Goal: Answer question/provide support: Share knowledge or assist other users

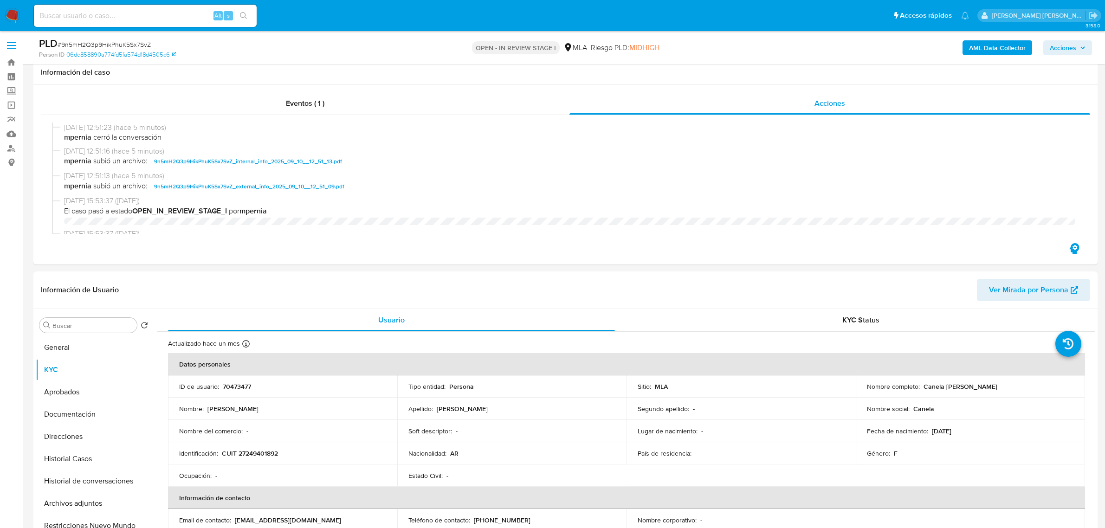
select select "10"
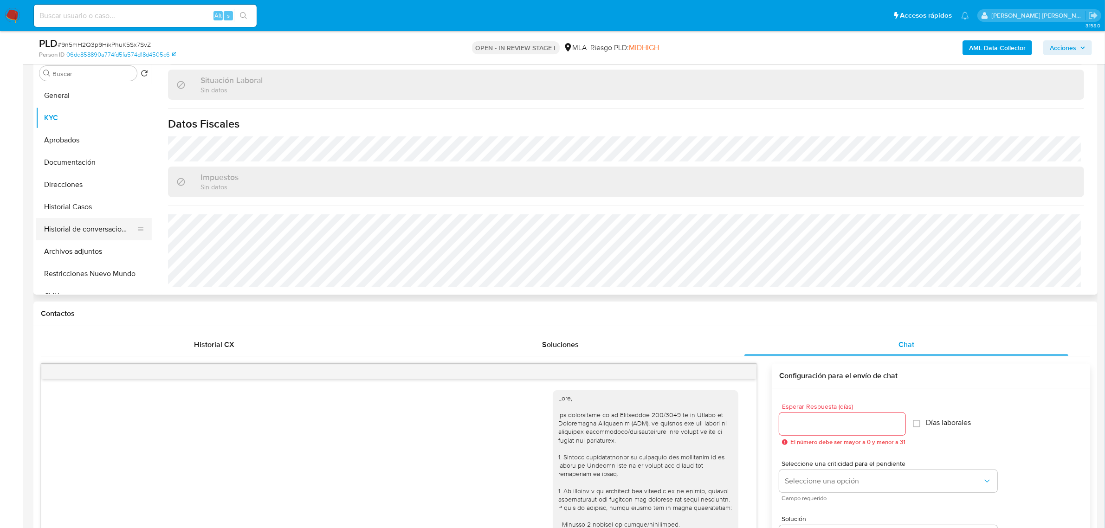
scroll to position [232, 0]
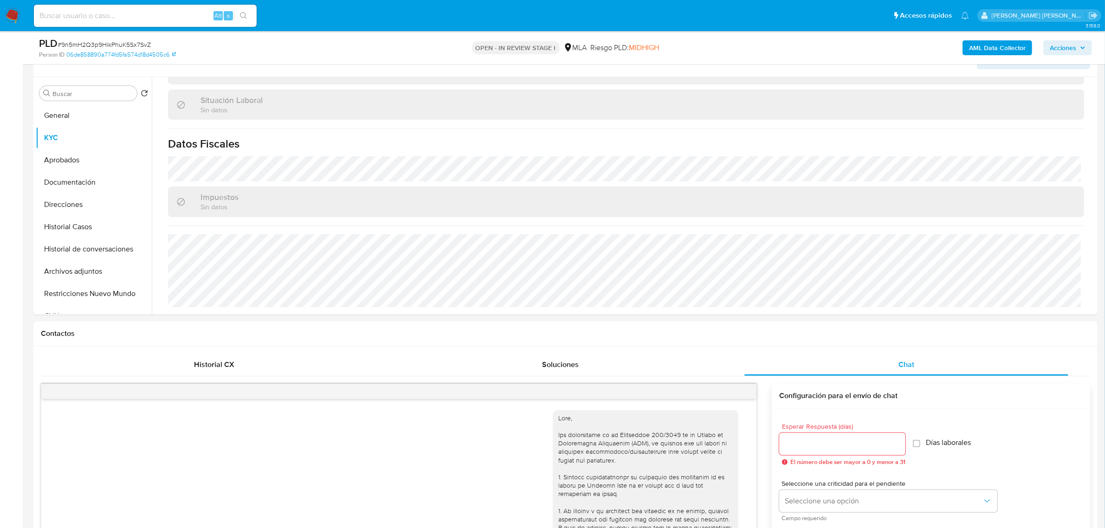
drag, startPoint x: 68, startPoint y: 273, endPoint x: 8, endPoint y: 283, distance: 61.2
click at [68, 273] on button "Archivos adjuntos" at bounding box center [94, 271] width 116 height 22
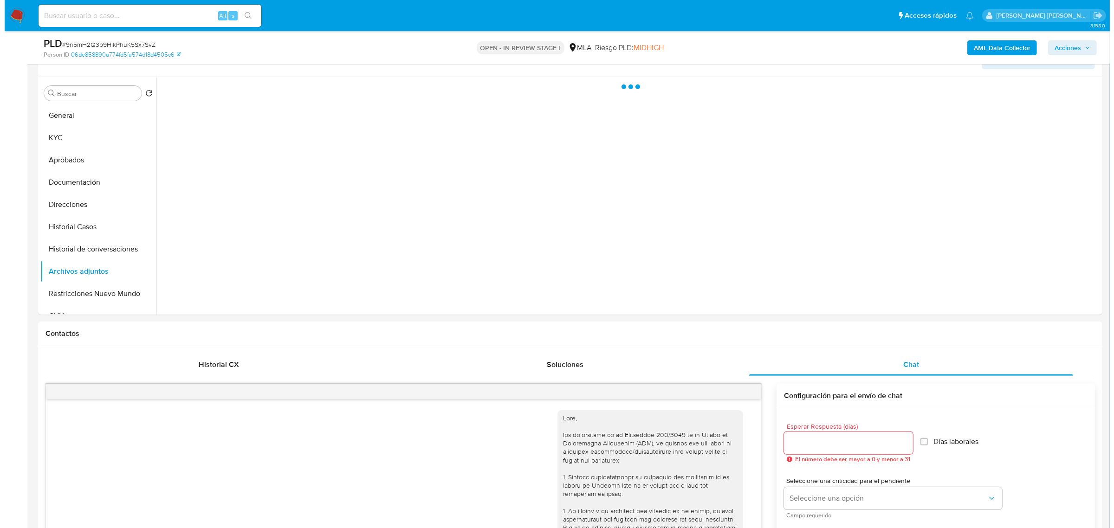
scroll to position [0, 0]
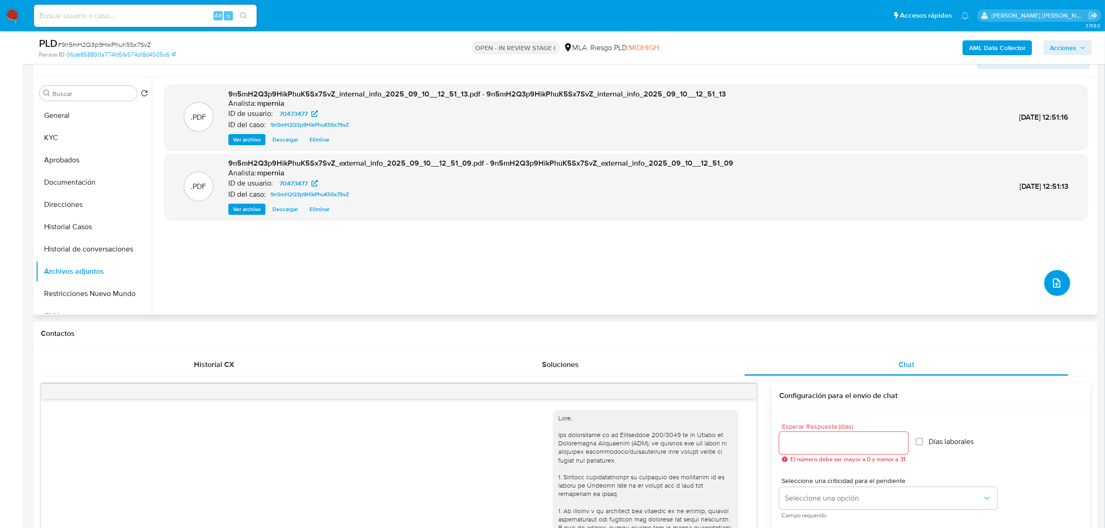
click at [1058, 278] on span "upload-file" at bounding box center [1057, 283] width 11 height 11
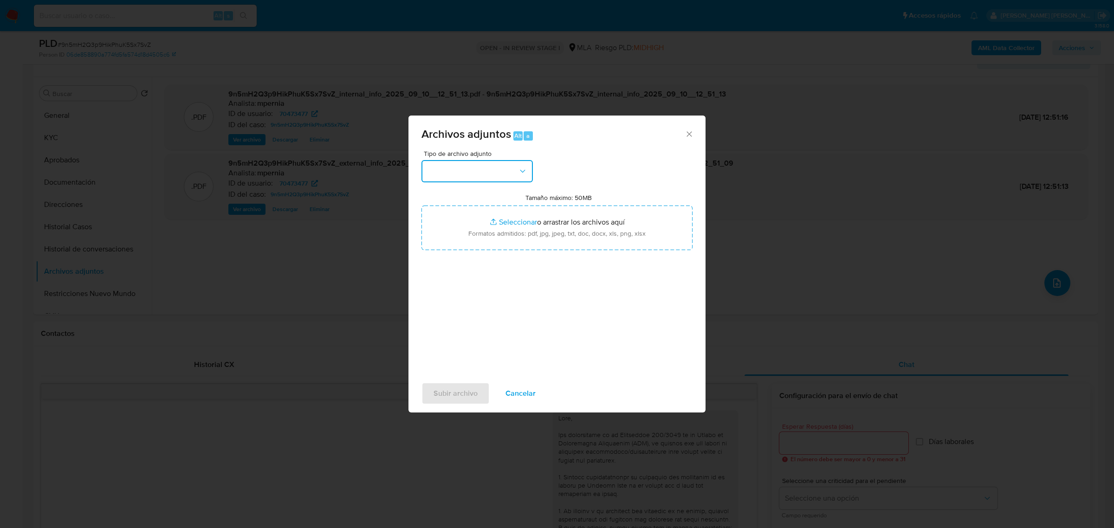
click at [520, 180] on button "button" at bounding box center [477, 171] width 111 height 22
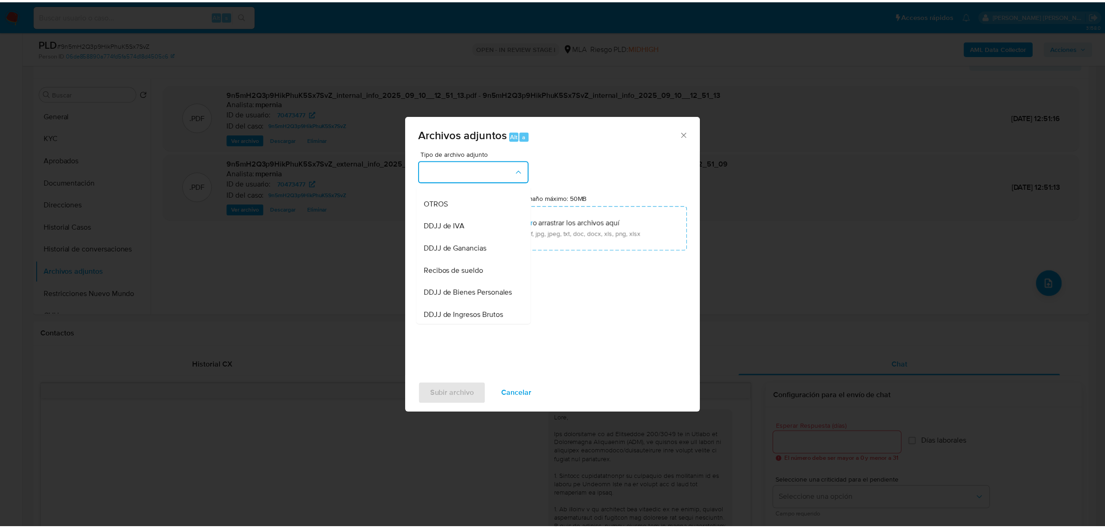
scroll to position [174, 0]
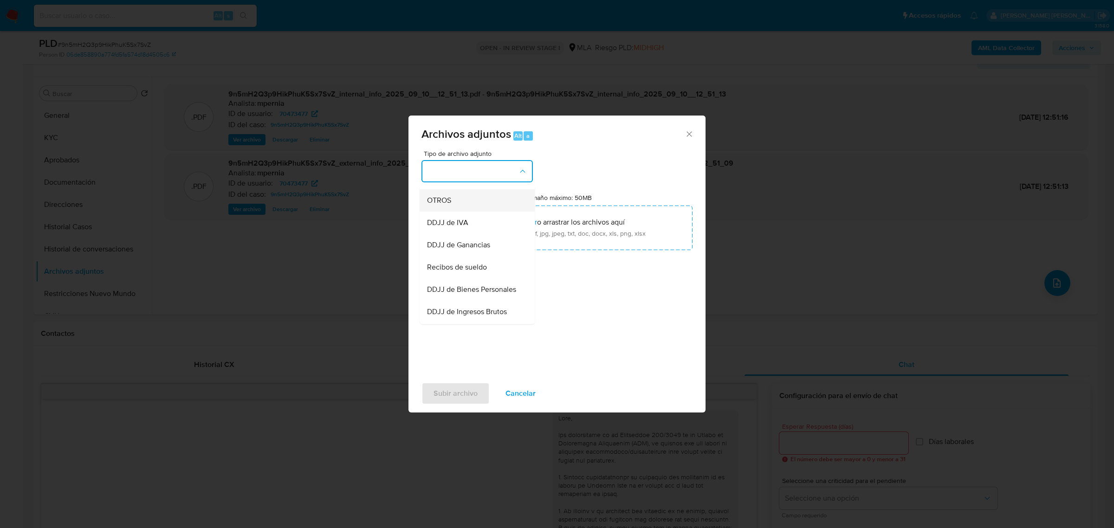
click at [453, 205] on div "OTROS" at bounding box center [474, 200] width 95 height 22
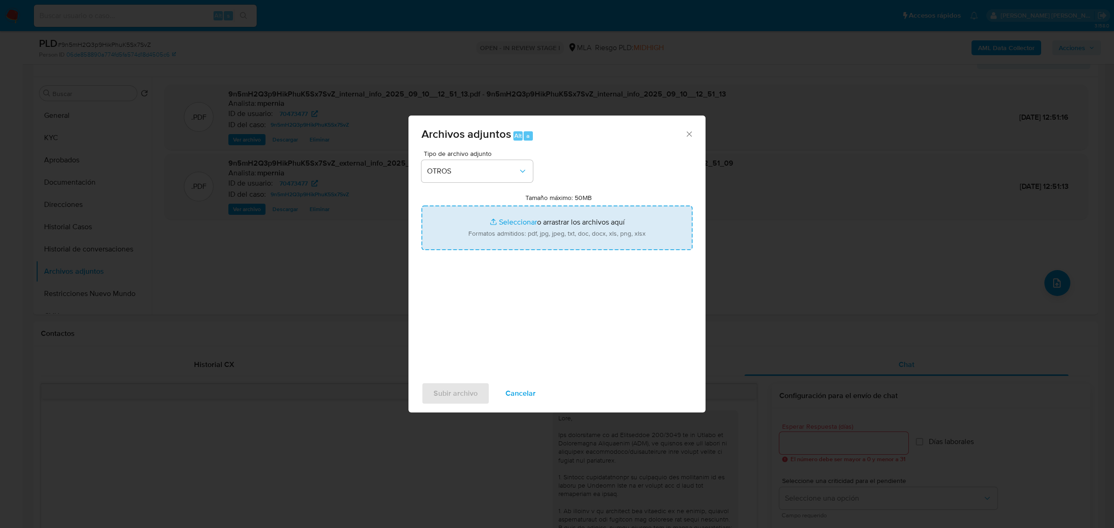
type input "C:\fakepath\Movimientos-Aladdin-70473477.xlsx"
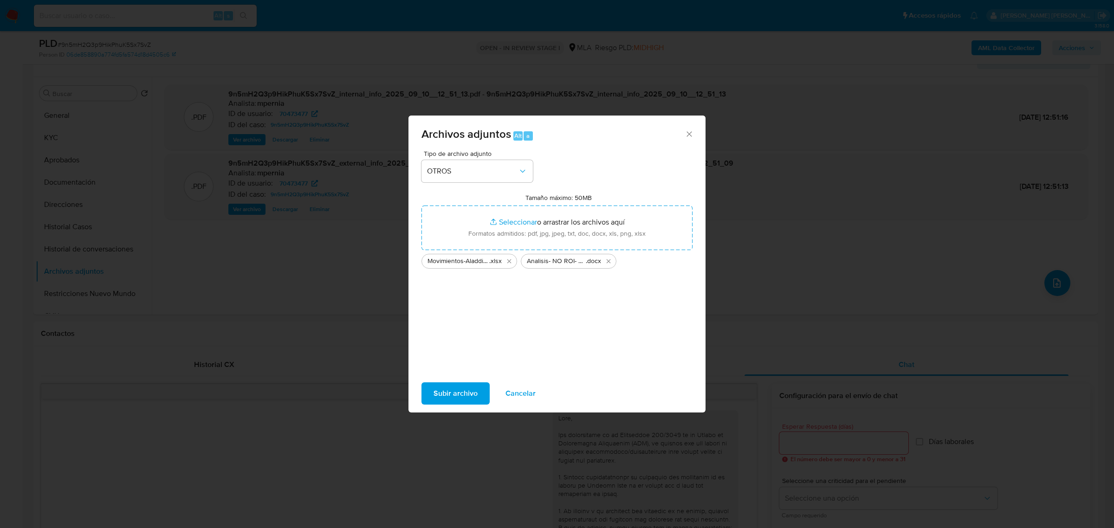
click at [467, 386] on span "Subir archivo" at bounding box center [456, 393] width 44 height 20
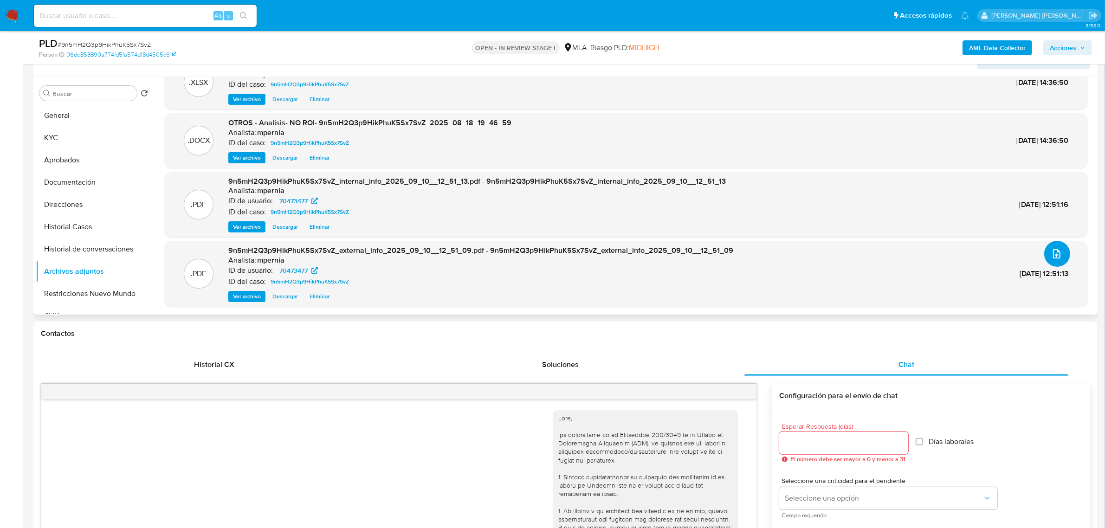
scroll to position [0, 0]
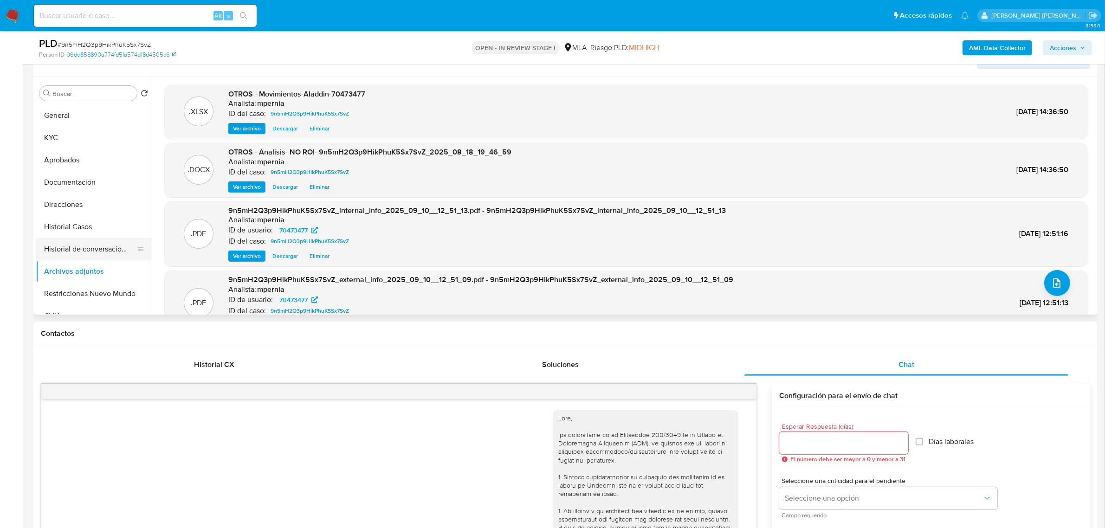
click at [68, 246] on button "Historial de conversaciones" at bounding box center [90, 249] width 109 height 22
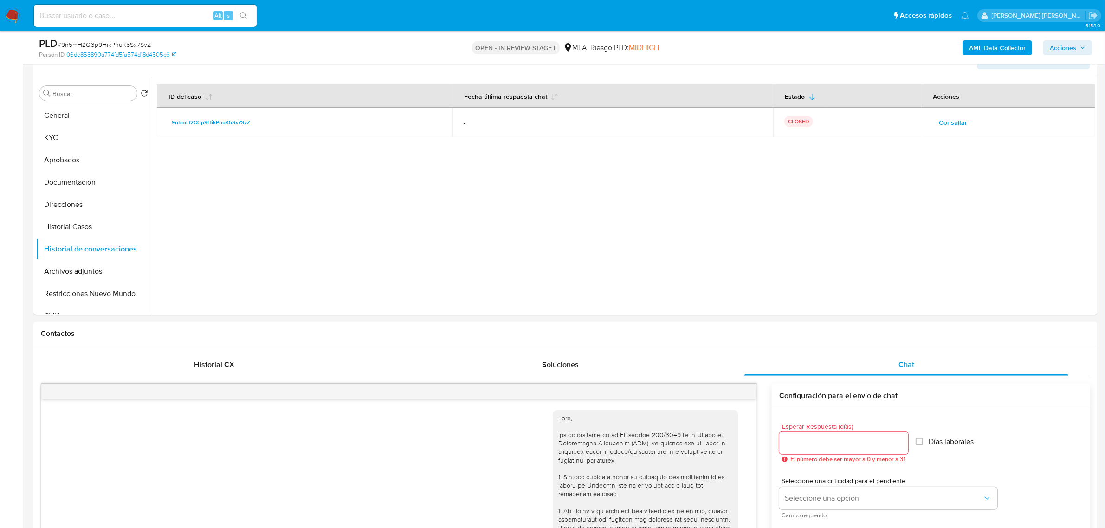
click at [1079, 47] on span "Acciones" at bounding box center [1068, 47] width 36 height 13
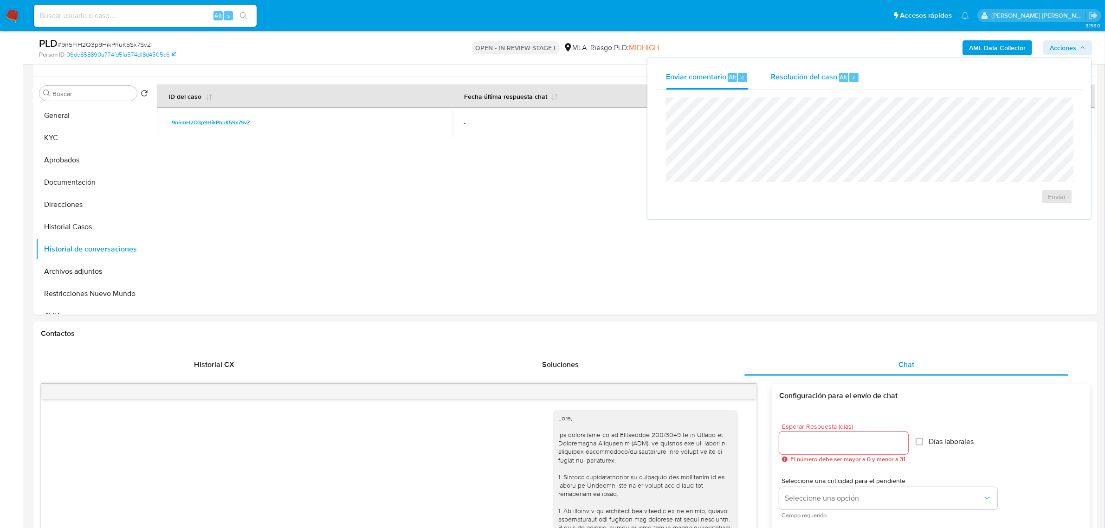
click at [832, 72] on span "Resolución del caso" at bounding box center [804, 76] width 66 height 11
click at [956, 199] on span "No ROI Proposal" at bounding box center [966, 202] width 48 height 13
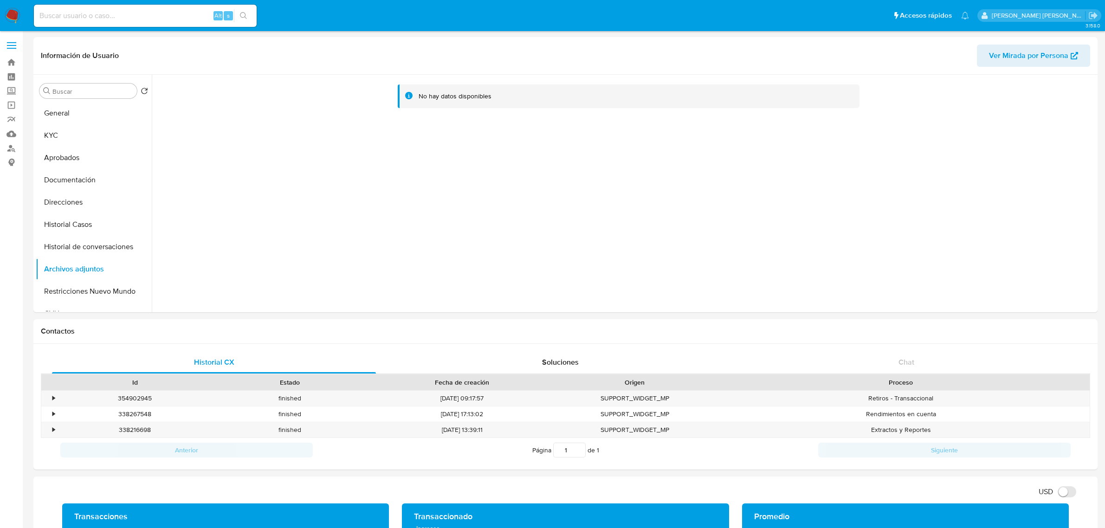
select select "10"
click at [74, 217] on button "Historial Casos" at bounding box center [90, 225] width 109 height 22
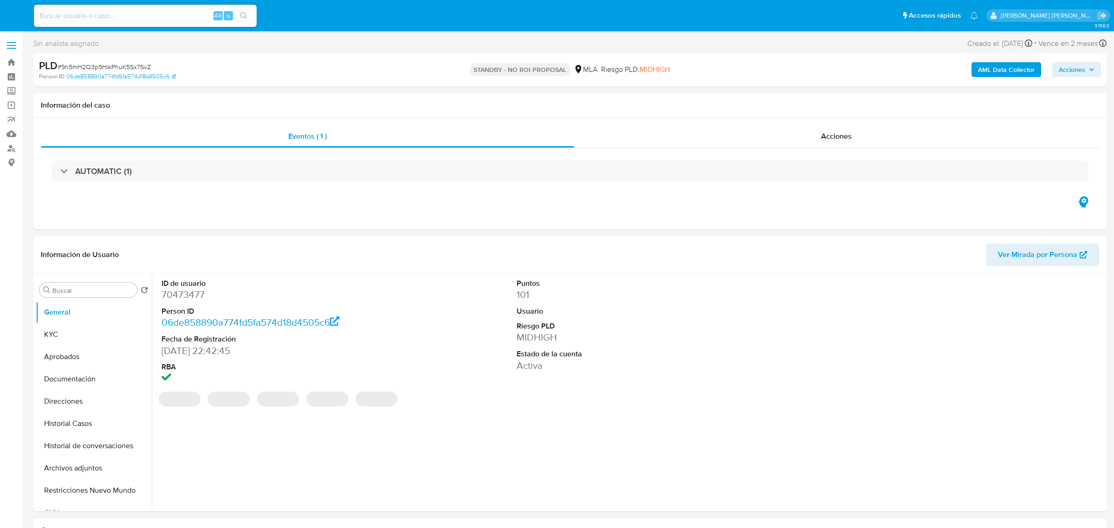
select select "10"
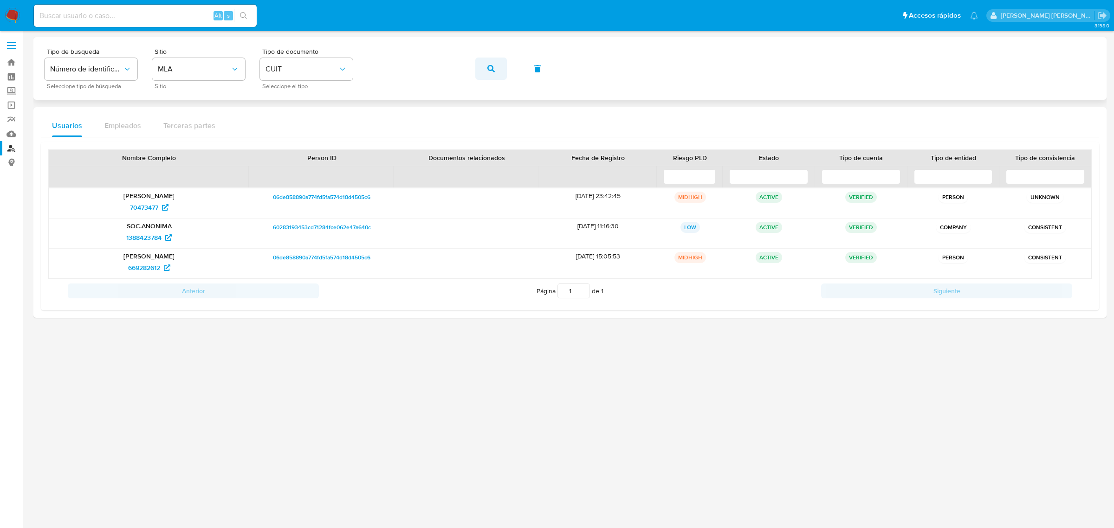
click at [494, 68] on icon "button" at bounding box center [490, 68] width 7 height 7
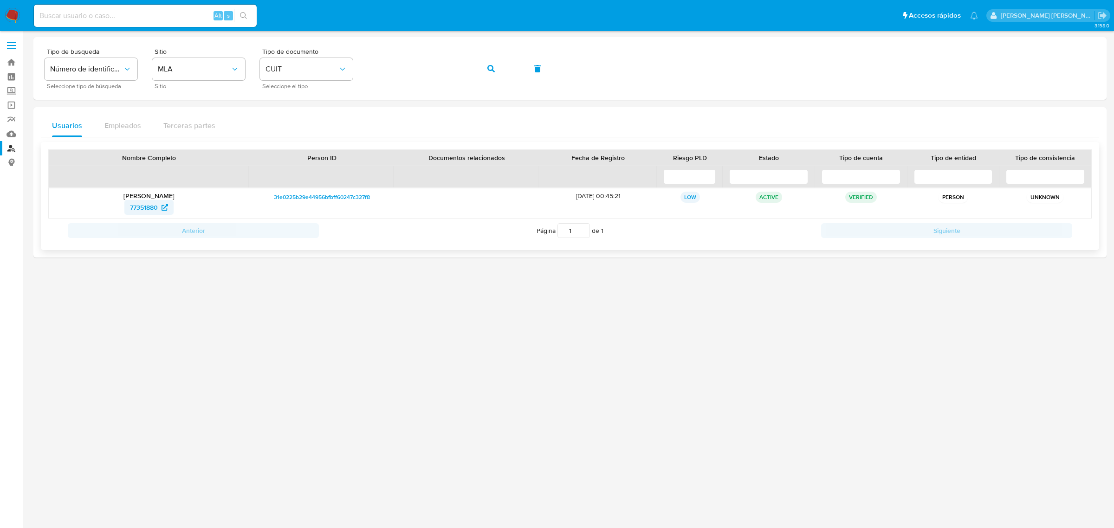
click at [152, 205] on span "77351880" at bounding box center [144, 207] width 28 height 15
click at [490, 67] on icon "button" at bounding box center [490, 68] width 7 height 7
click at [151, 209] on span "233725998" at bounding box center [144, 207] width 33 height 15
click at [484, 67] on button "button" at bounding box center [491, 69] width 32 height 22
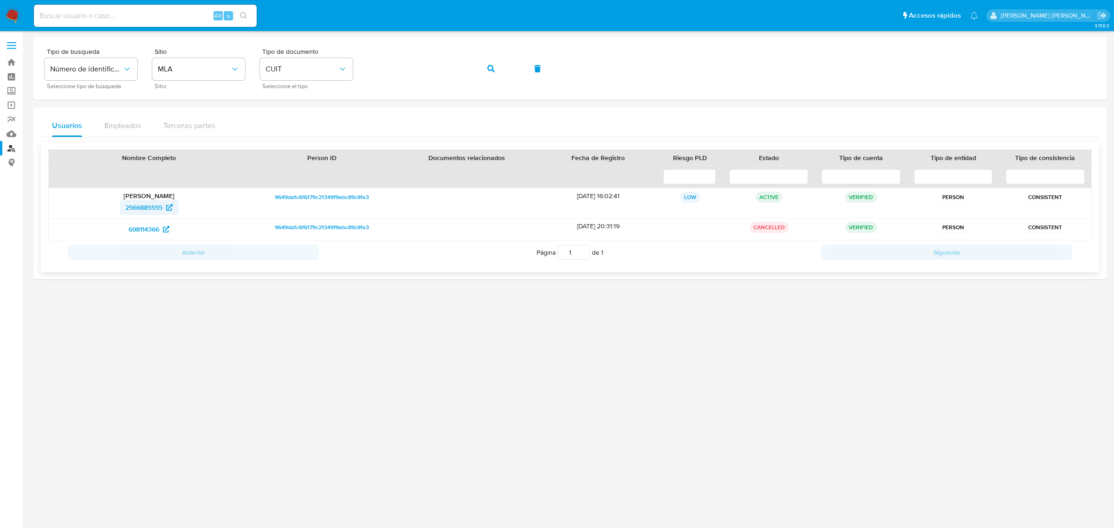
click at [142, 205] on span "2566885555" at bounding box center [143, 207] width 37 height 15
click at [494, 68] on icon "button" at bounding box center [490, 68] width 7 height 7
click at [155, 237] on span "558873541" at bounding box center [144, 237] width 32 height 15
click at [488, 64] on span "button" at bounding box center [490, 68] width 7 height 20
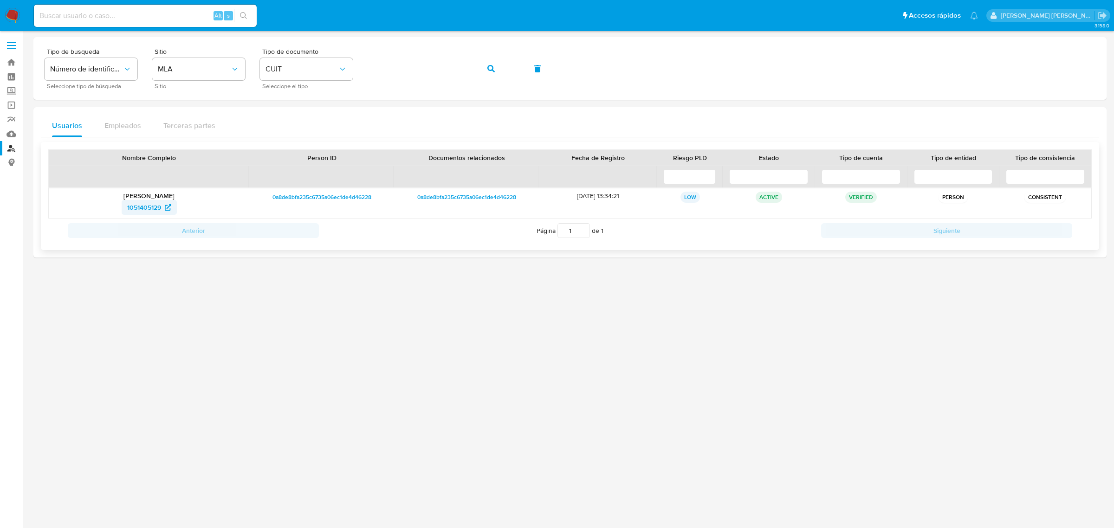
click at [144, 213] on span "1051405129" at bounding box center [144, 207] width 34 height 15
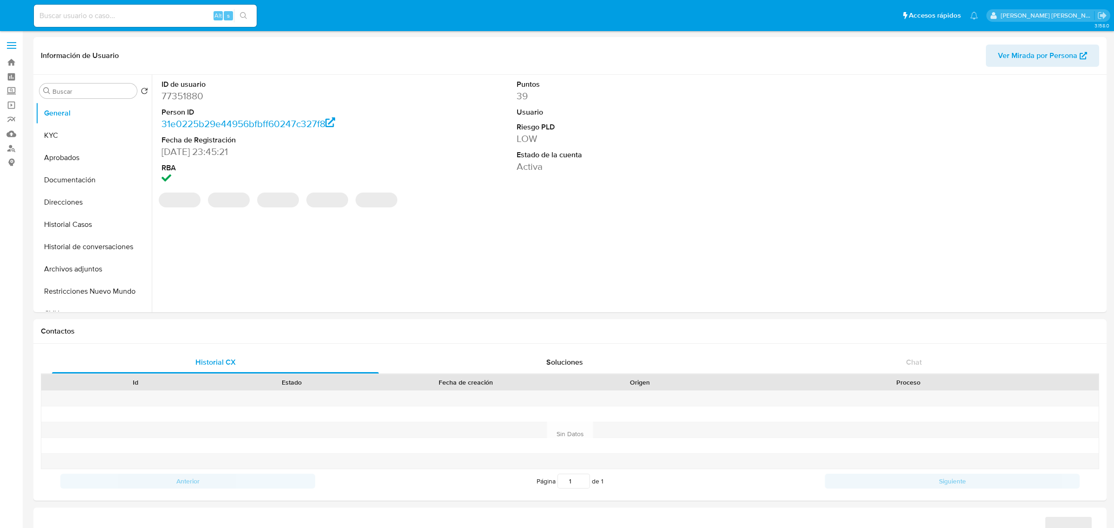
select select "10"
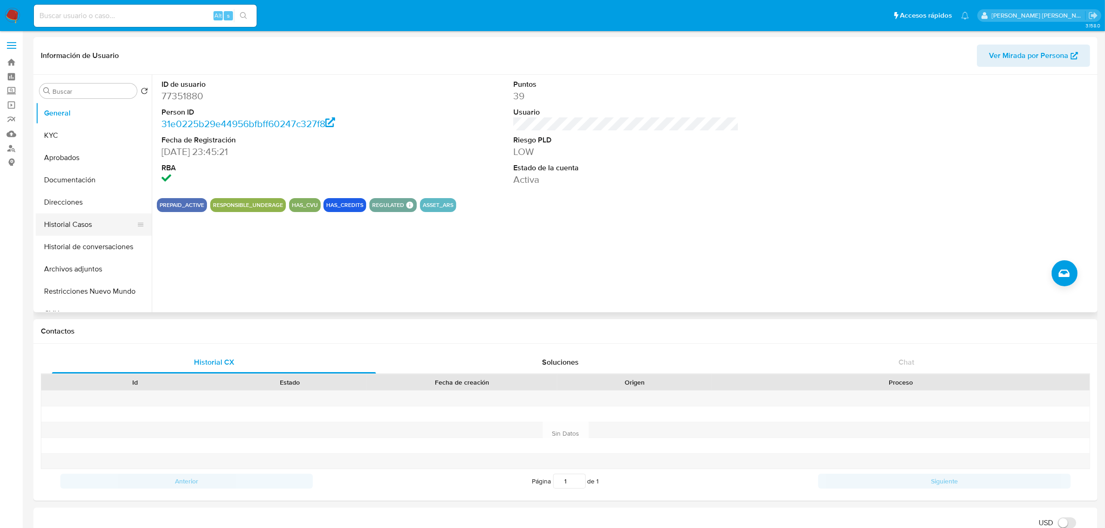
click at [68, 217] on button "Historial Casos" at bounding box center [90, 225] width 109 height 22
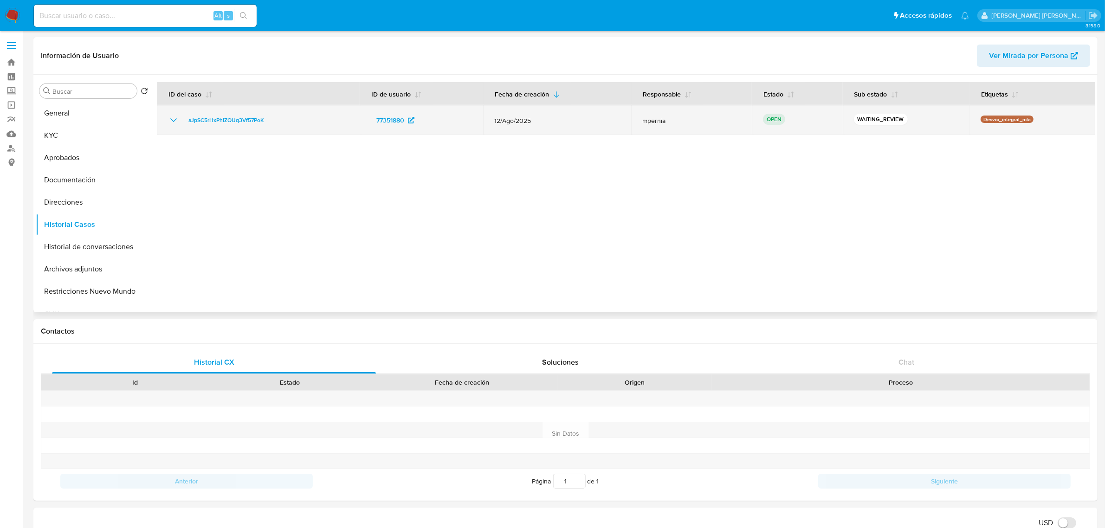
drag, startPoint x: 275, startPoint y: 121, endPoint x: 183, endPoint y: 131, distance: 92.5
click at [183, 131] on td "aJpSC5rHxPhiZQUq3Vf57PoK" at bounding box center [258, 120] width 203 height 30
click at [226, 117] on span "aJpSC5rHxPhiZQUq3Vf57PoK" at bounding box center [225, 120] width 75 height 11
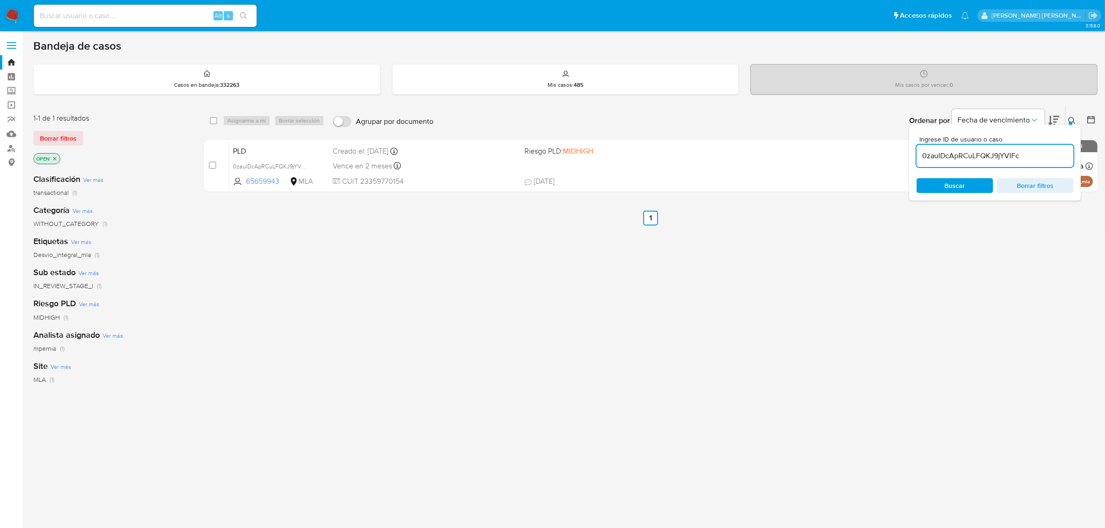
click at [960, 156] on input "0zauIDcApRCuLFQKJ9jYVIFc" at bounding box center [995, 156] width 157 height 12
paste input "aJpSC5rHxPhiZQUq3Vf57PoK"
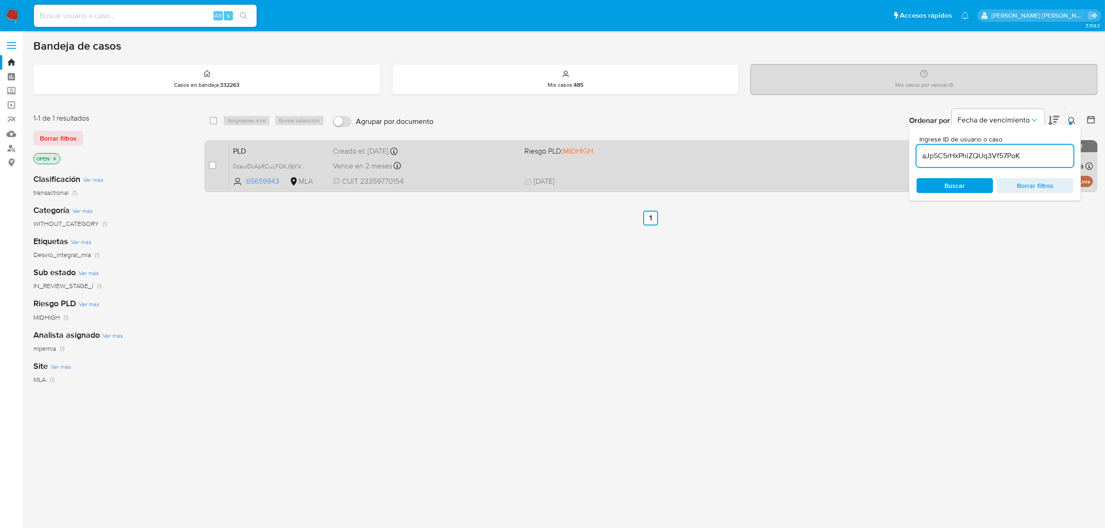
type input "aJpSC5rHxPhiZQUq3Vf57PoK"
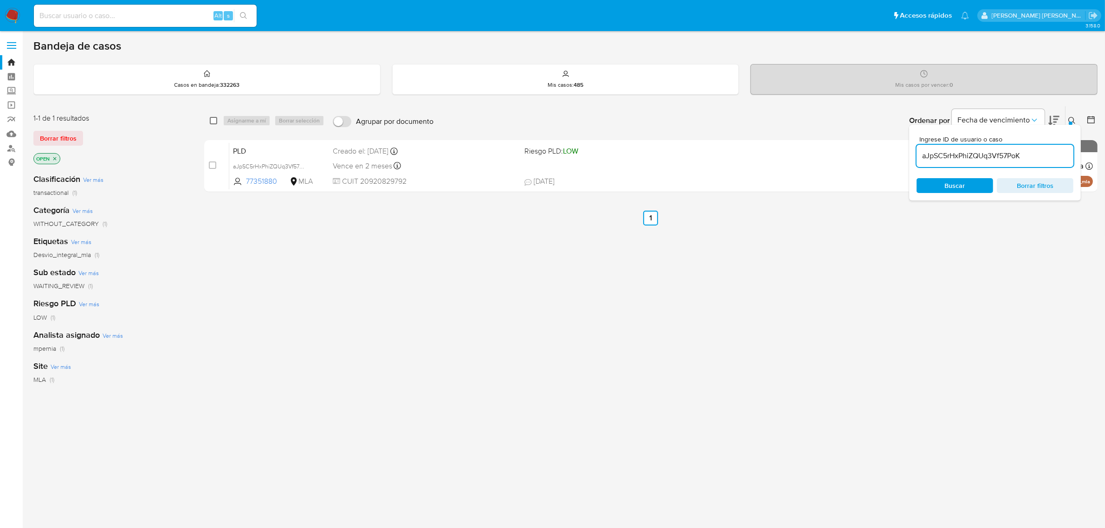
click at [214, 122] on input "checkbox" at bounding box center [213, 120] width 7 height 7
checkbox input "true"
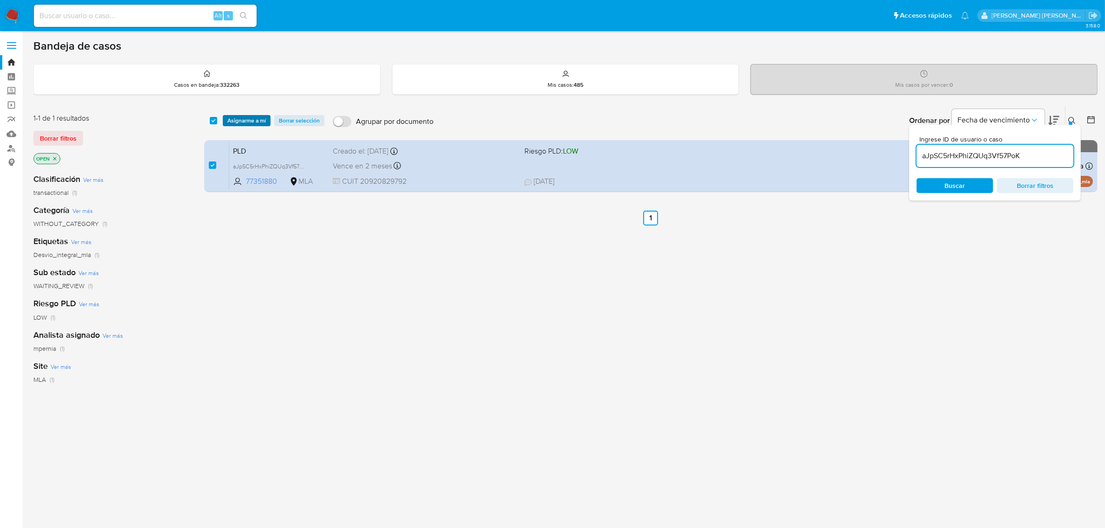
click at [244, 118] on span "Asignarme a mí" at bounding box center [246, 120] width 39 height 9
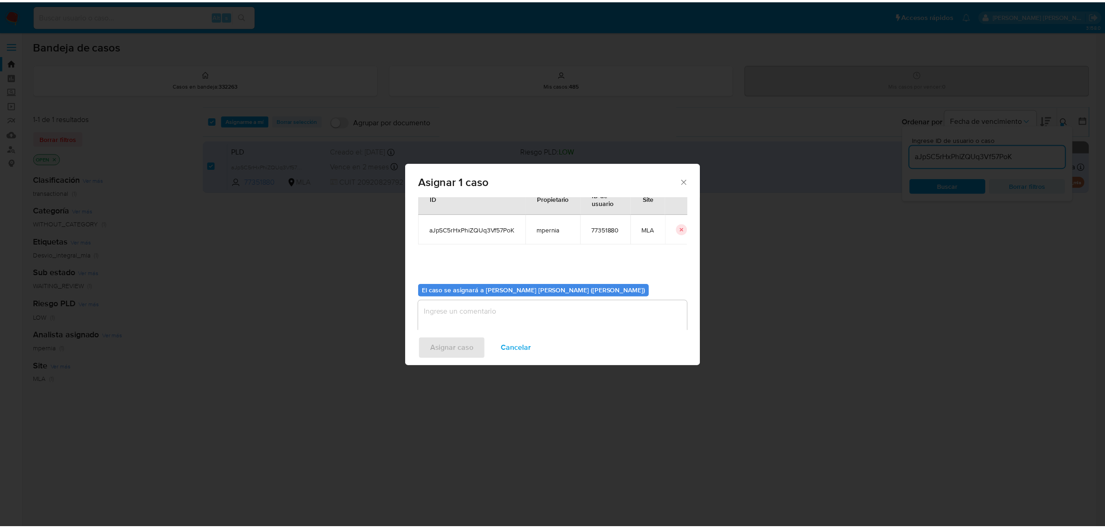
scroll to position [47, 0]
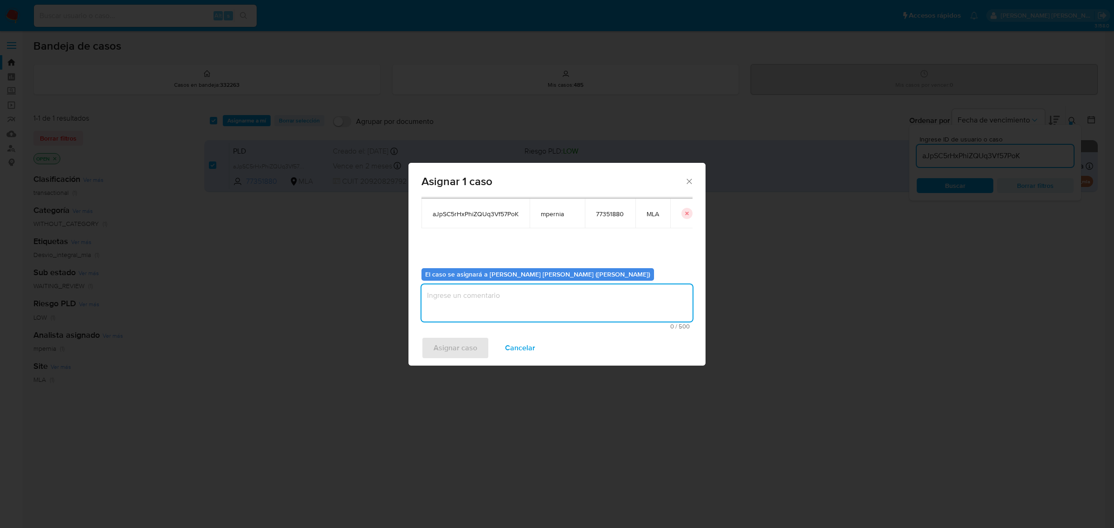
click at [478, 304] on textarea "assign-modal" at bounding box center [557, 303] width 271 height 37
type textarea "-"
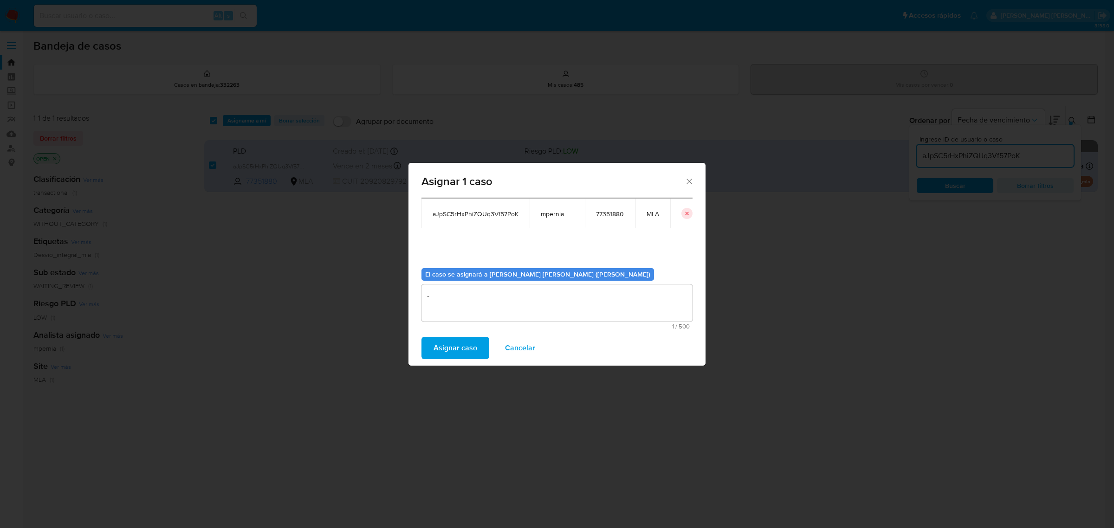
click at [456, 349] on span "Asignar caso" at bounding box center [456, 348] width 44 height 20
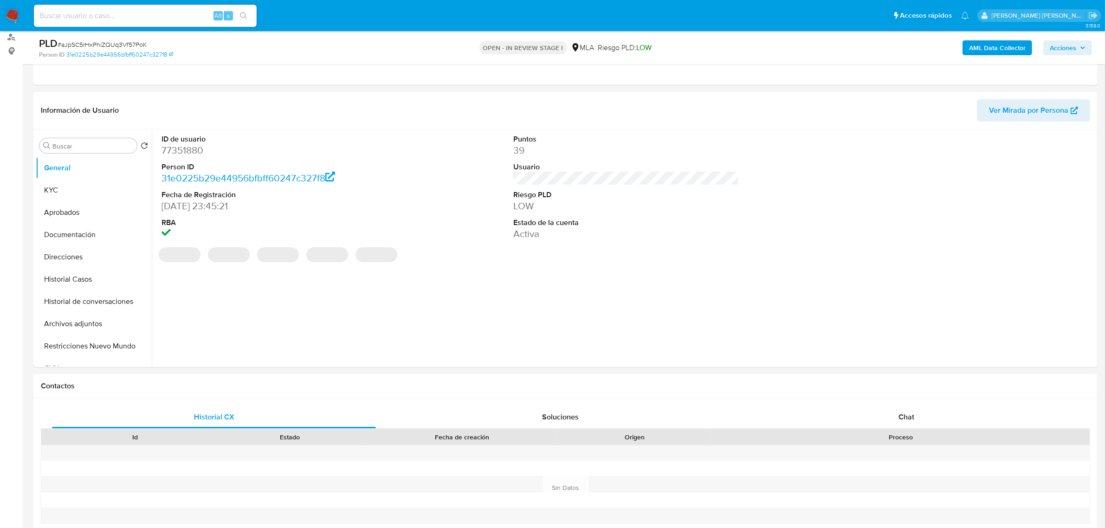
select select "10"
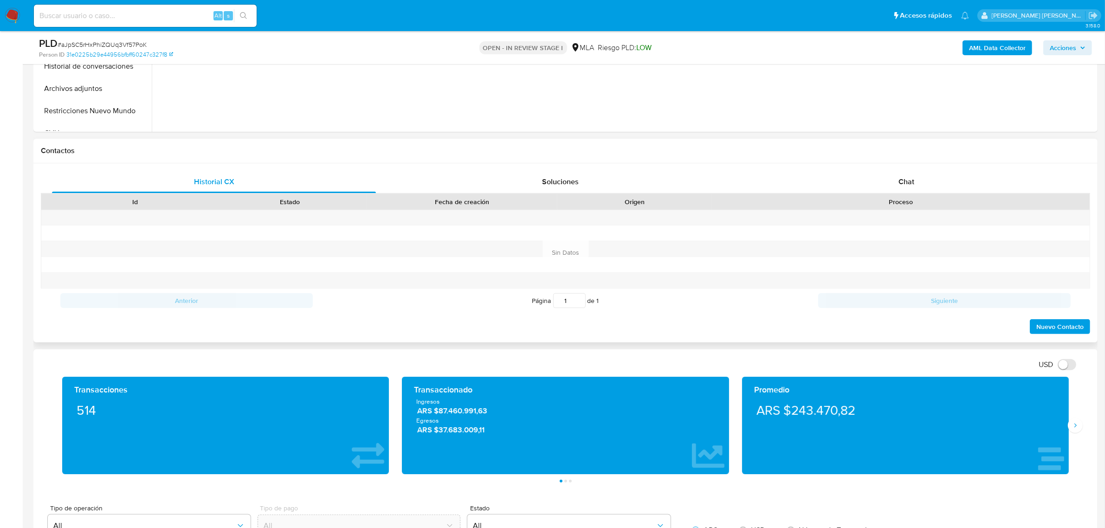
scroll to position [348, 0]
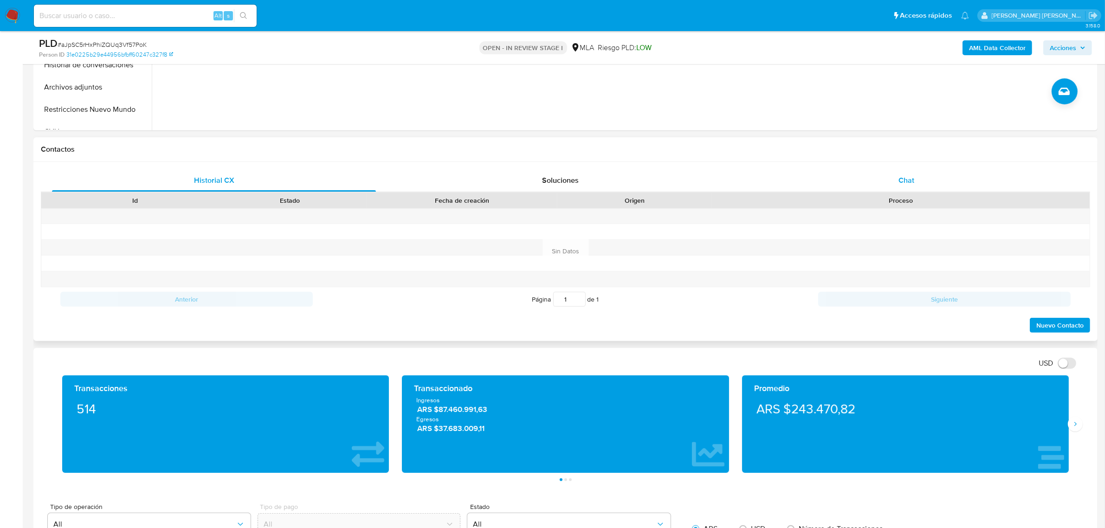
click at [902, 180] on span "Chat" at bounding box center [907, 180] width 16 height 11
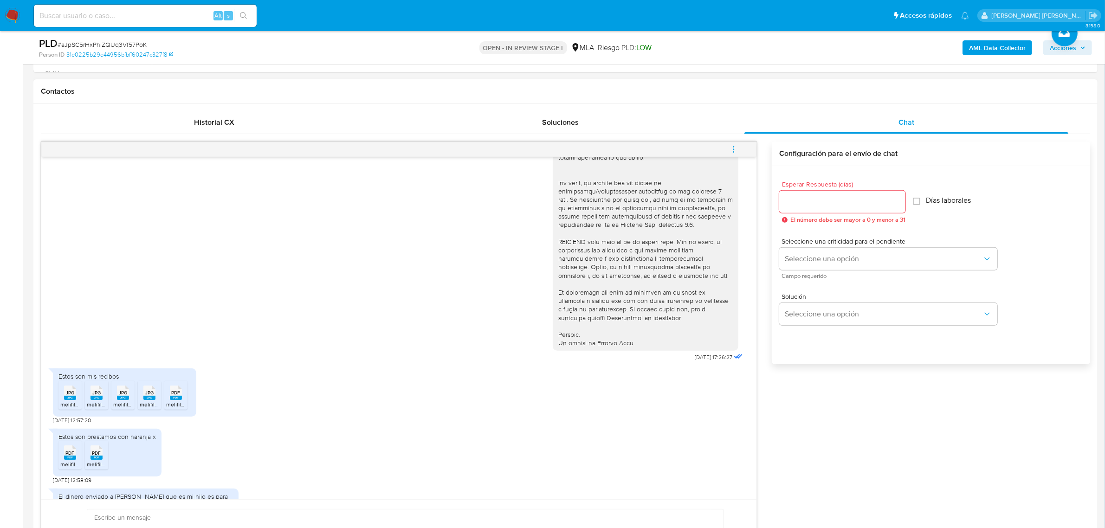
scroll to position [480, 0]
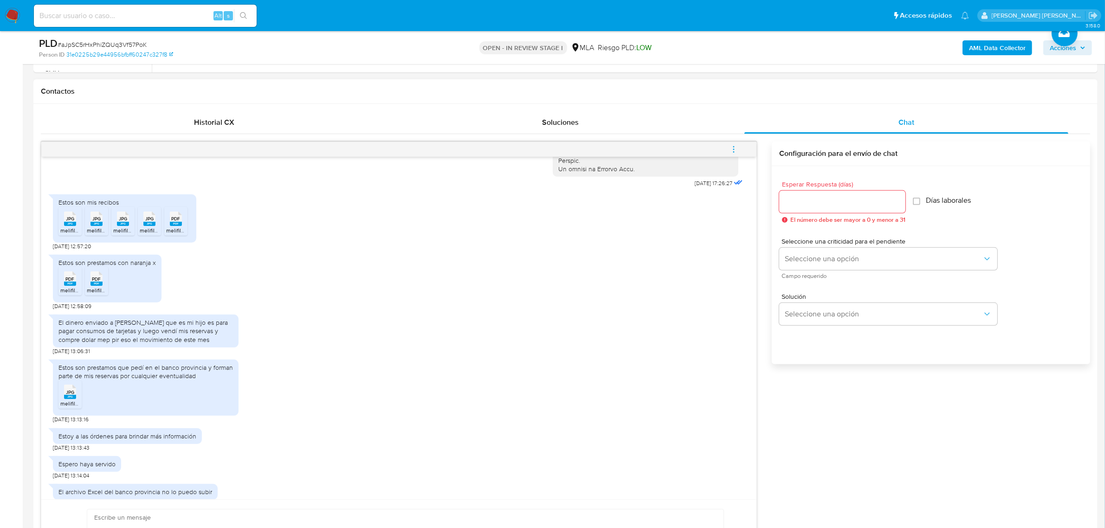
click at [72, 222] on span "JPG" at bounding box center [70, 219] width 8 height 6
click at [101, 226] on icon at bounding box center [97, 219] width 12 height 14
click at [113, 227] on div "JPG JPG" at bounding box center [122, 218] width 19 height 18
click at [152, 226] on rect at bounding box center [149, 224] width 12 height 4
click at [175, 226] on rect at bounding box center [176, 224] width 12 height 4
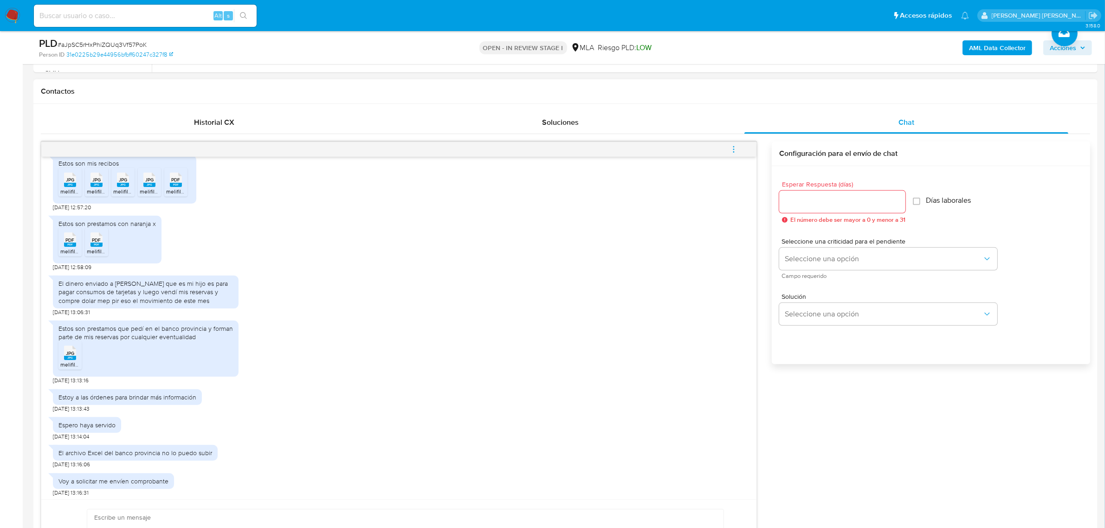
scroll to position [538, 0]
click at [64, 242] on icon "PDF" at bounding box center [70, 238] width 12 height 16
click at [101, 251] on span "melifile7415552672836529037.pdf" at bounding box center [130, 250] width 86 height 8
click at [65, 359] on icon "JPG" at bounding box center [70, 351] width 12 height 16
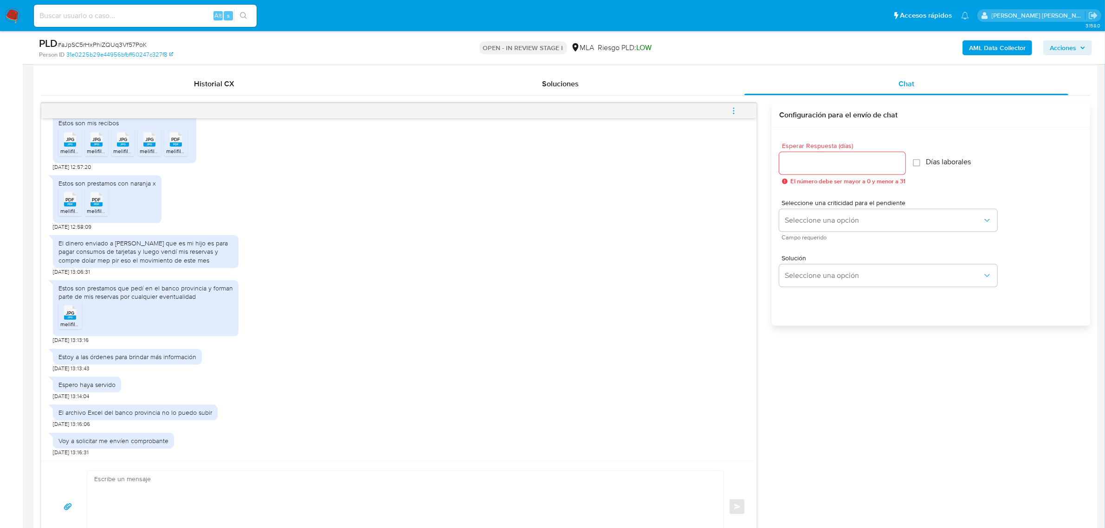
scroll to position [464, 0]
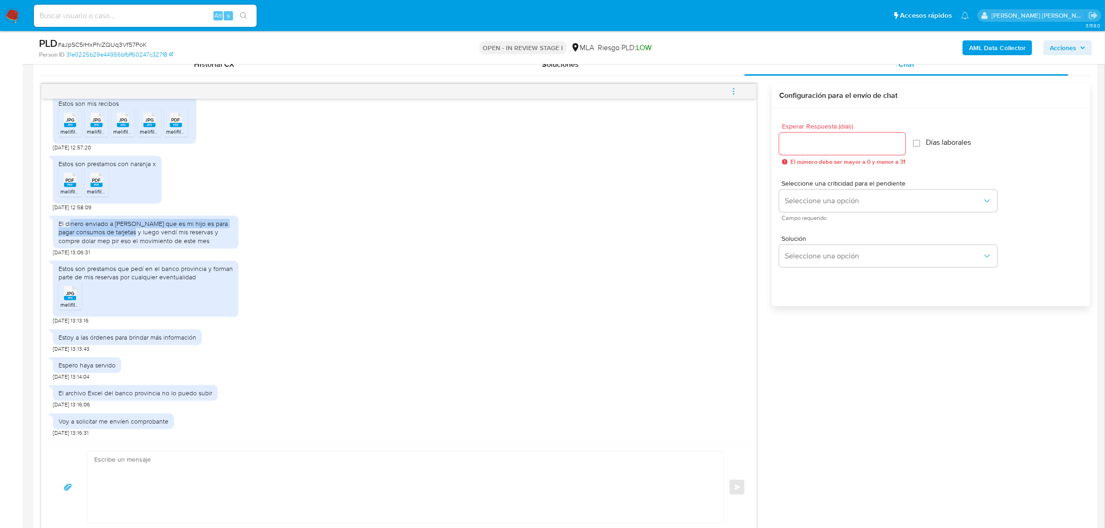
drag, startPoint x: 70, startPoint y: 227, endPoint x: 119, endPoint y: 232, distance: 49.5
click at [119, 232] on div "El dinero enviado a Agustín Ruzo que es mi hijo es para pagar consumos de tarje…" at bounding box center [145, 233] width 175 height 26
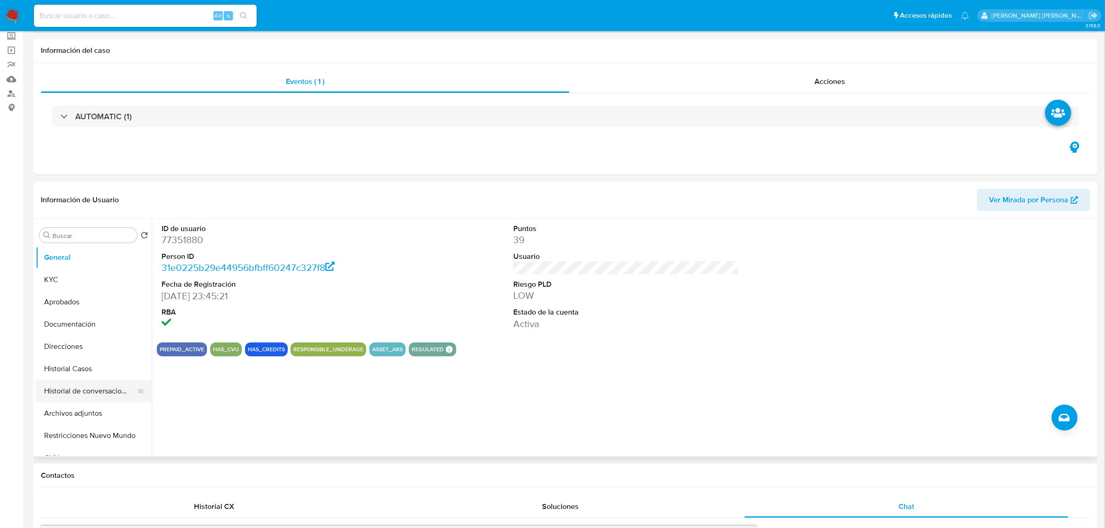
scroll to position [0, 0]
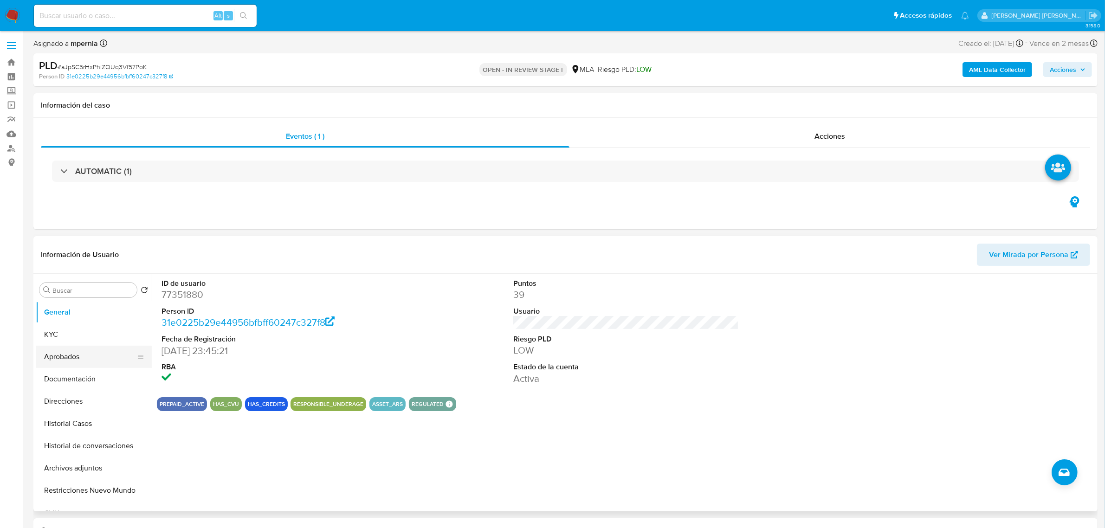
click at [70, 359] on button "Aprobados" at bounding box center [90, 357] width 109 height 22
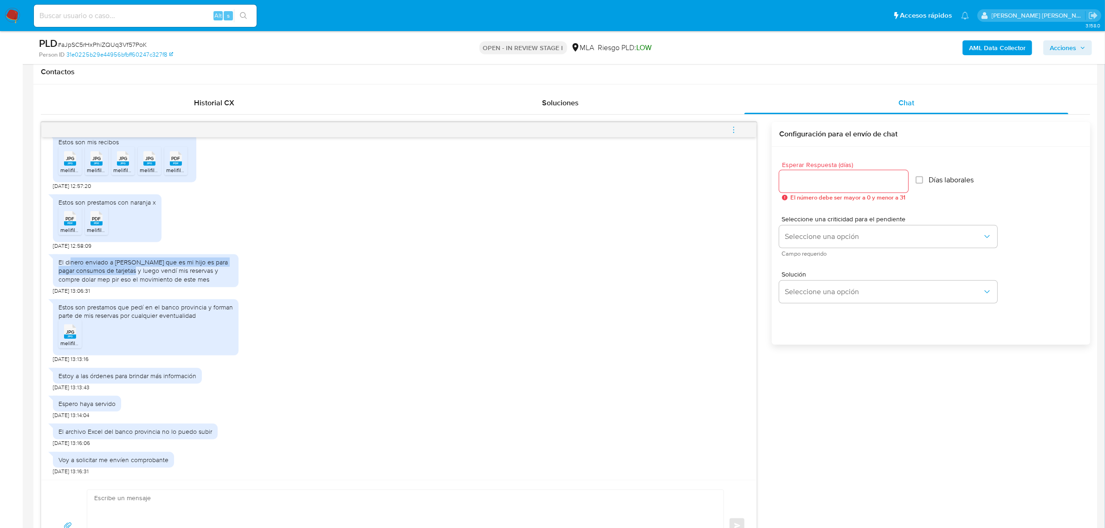
scroll to position [696, 0]
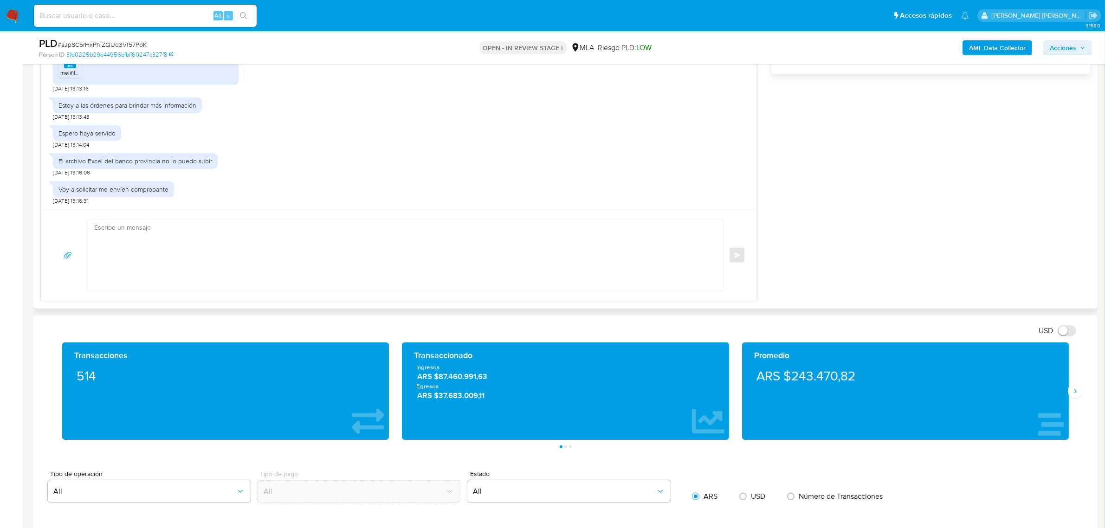
click at [211, 235] on textarea at bounding box center [403, 255] width 618 height 71
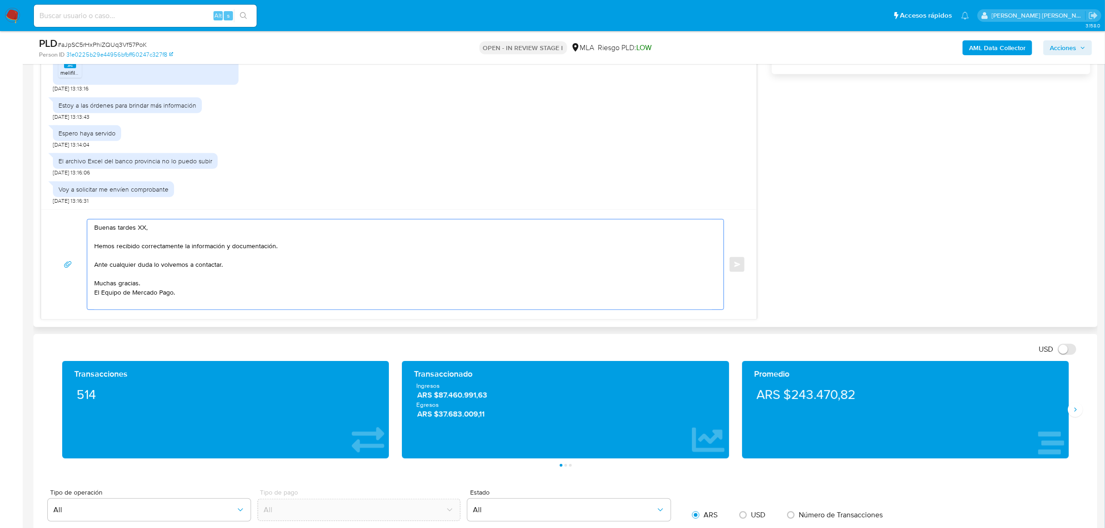
click at [177, 263] on textarea "Buenas tardes XX, Hemos recibido correctamente la información y documentación. …" at bounding box center [403, 265] width 618 height 90
paste textarea "- Agustin Nicolas Castano CUIT 20408972737 (SIN ACTIVIDAD) , de quien recibe 6 …"
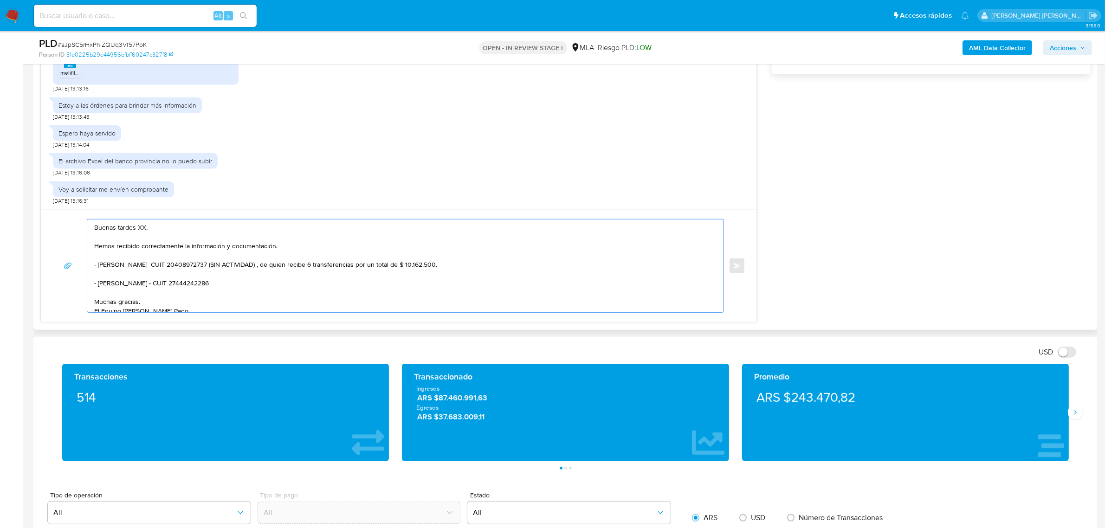
click at [124, 262] on textarea "Buenas tardes XX, Hemos recibido correctamente la información y documentación. …" at bounding box center [403, 266] width 618 height 93
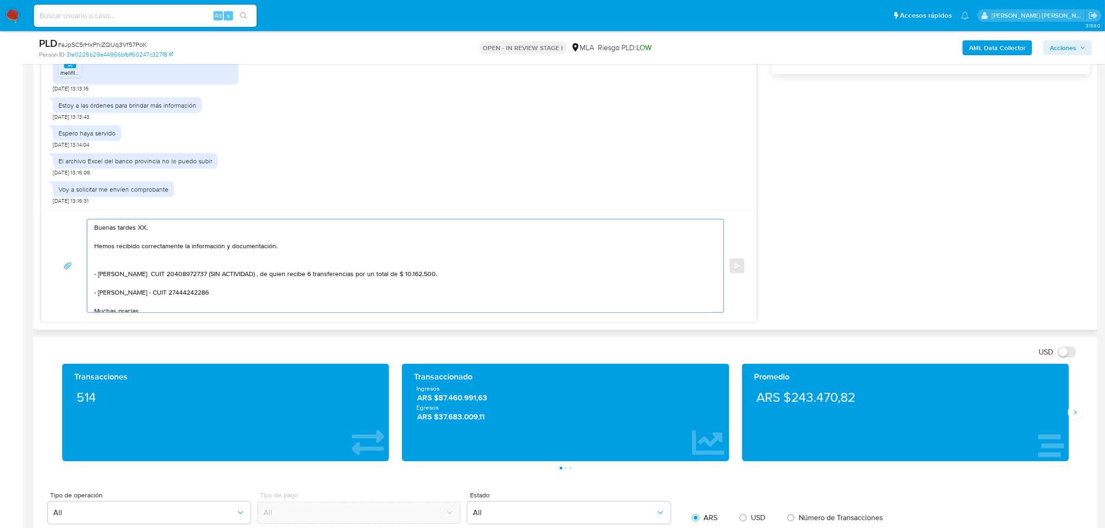
paste textarea "En función de las operaciones registradas en tu cuenta de Mercado Pago, necesit…"
drag, startPoint x: 226, startPoint y: 274, endPoint x: 233, endPoint y: 282, distance: 10.5
click at [233, 282] on textarea "Buenas tardes XX, Hemos recibido correctamente la información y documentación. …" at bounding box center [403, 266] width 618 height 93
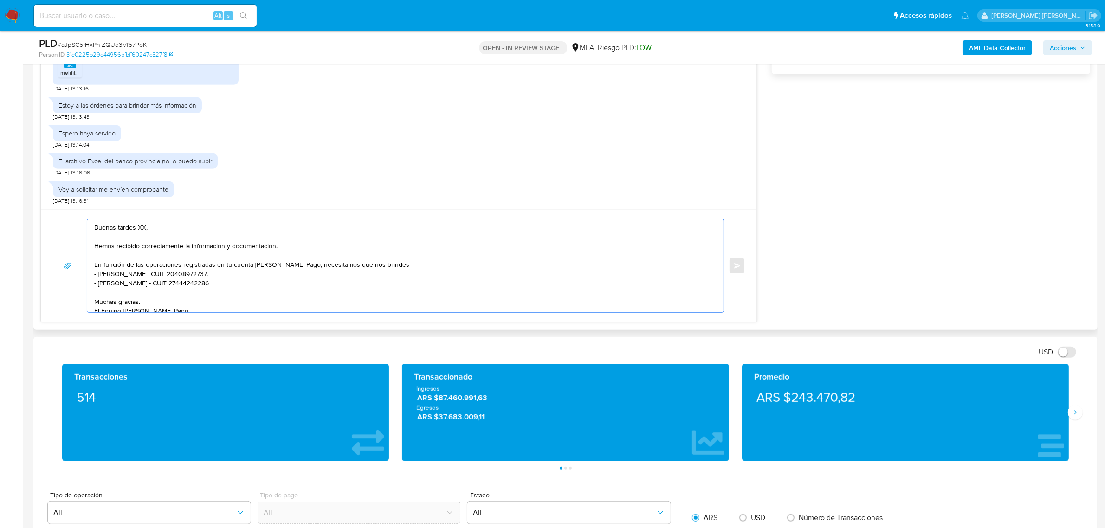
click at [220, 282] on textarea "Buenas tardes XX, Hemos recibido correctamente la información y documentación. …" at bounding box center [403, 266] width 618 height 93
click at [401, 267] on textarea "Buenas tardes XX, Hemos recibido correctamente la información y documentación. …" at bounding box center [403, 266] width 618 height 93
paste textarea "vínculo con las siguientes contrapartes con las que operaste, el motivo de las …"
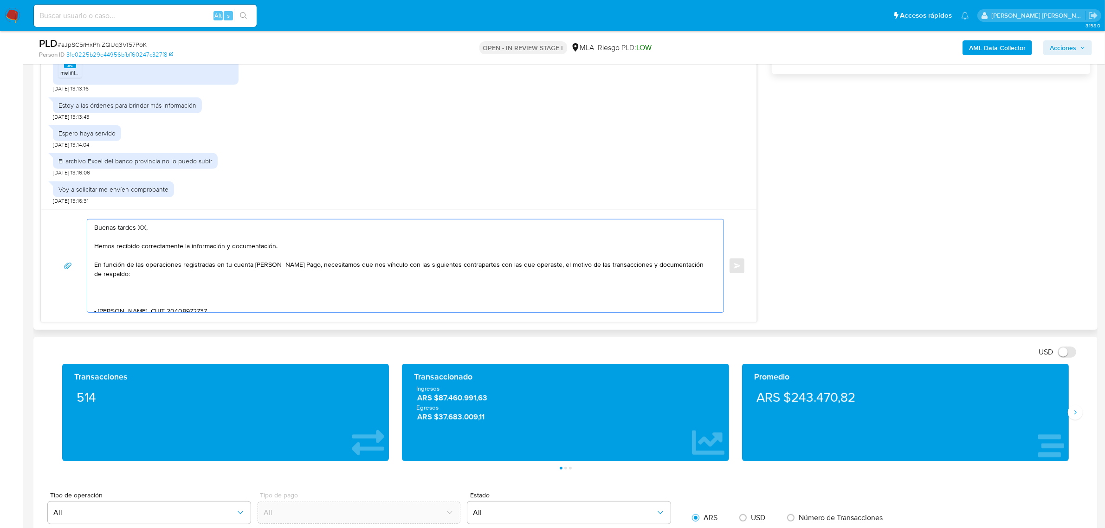
click at [368, 268] on textarea "Buenas tardes XX, Hemos recibido correctamente la información y documentación. …" at bounding box center [403, 266] width 618 height 93
click at [122, 305] on textarea "Buenas tardes XX, Hemos recibido correctamente la información y documentación. …" at bounding box center [403, 266] width 618 height 93
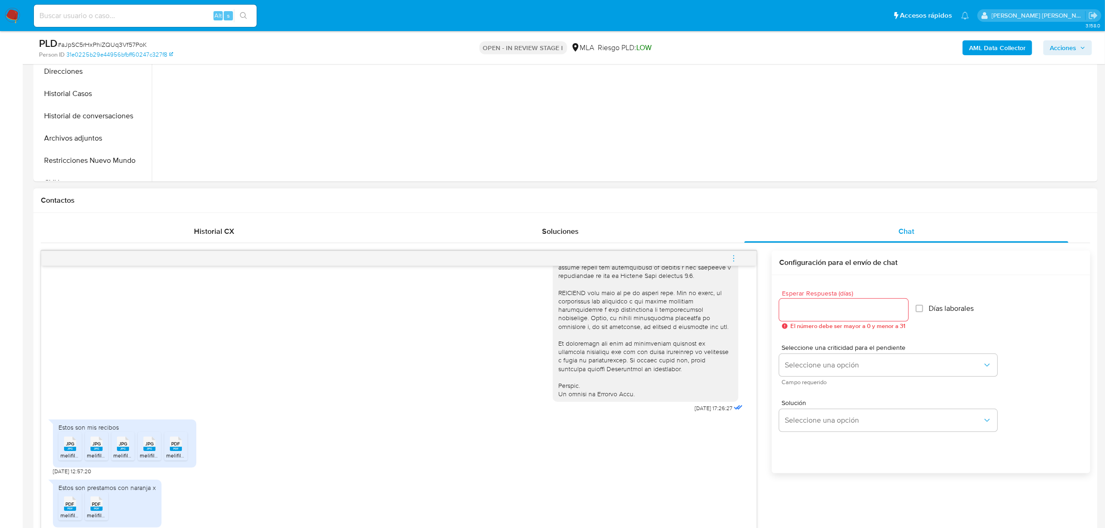
scroll to position [174, 0]
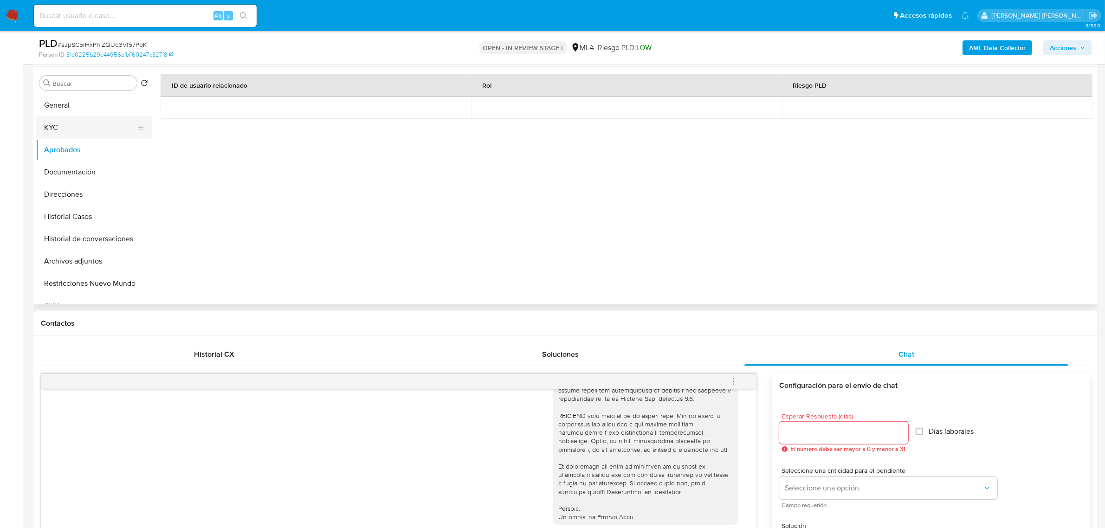
click at [72, 127] on button "KYC" at bounding box center [90, 128] width 109 height 22
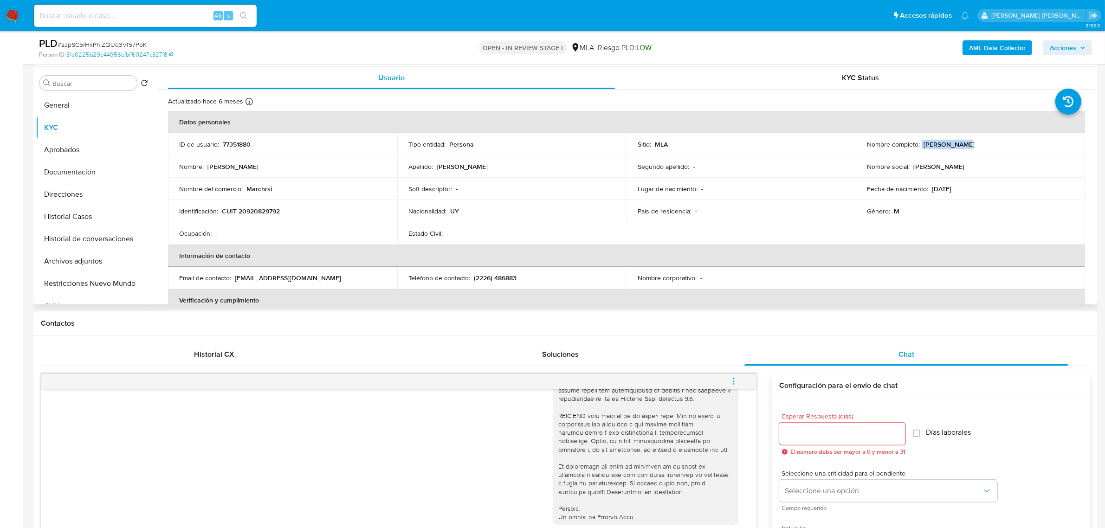
drag, startPoint x: 930, startPoint y: 145, endPoint x: 953, endPoint y: 147, distance: 22.8
click at [953, 147] on div "Nombre completo : Luis Emilio Ruzo" at bounding box center [970, 144] width 207 height 8
copy div "Luis Emilio"
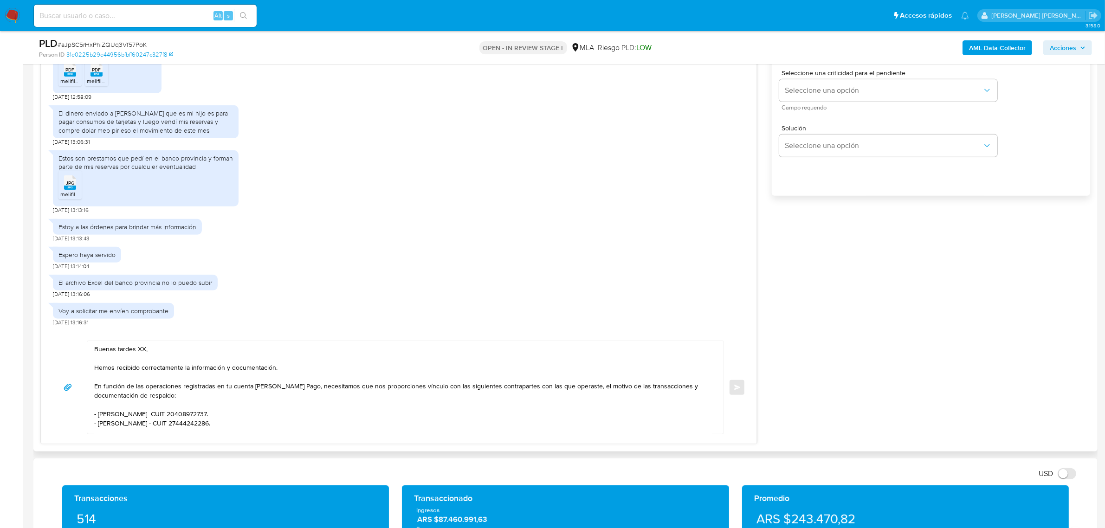
scroll to position [580, 0]
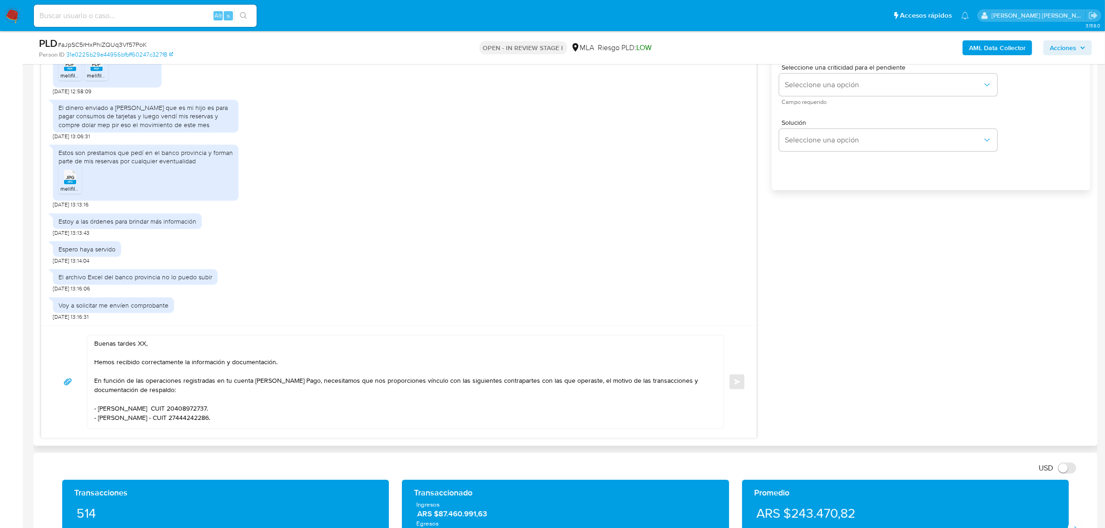
click at [139, 344] on textarea "Buenas tardes XX, Hemos recibido correctamente la información y documentación. …" at bounding box center [403, 382] width 618 height 93
paste textarea "Luis Emilio"
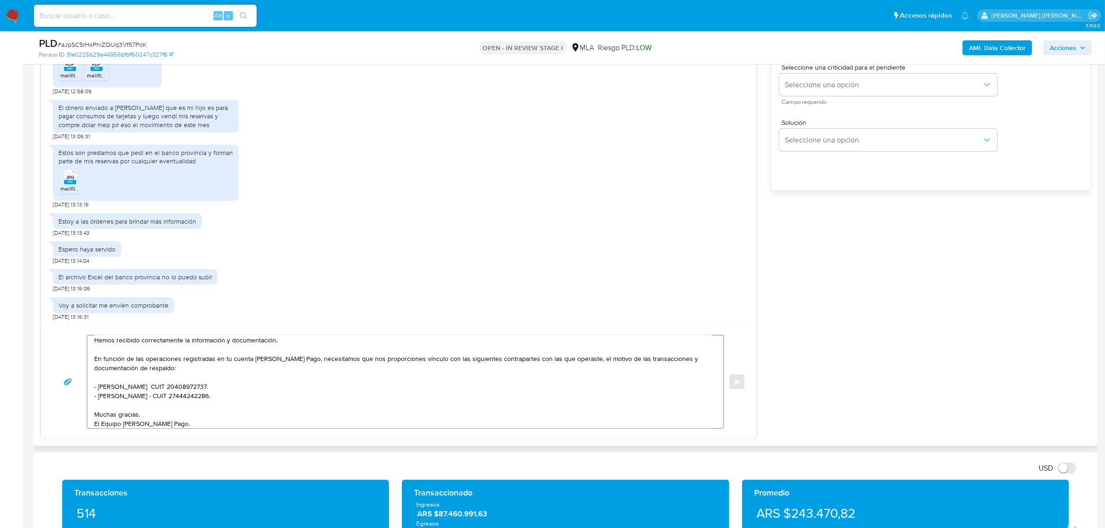
scroll to position [34, 0]
click at [132, 402] on textarea "Buenas tardes Luis Emilio, Hemos recibido correctamente la información y docume…" at bounding box center [403, 382] width 618 height 93
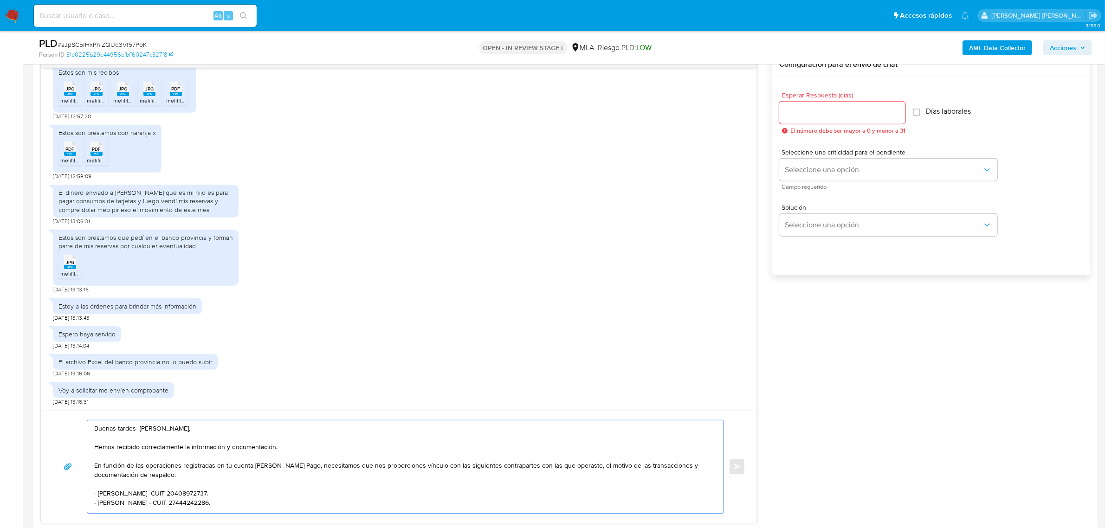
scroll to position [406, 0]
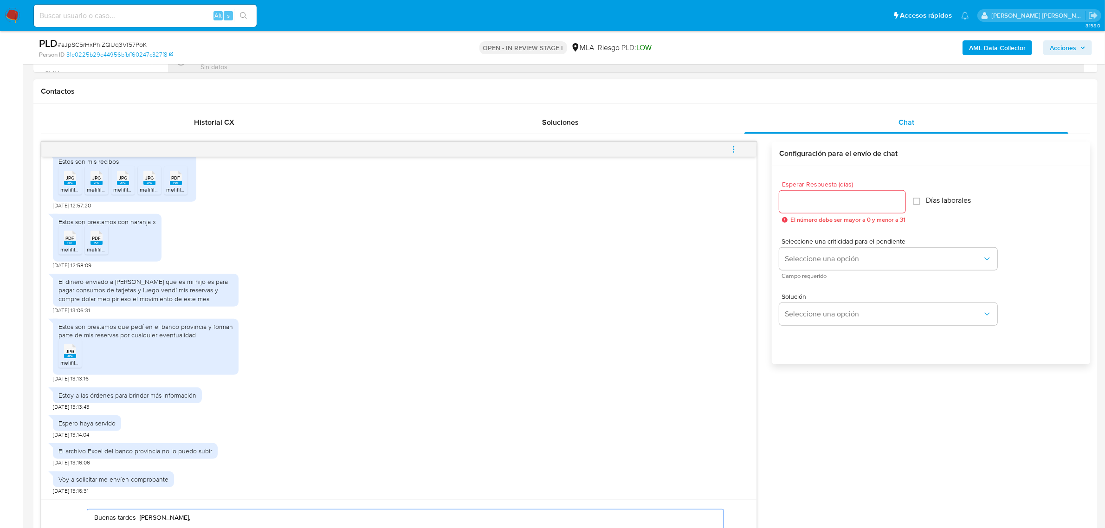
type textarea "Buenas tardes Luis Emilio, Hemos recibido correctamente la información y docume…"
click at [790, 207] on input "Esperar Respuesta (días)" at bounding box center [842, 202] width 126 height 12
type input "2"
click at [808, 253] on button "Seleccione una opción" at bounding box center [888, 259] width 218 height 22
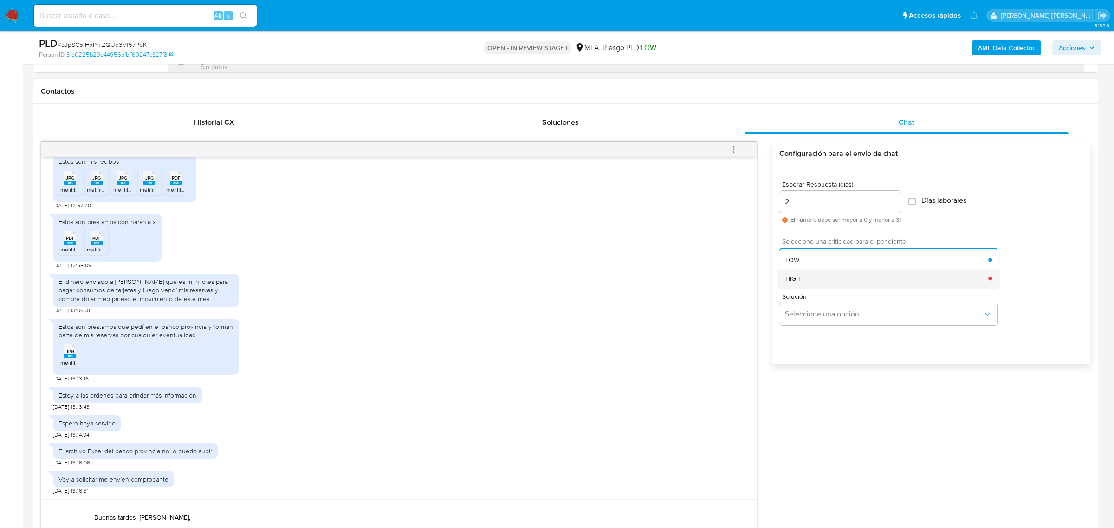
drag, startPoint x: 808, startPoint y: 279, endPoint x: 795, endPoint y: 302, distance: 26.4
click at [808, 279] on div "HIGH" at bounding box center [887, 278] width 203 height 19
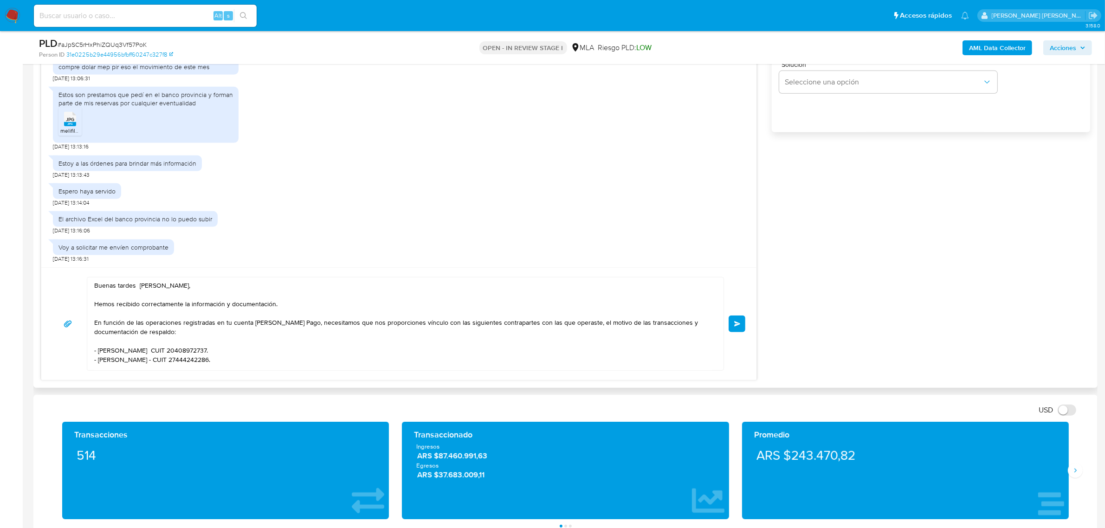
click at [736, 326] on span "Enviar" at bounding box center [737, 324] width 6 height 6
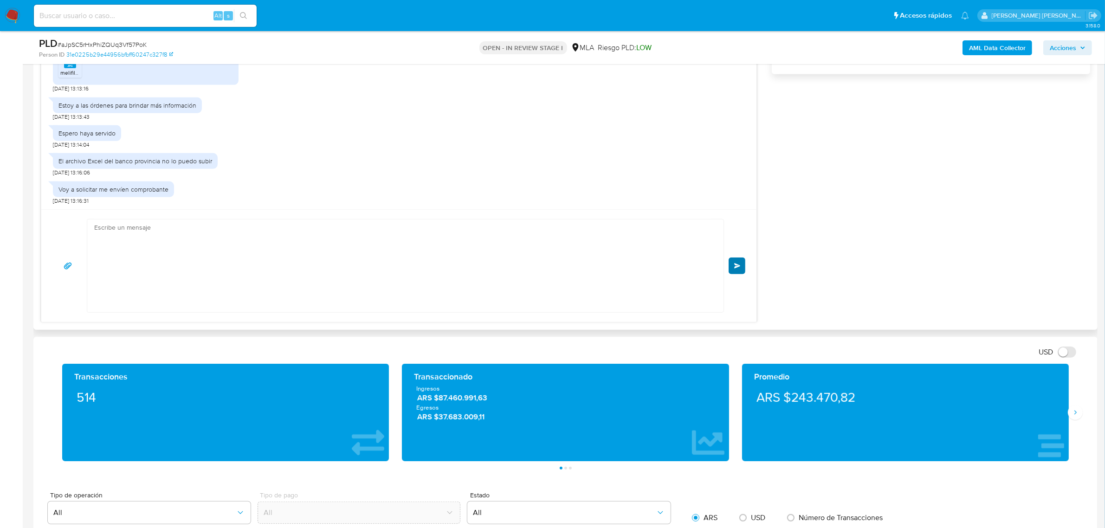
scroll to position [708, 0]
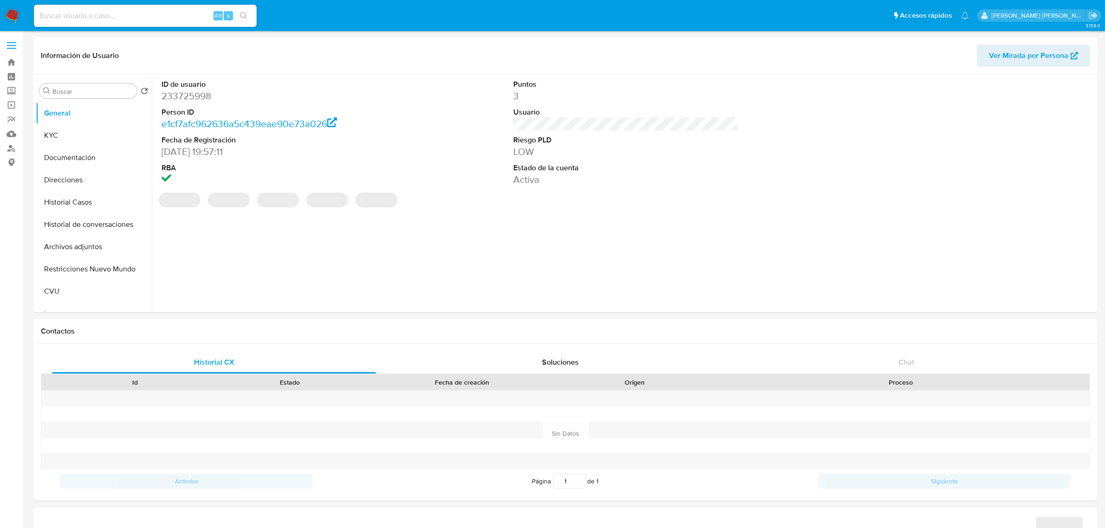
select select "10"
drag, startPoint x: 64, startPoint y: 124, endPoint x: 59, endPoint y: 128, distance: 5.7
click at [59, 128] on button "KYC" at bounding box center [90, 135] width 109 height 22
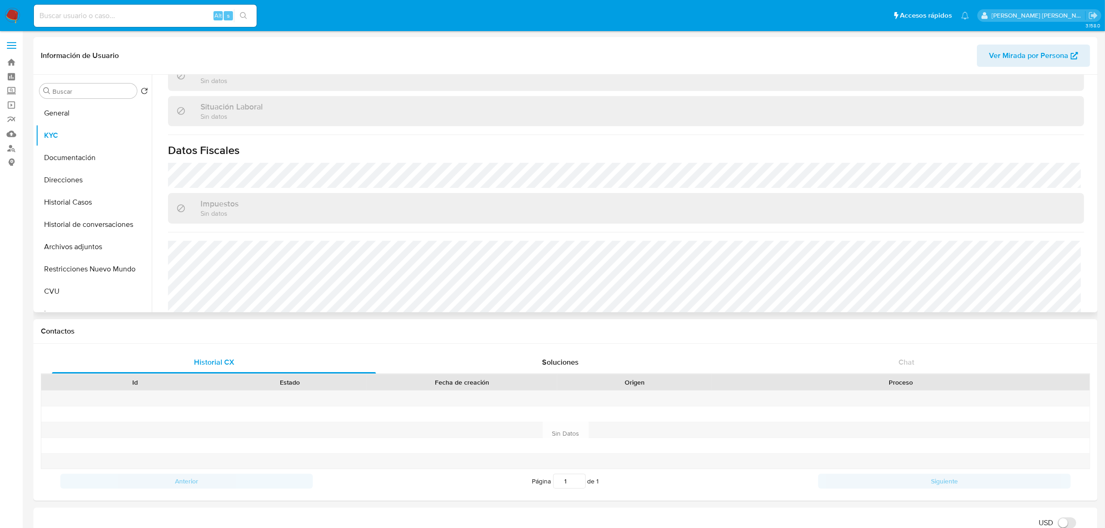
scroll to position [481, 0]
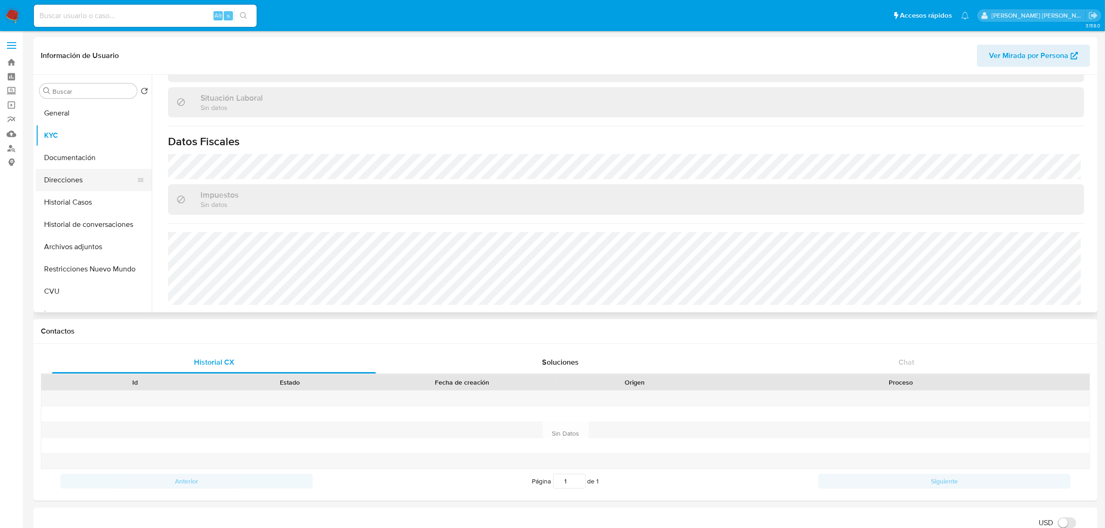
drag, startPoint x: 68, startPoint y: 182, endPoint x: 54, endPoint y: 189, distance: 15.4
click at [68, 182] on button "Direcciones" at bounding box center [90, 180] width 109 height 22
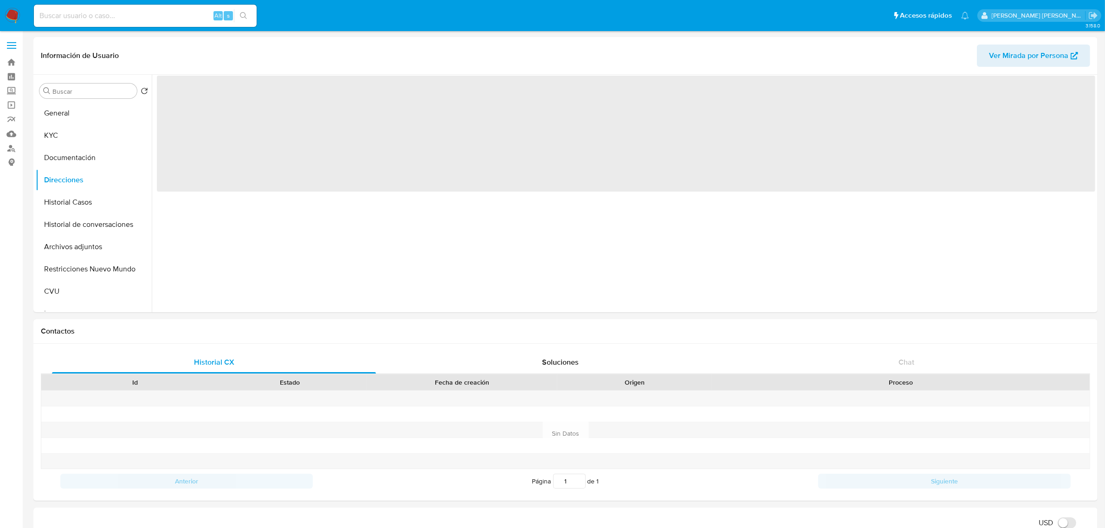
scroll to position [0, 0]
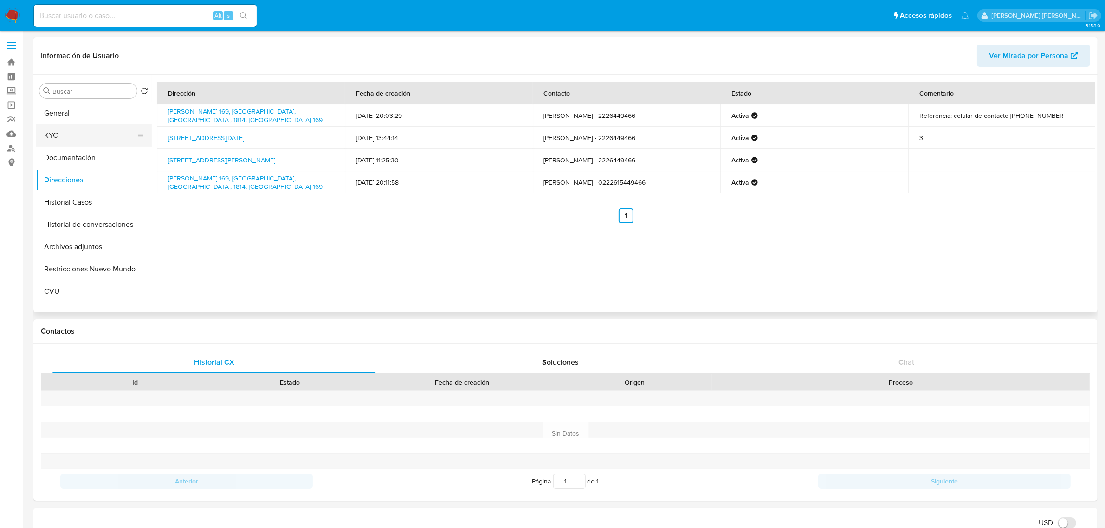
click at [69, 137] on button "KYC" at bounding box center [90, 135] width 109 height 22
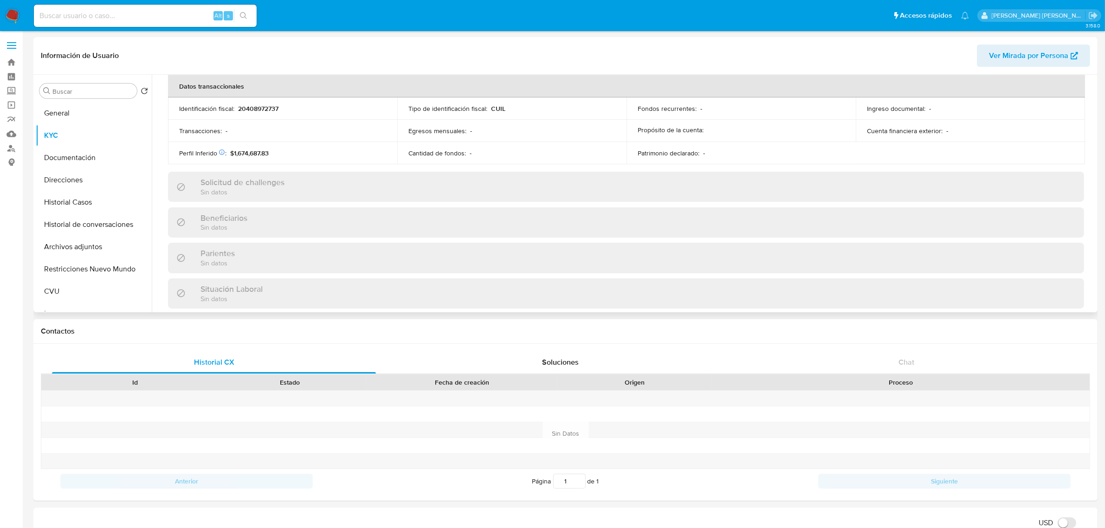
scroll to position [290, 0]
click at [73, 194] on button "Historial Casos" at bounding box center [90, 202] width 109 height 22
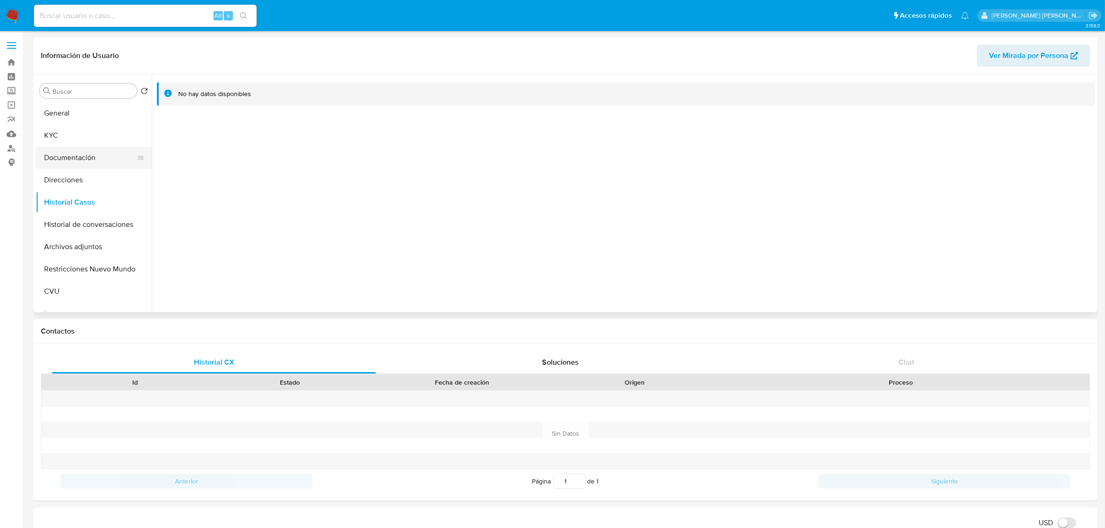
click at [81, 147] on button "Documentación" at bounding box center [90, 158] width 109 height 22
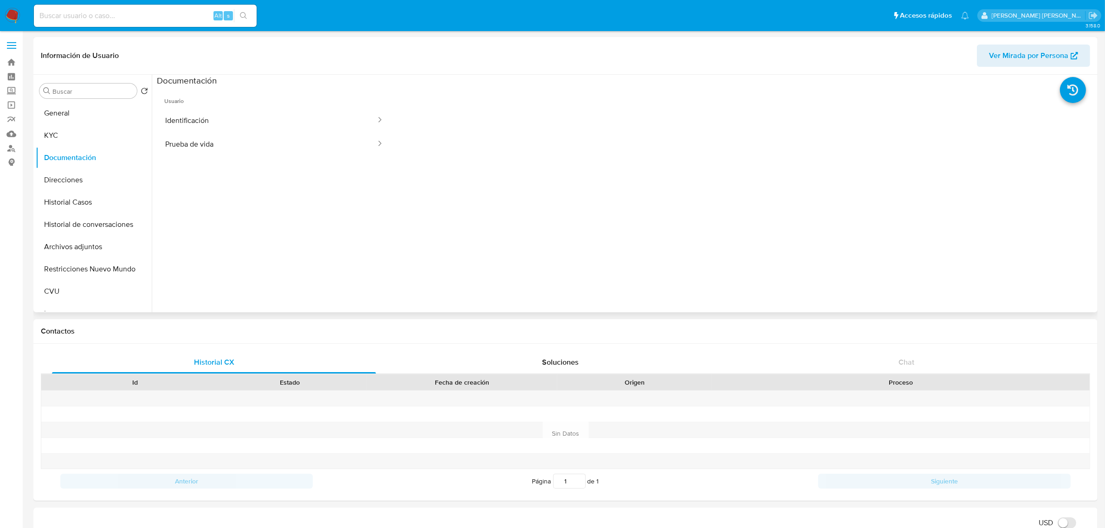
click at [245, 104] on span "Usuario" at bounding box center [274, 97] width 235 height 22
click at [246, 115] on button "Identificación" at bounding box center [267, 121] width 220 height 24
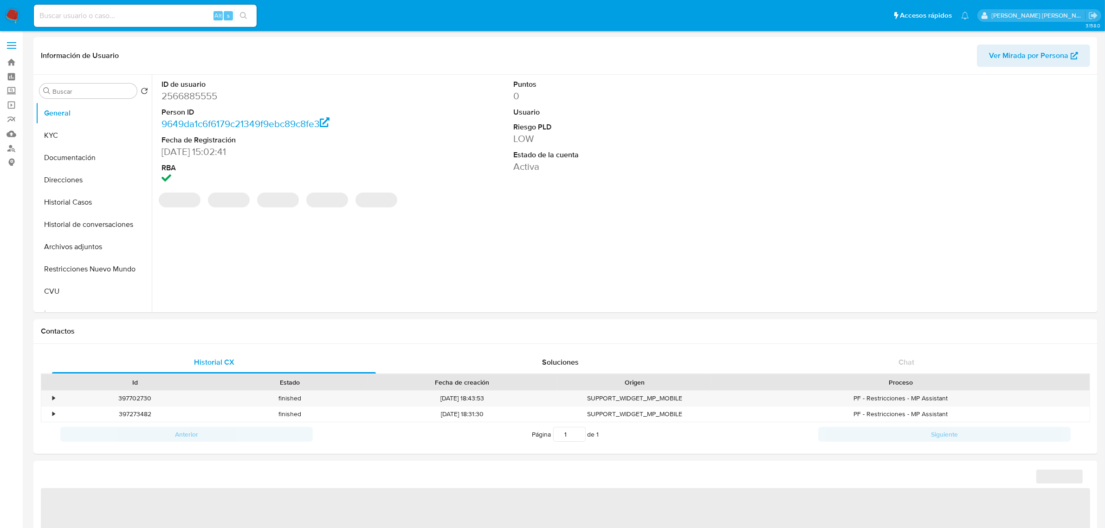
select select "10"
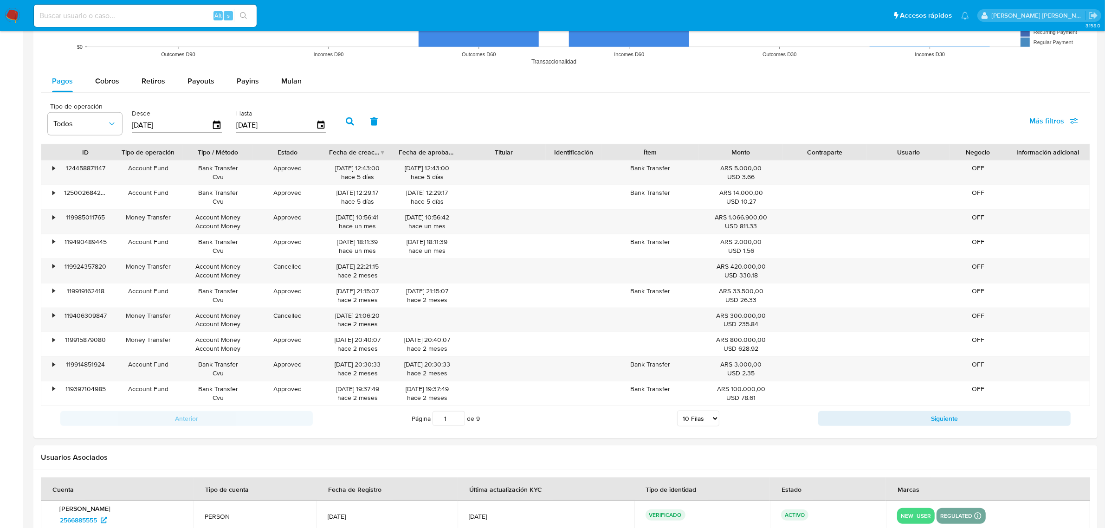
scroll to position [885, 0]
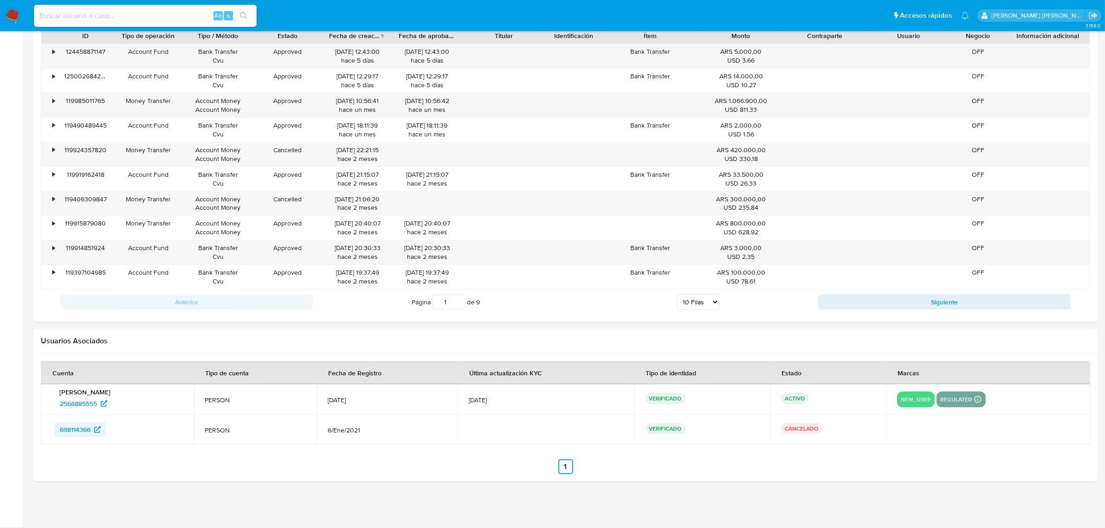
click at [87, 432] on span "698114366" at bounding box center [75, 429] width 31 height 15
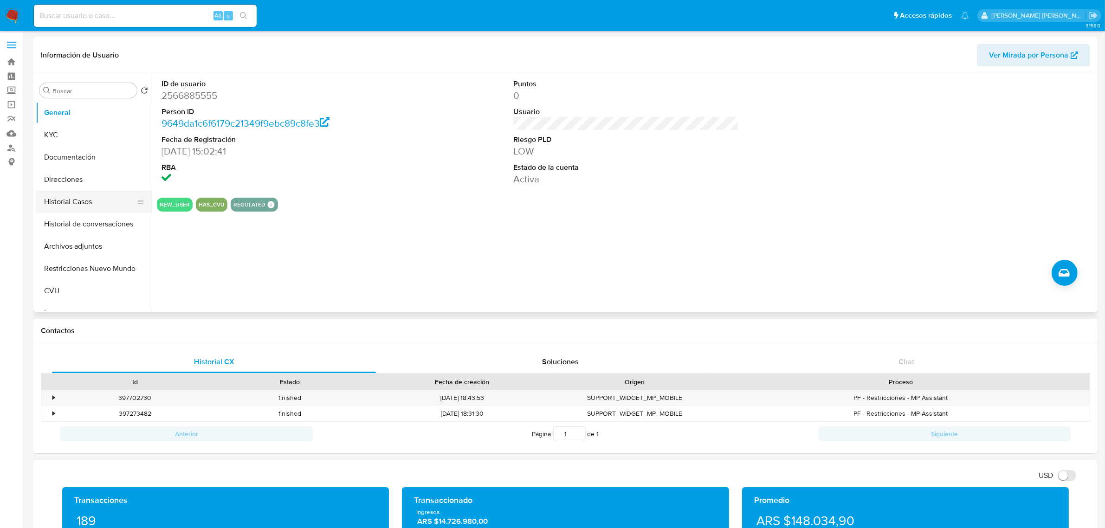
scroll to position [0, 0]
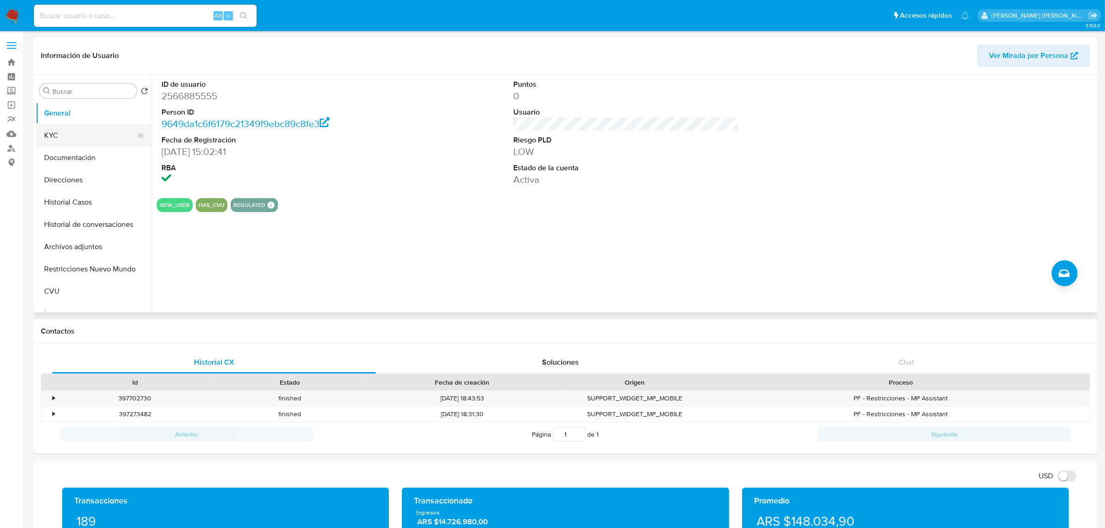
click at [73, 131] on button "KYC" at bounding box center [90, 135] width 109 height 22
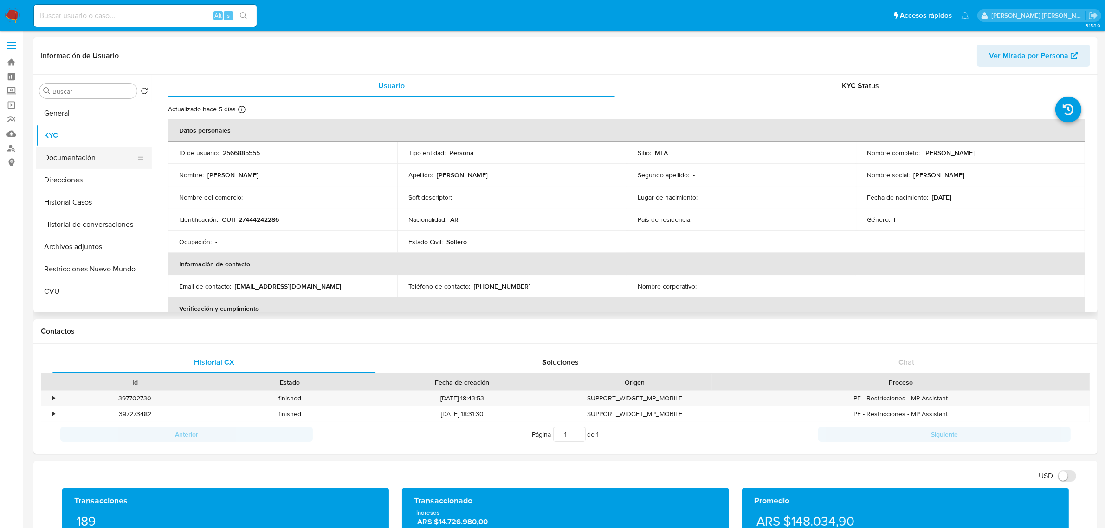
click at [53, 163] on button "Documentación" at bounding box center [90, 158] width 109 height 22
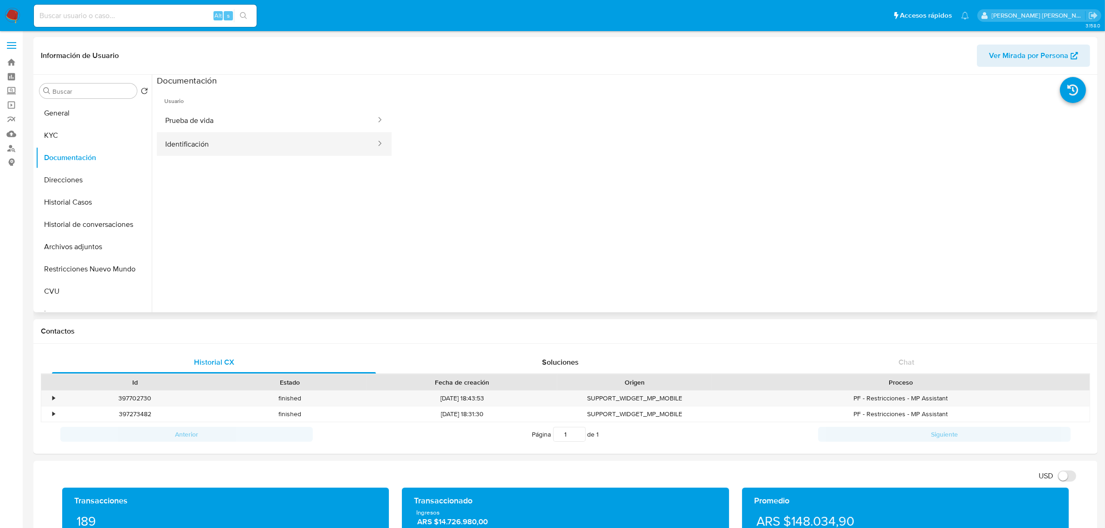
click at [210, 136] on button "Identificación" at bounding box center [267, 144] width 220 height 24
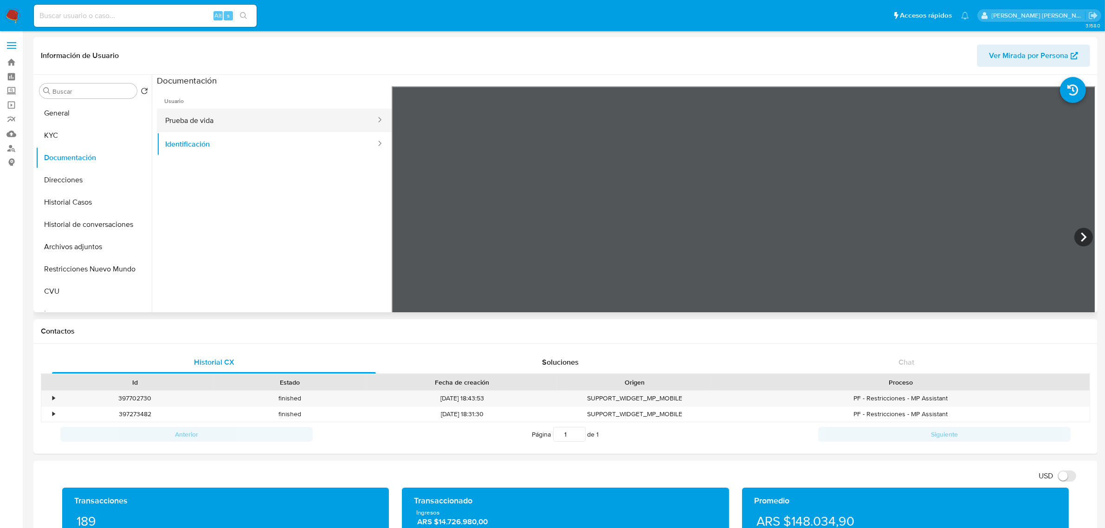
click at [244, 117] on button "Prueba de vida" at bounding box center [267, 121] width 220 height 24
click at [65, 138] on button "KYC" at bounding box center [90, 135] width 109 height 22
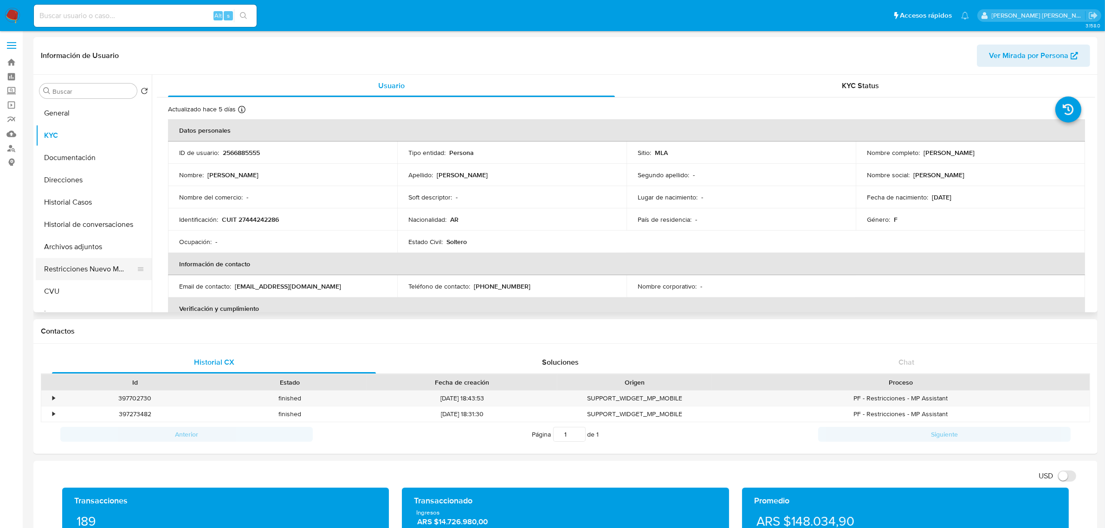
click at [117, 268] on button "Restricciones Nuevo Mundo" at bounding box center [90, 269] width 109 height 22
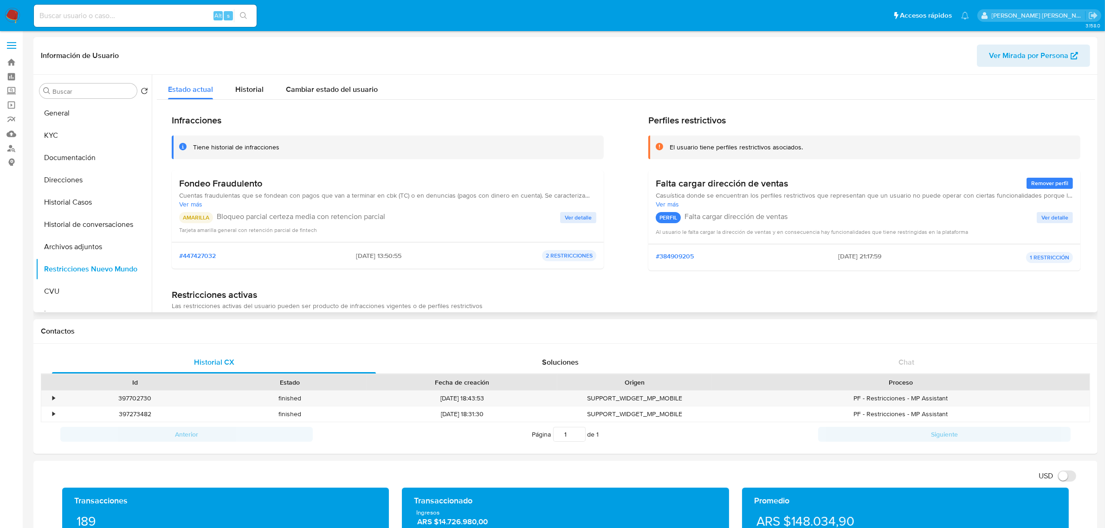
drag, startPoint x: 223, startPoint y: 194, endPoint x: 456, endPoint y: 198, distance: 233.1
click at [456, 198] on span "Cuentas fraudulentas que se fondean con pagos que van a terminar en cbk (TC) o …" at bounding box center [387, 195] width 417 height 8
click at [247, 87] on span "Historial" at bounding box center [249, 89] width 28 height 11
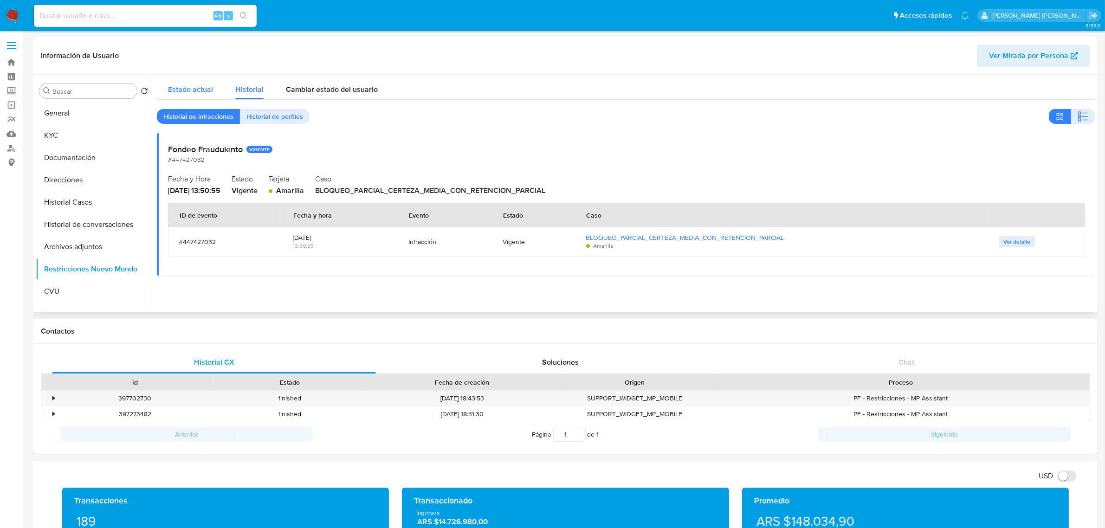
click at [192, 91] on span "Estado actual" at bounding box center [190, 89] width 45 height 11
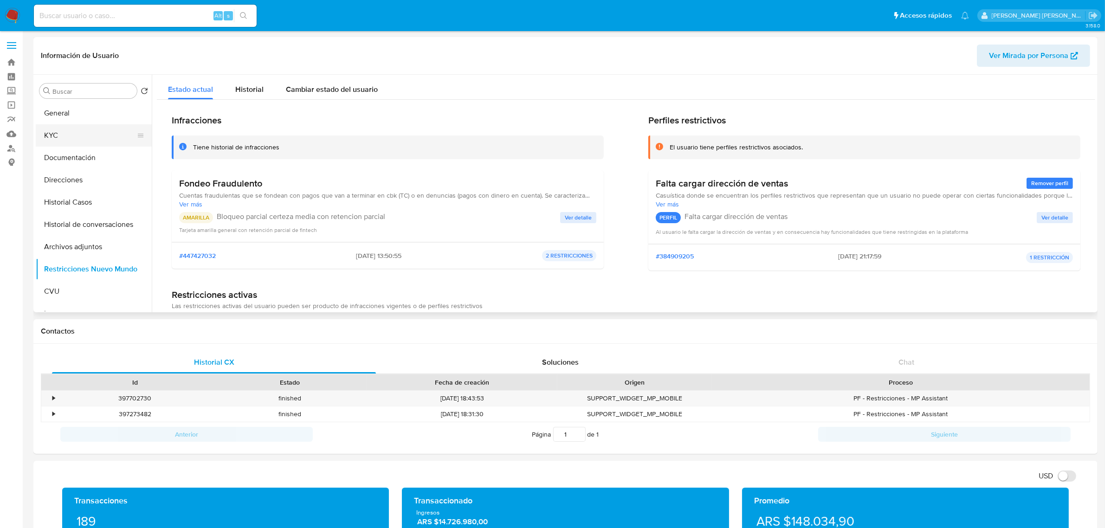
click at [62, 140] on button "KYC" at bounding box center [90, 135] width 109 height 22
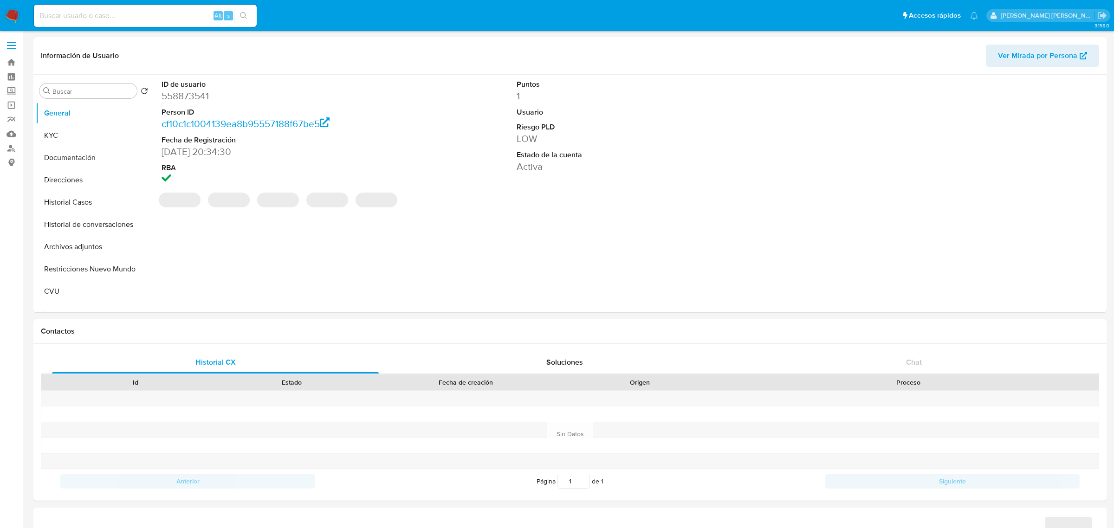
select select "10"
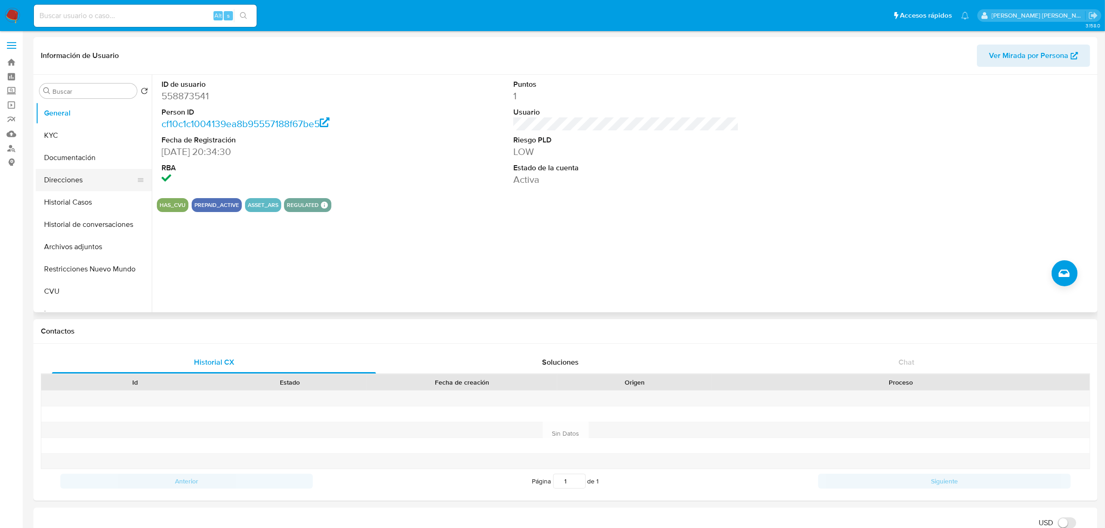
click at [63, 169] on button "Direcciones" at bounding box center [90, 180] width 109 height 22
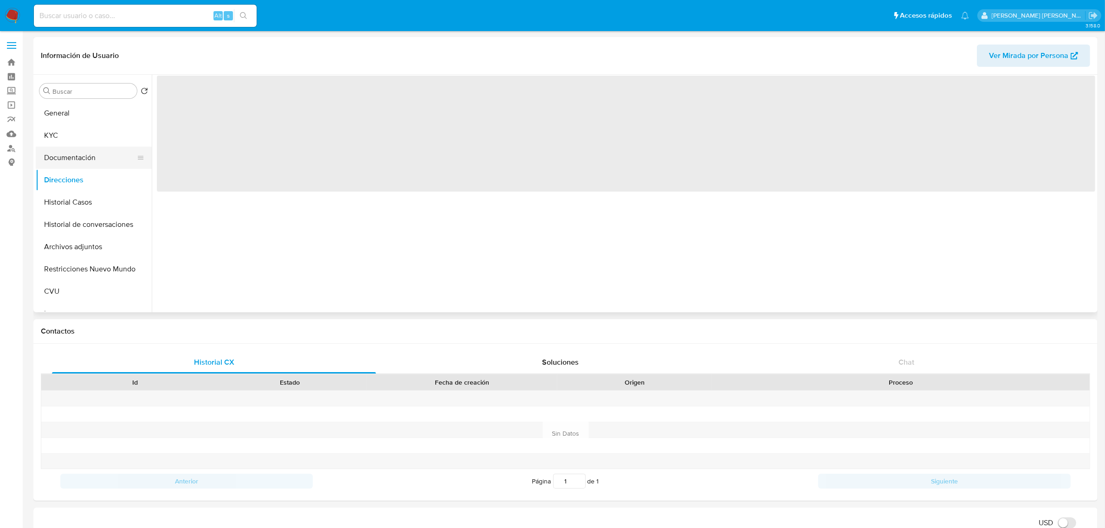
click at [66, 152] on button "Documentación" at bounding box center [90, 158] width 109 height 22
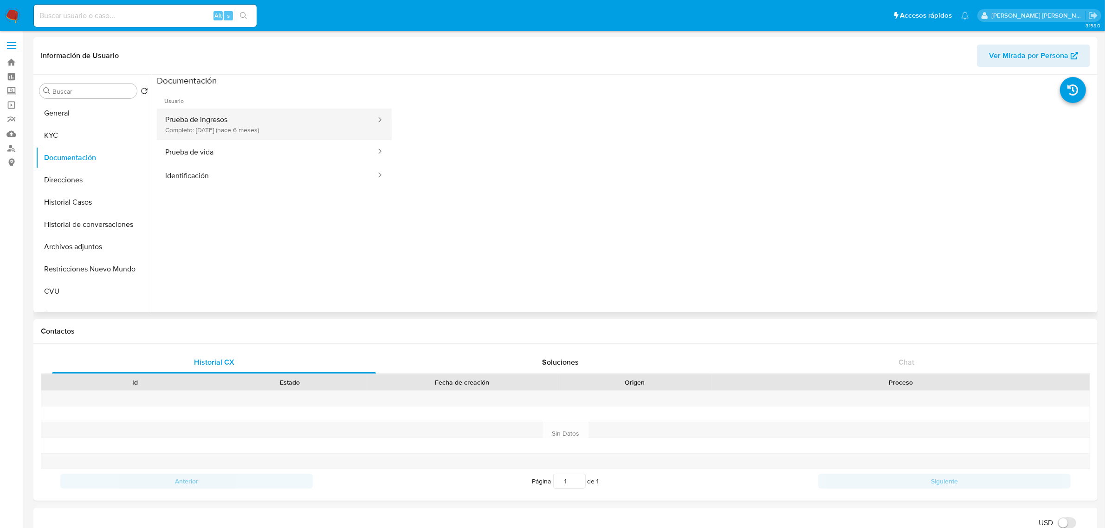
click at [252, 124] on button "Prueba de ingresos Completo: [DATE] (hace 6 meses)" at bounding box center [267, 125] width 220 height 32
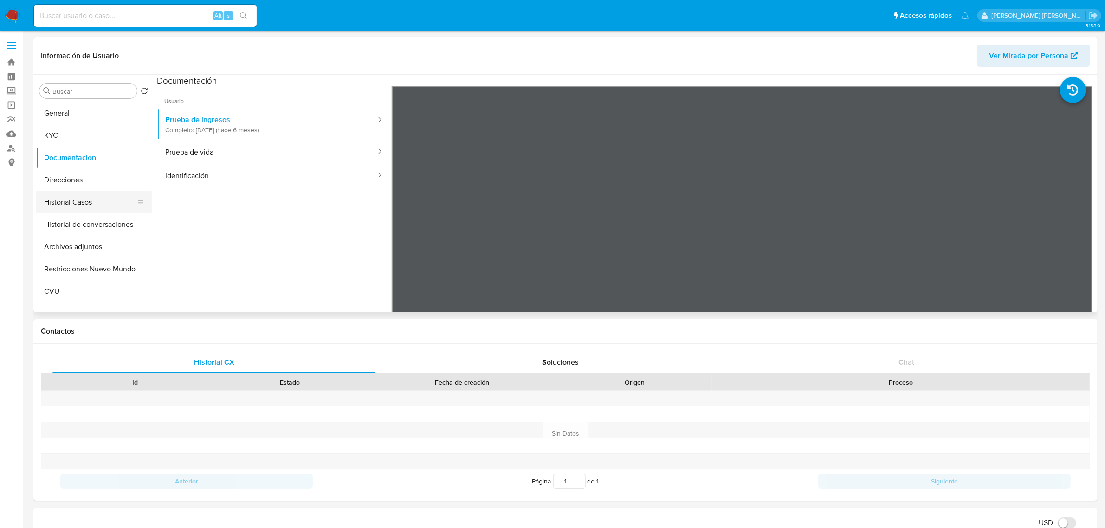
click at [74, 201] on button "Historial Casos" at bounding box center [90, 202] width 109 height 22
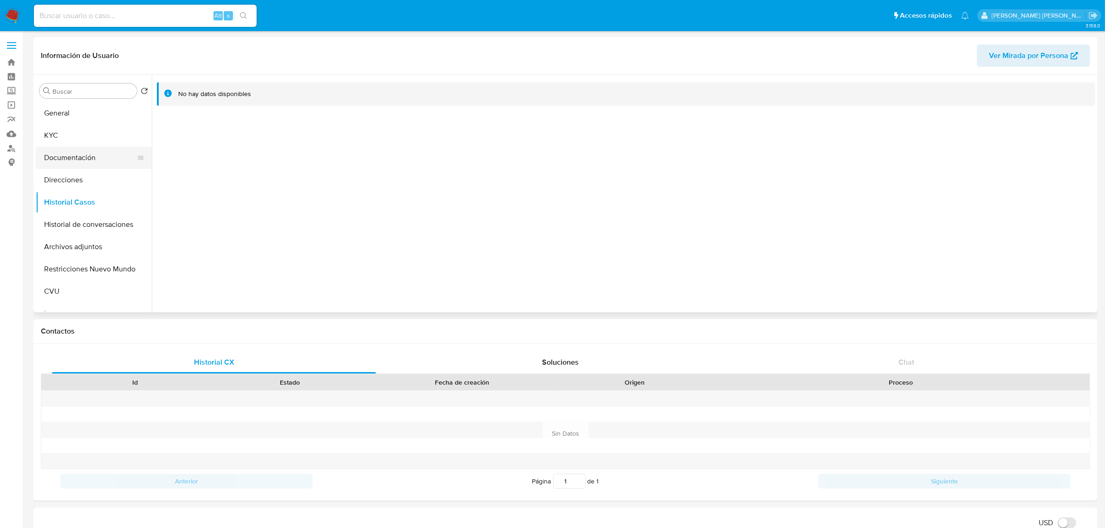
click at [59, 155] on button "Documentación" at bounding box center [90, 158] width 109 height 22
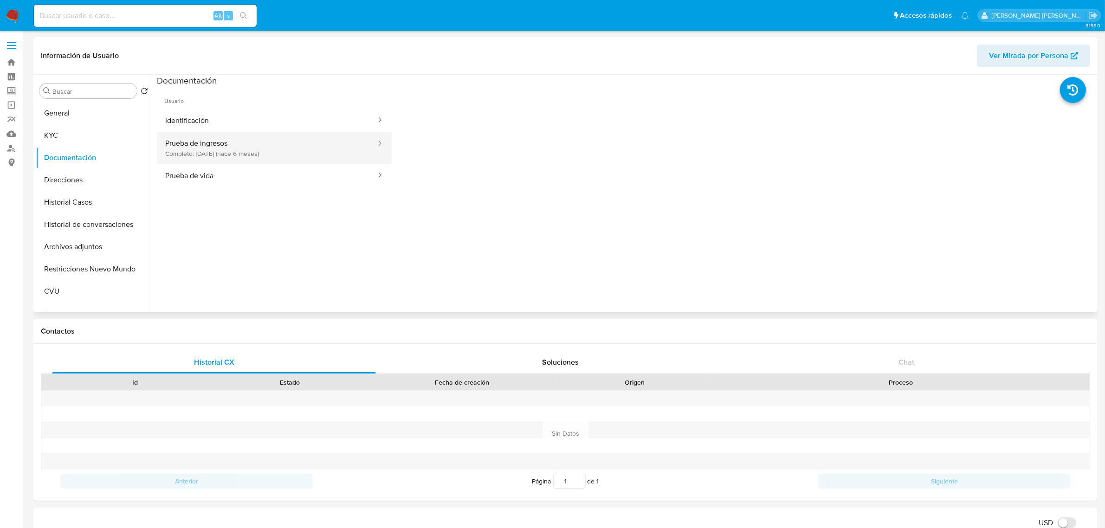
click at [214, 154] on button "Prueba de ingresos Completo: [DATE] (hace 6 meses)" at bounding box center [267, 148] width 220 height 32
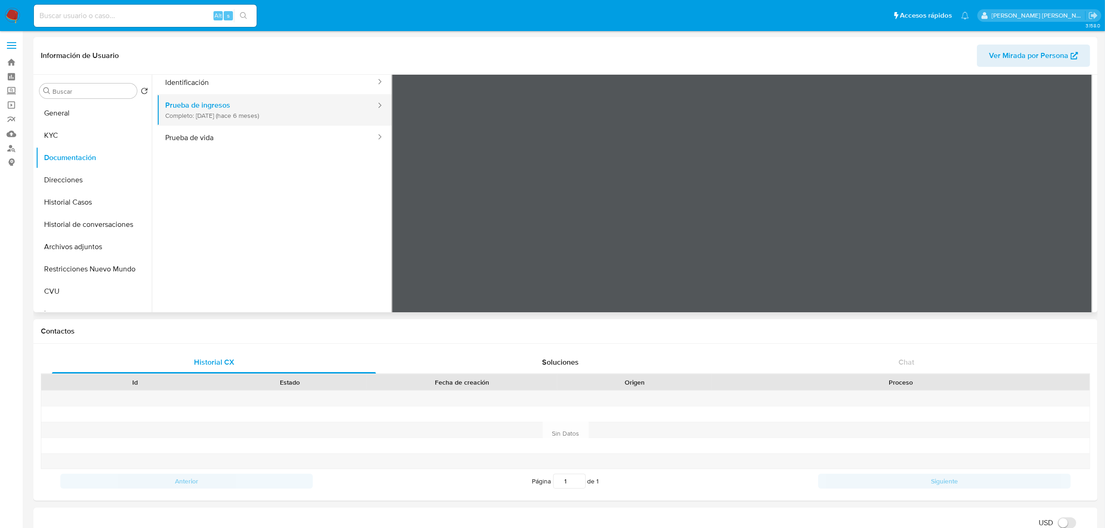
scroll to position [58, 0]
click at [72, 130] on button "KYC" at bounding box center [90, 135] width 109 height 22
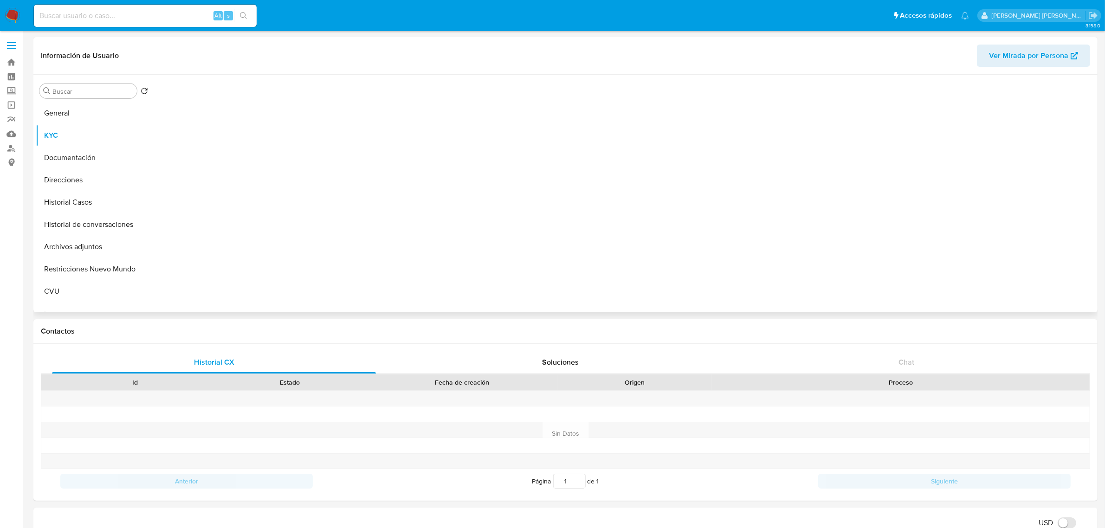
scroll to position [0, 0]
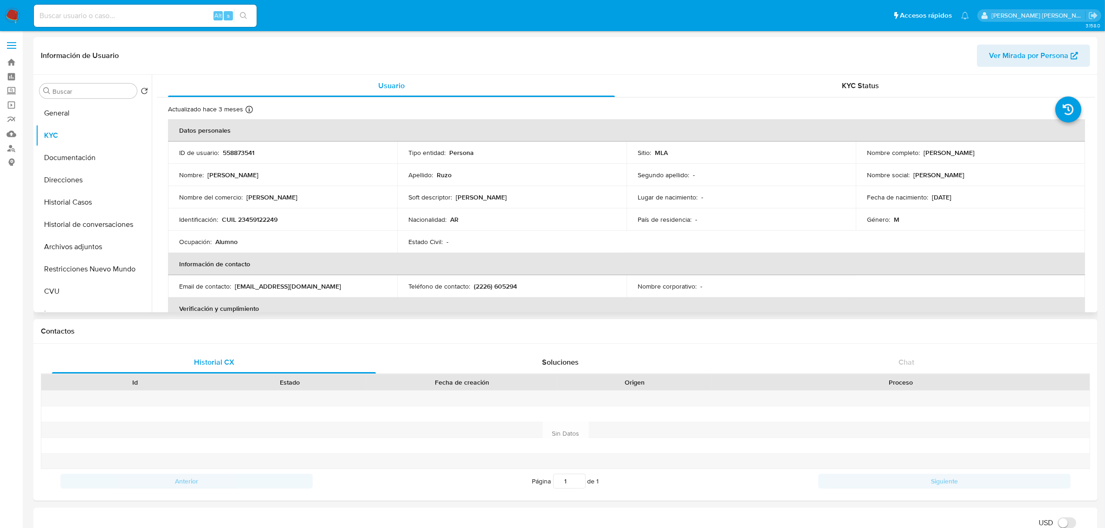
click at [255, 221] on p "CUIL 23459122249" at bounding box center [250, 219] width 56 height 8
copy p "23459122249"
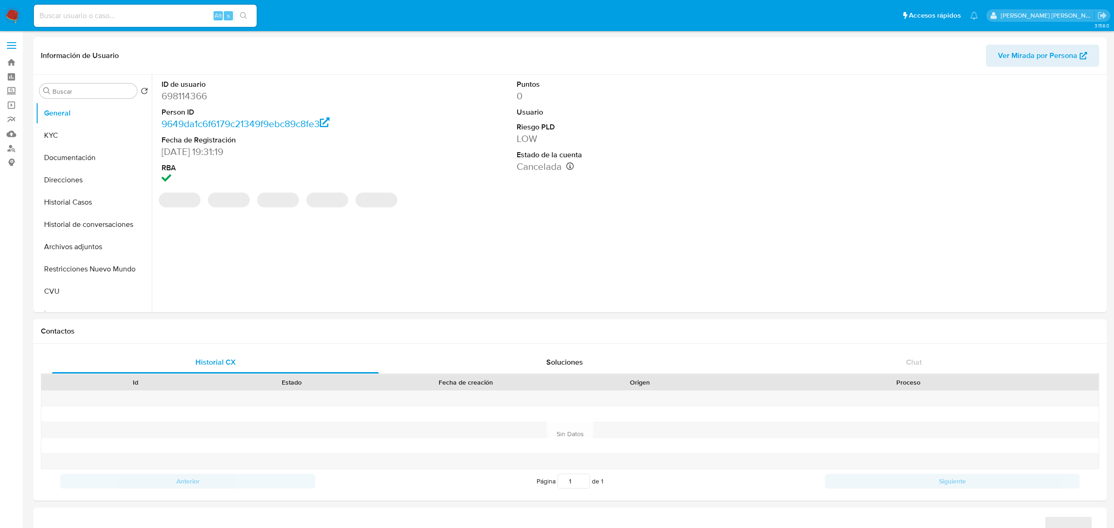
select select "10"
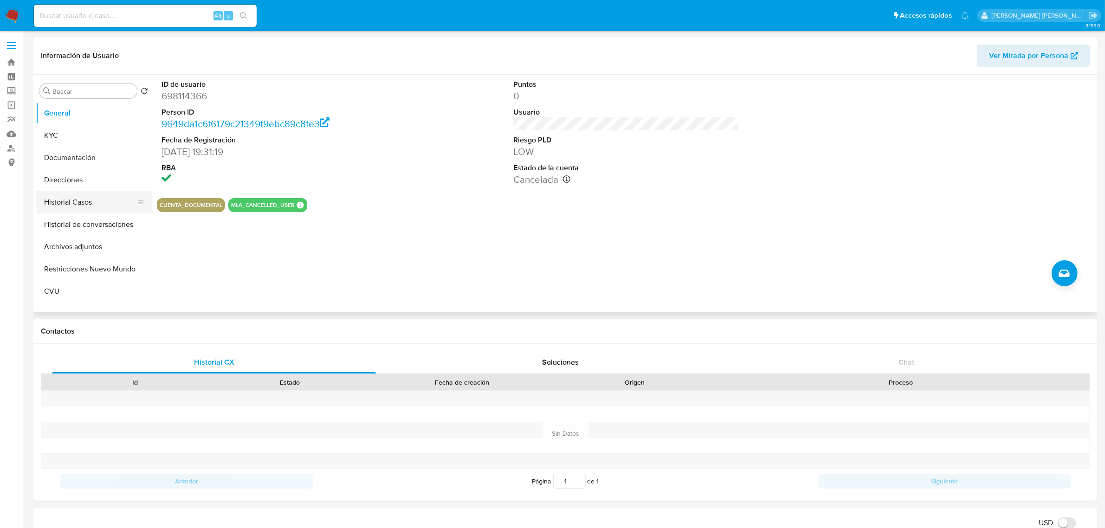
click at [65, 204] on button "Historial Casos" at bounding box center [90, 202] width 109 height 22
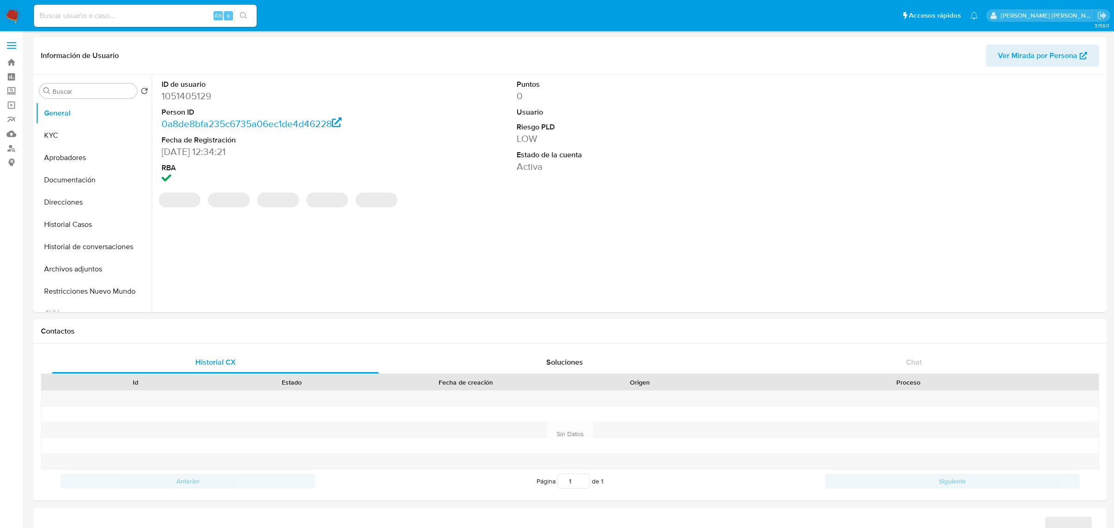
select select "10"
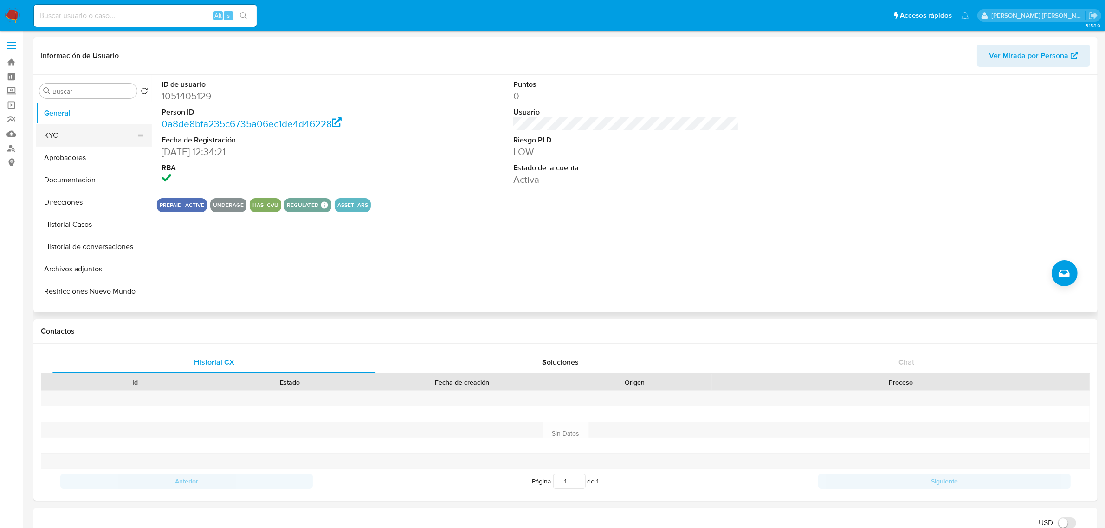
click at [52, 136] on button "KYC" at bounding box center [90, 135] width 109 height 22
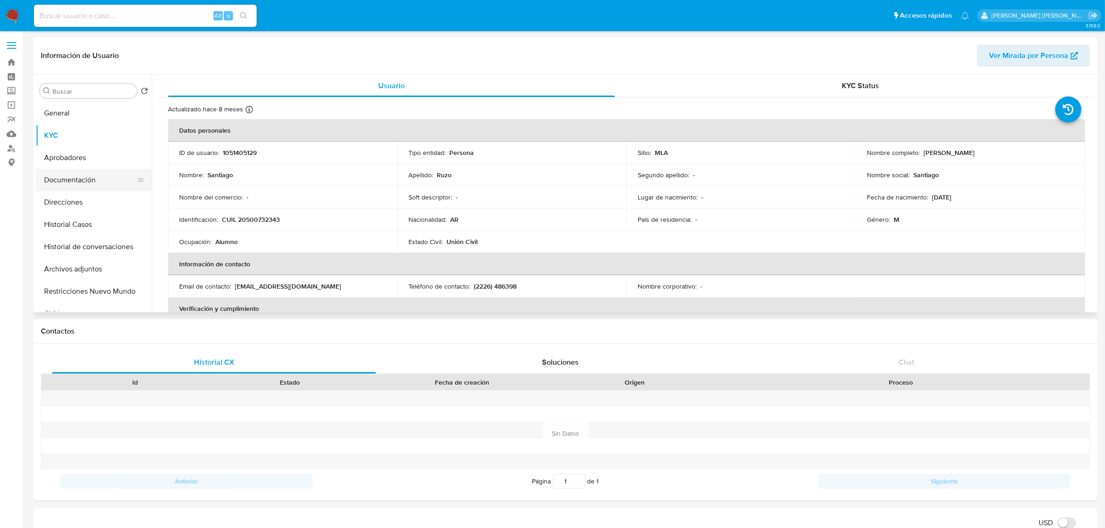
click at [78, 182] on button "Documentación" at bounding box center [90, 180] width 109 height 22
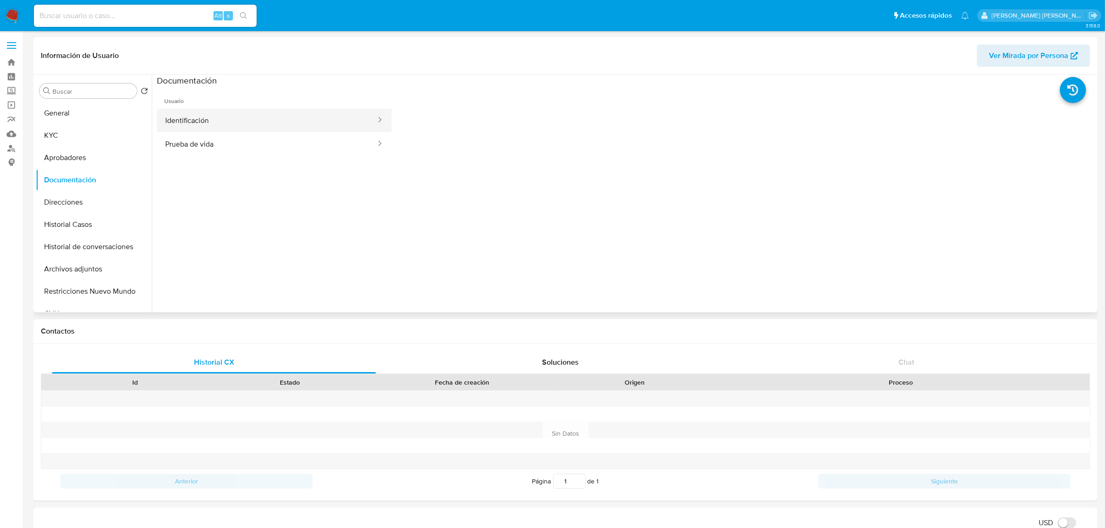
click at [251, 131] on button "Identificación" at bounding box center [267, 121] width 220 height 24
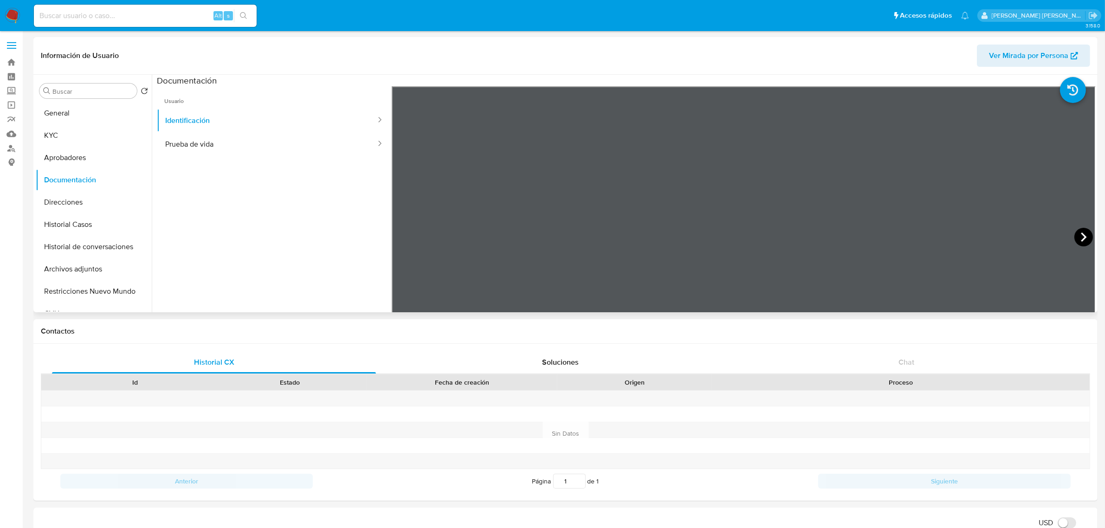
click at [1078, 233] on icon at bounding box center [1084, 237] width 19 height 19
click at [55, 136] on button "KYC" at bounding box center [90, 135] width 109 height 22
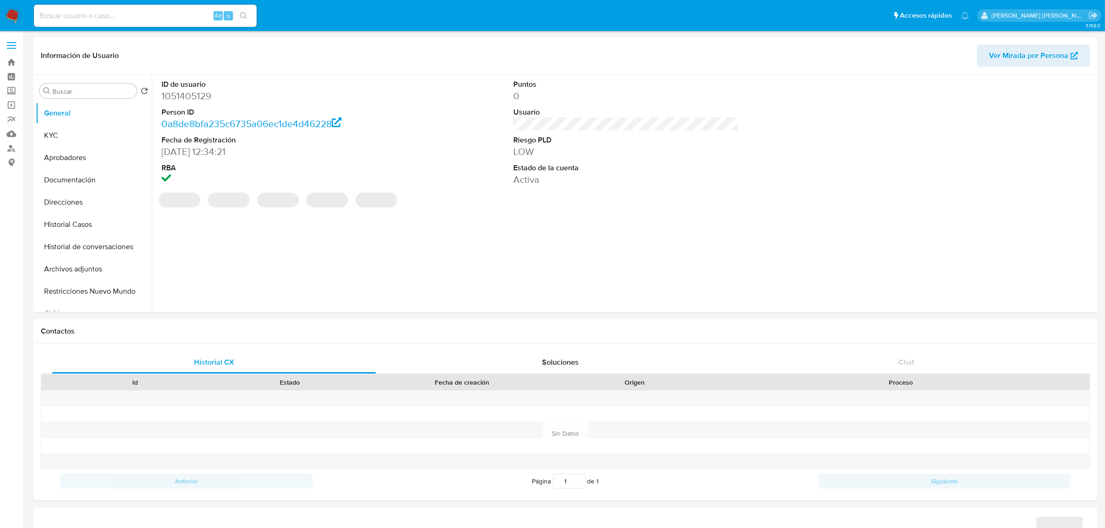
select select "10"
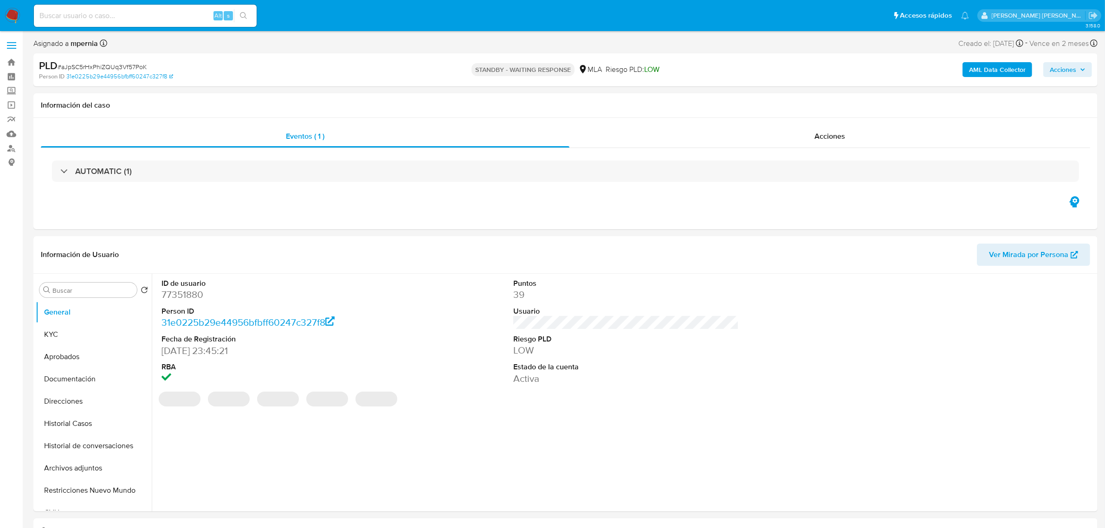
select select "10"
click at [992, 68] on b "AML Data Collector" at bounding box center [997, 69] width 57 height 15
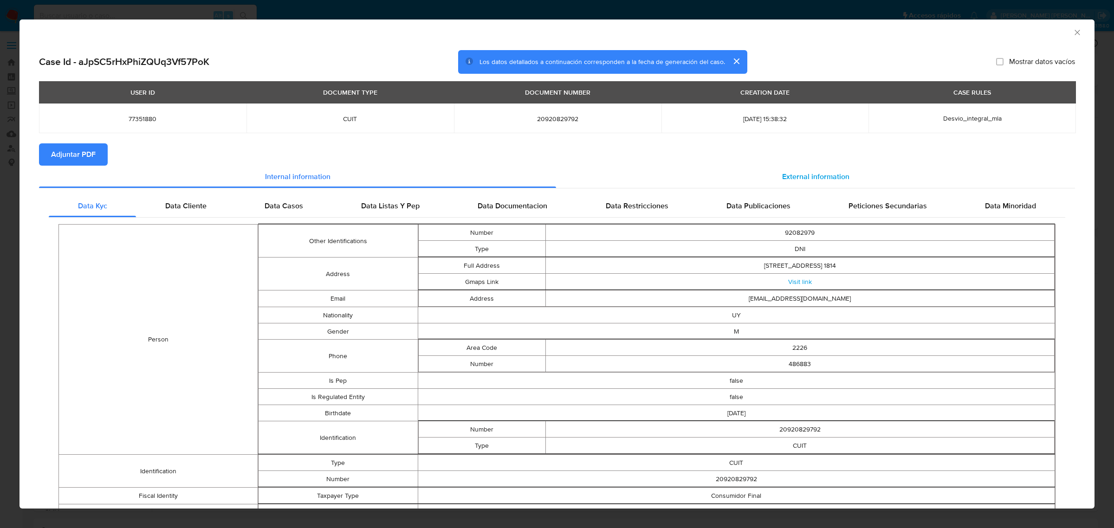
click at [822, 181] on span "External information" at bounding box center [815, 176] width 67 height 11
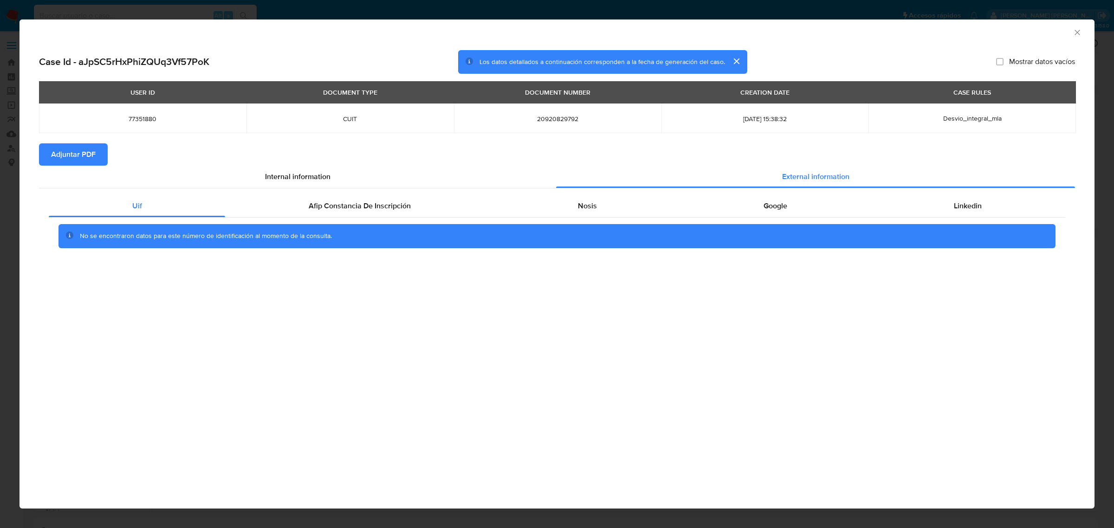
click at [572, 194] on div "Uif Afip Constancia De Inscripción Nosis Google Linkedin No se encontraron dato…" at bounding box center [557, 224] width 1036 height 73
click at [579, 200] on div "Nosis" at bounding box center [587, 206] width 186 height 22
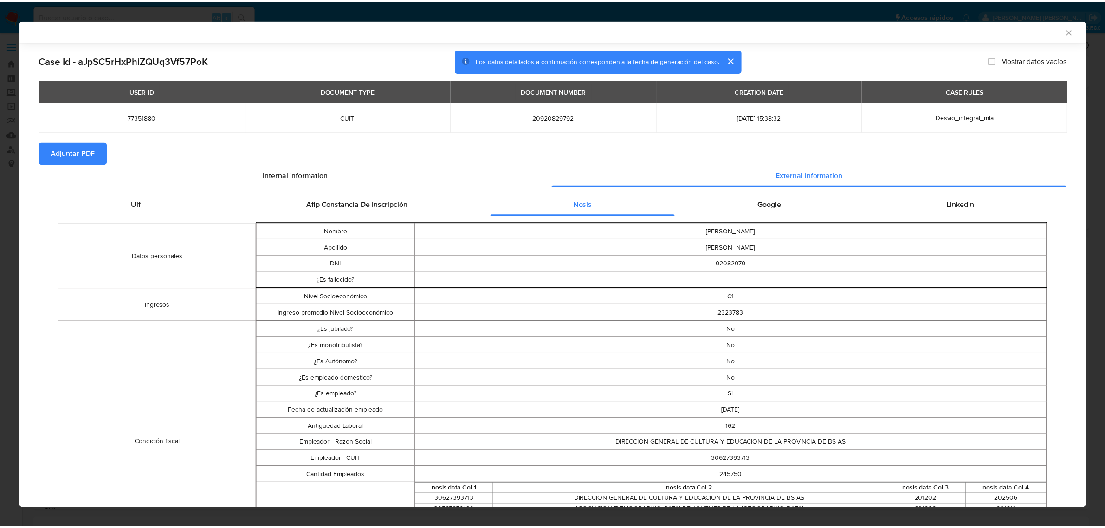
scroll to position [114, 0]
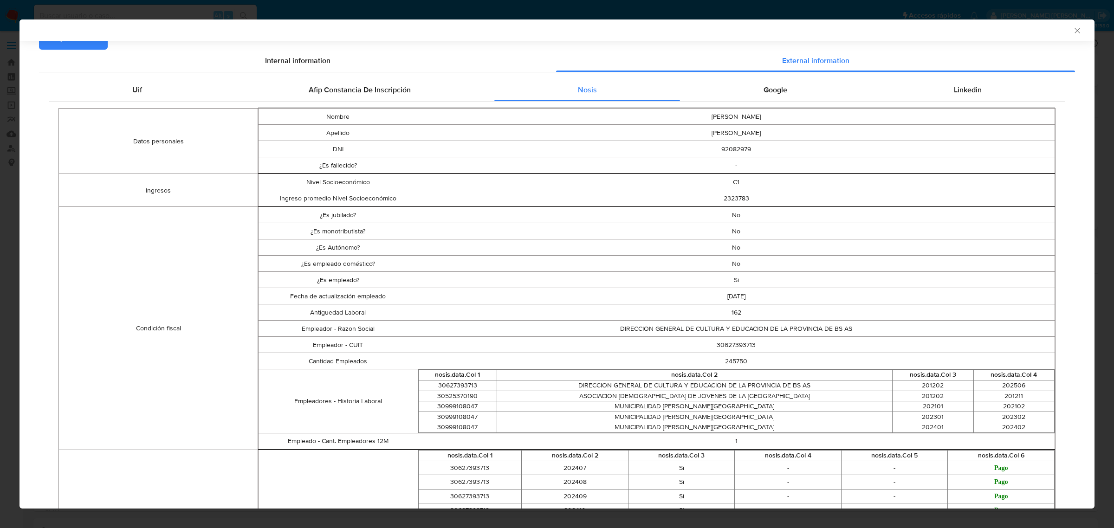
click at [720, 347] on td "30627393713" at bounding box center [736, 345] width 637 height 16
copy td "30627393713"
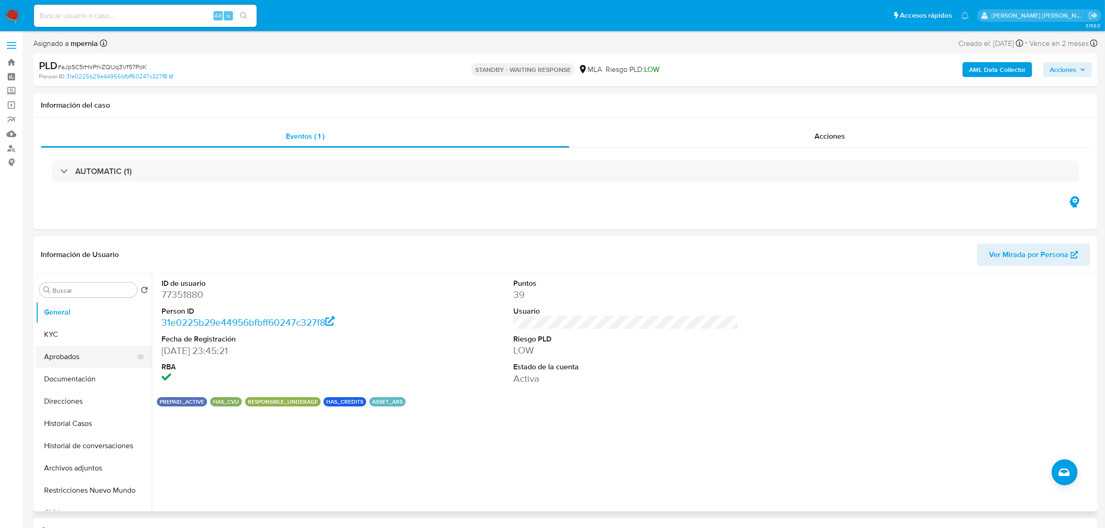
click at [76, 357] on button "Aprobados" at bounding box center [90, 357] width 109 height 22
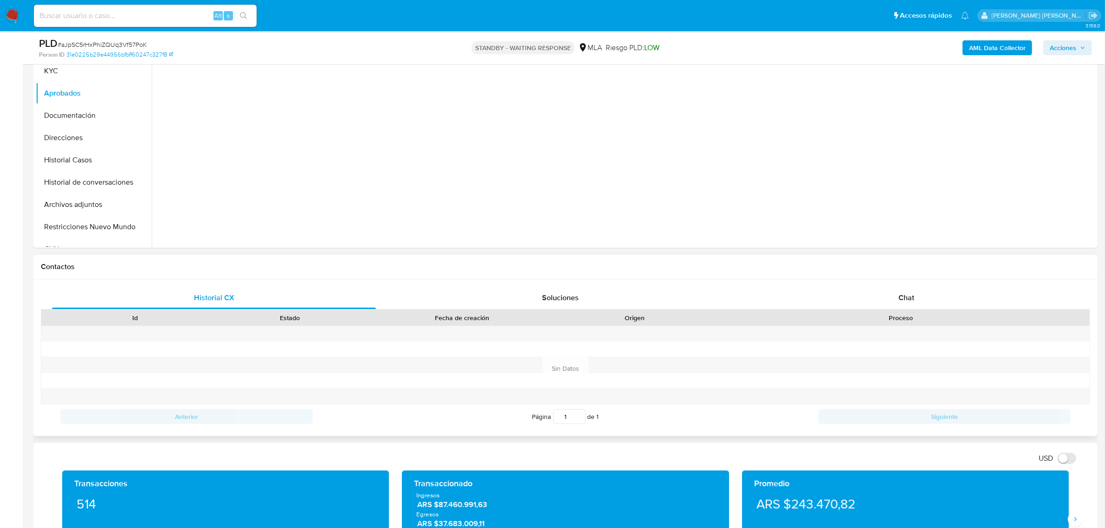
scroll to position [174, 0]
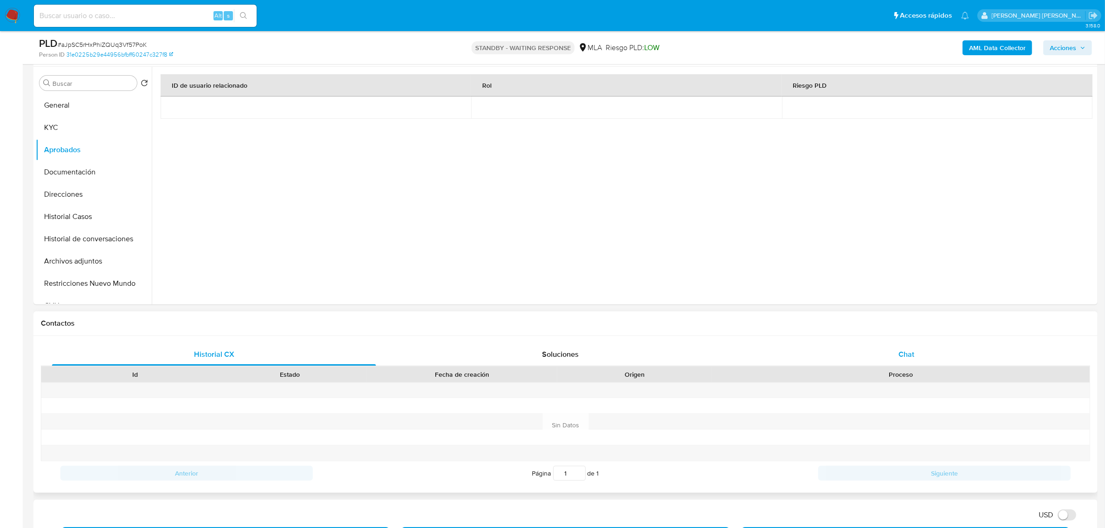
click at [909, 360] on div "Chat" at bounding box center [907, 355] width 324 height 22
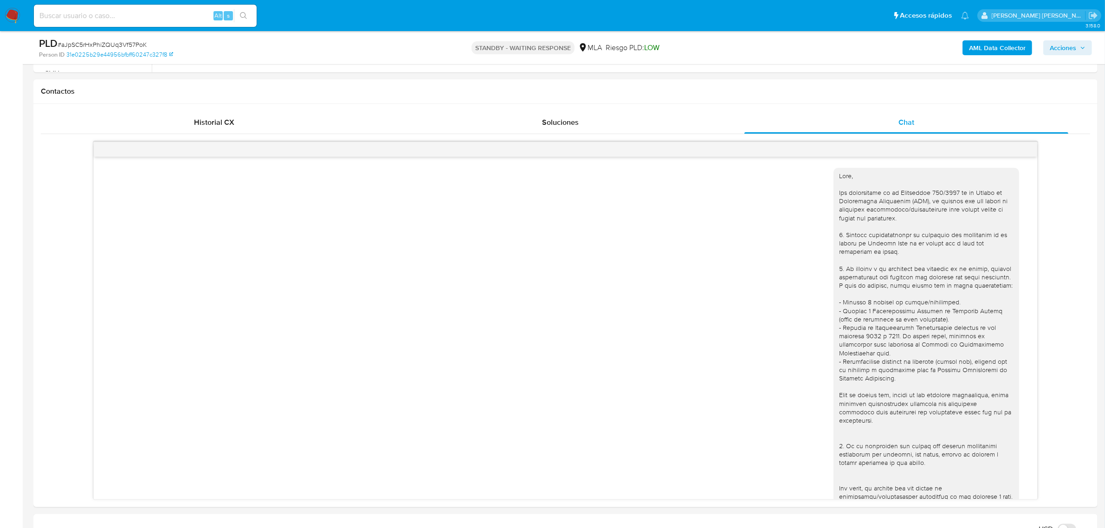
scroll to position [708, 0]
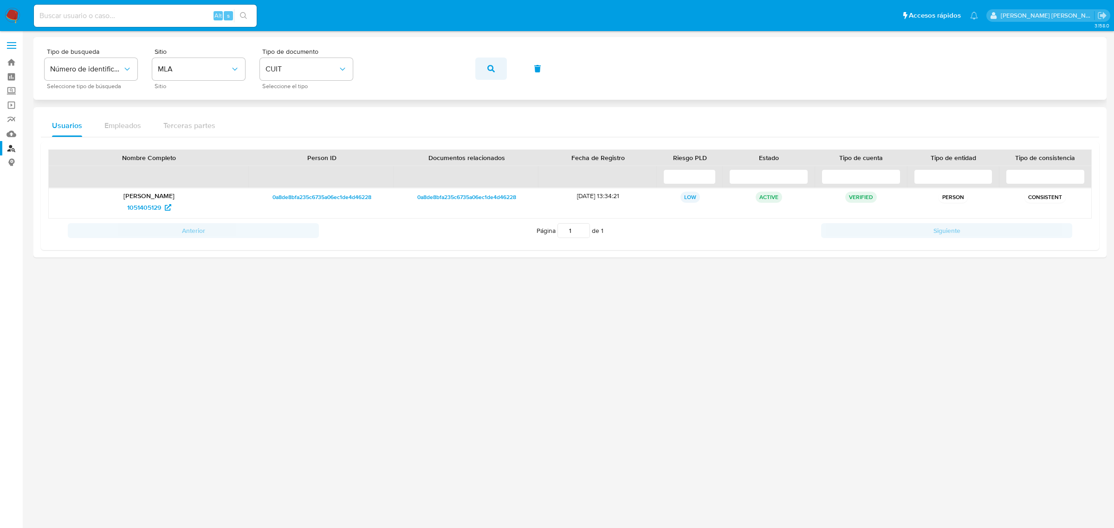
click at [495, 66] on button "button" at bounding box center [491, 69] width 32 height 22
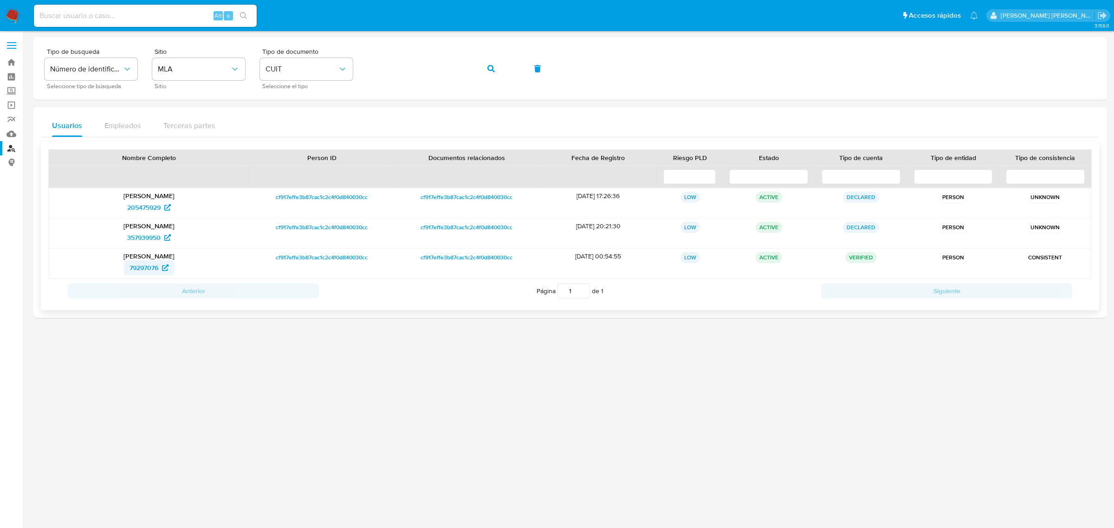
click at [140, 271] on span "79297076" at bounding box center [144, 267] width 29 height 15
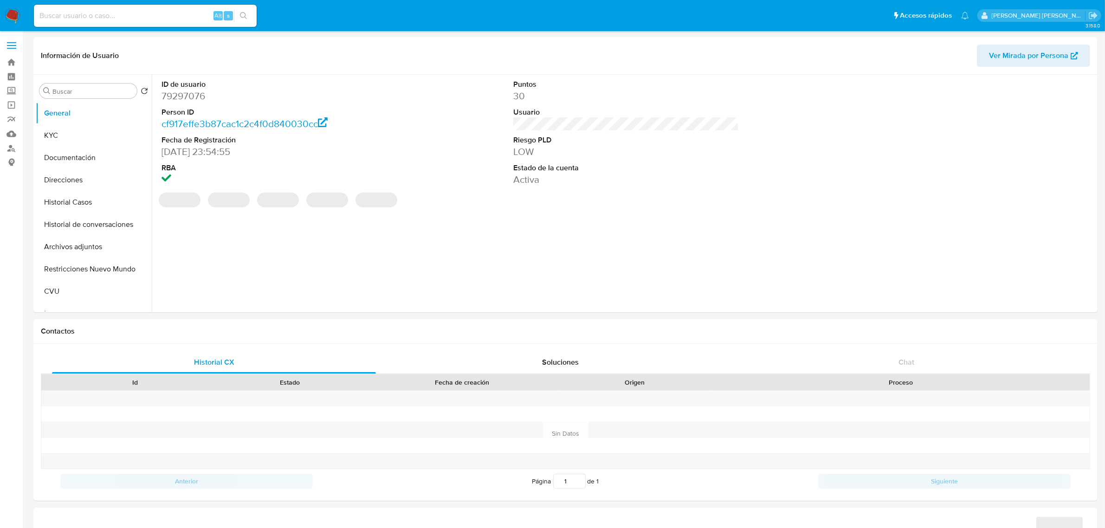
select select "10"
click at [88, 203] on button "Historial Casos" at bounding box center [90, 202] width 109 height 22
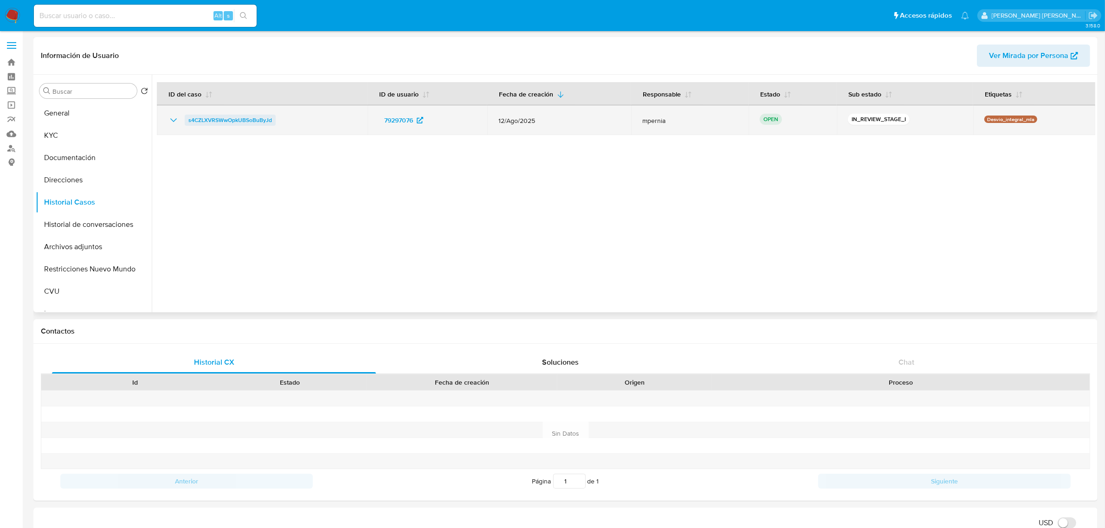
click at [216, 120] on span "s4CZLXVRSWwOpkUBSoBuByJd" at bounding box center [230, 120] width 84 height 11
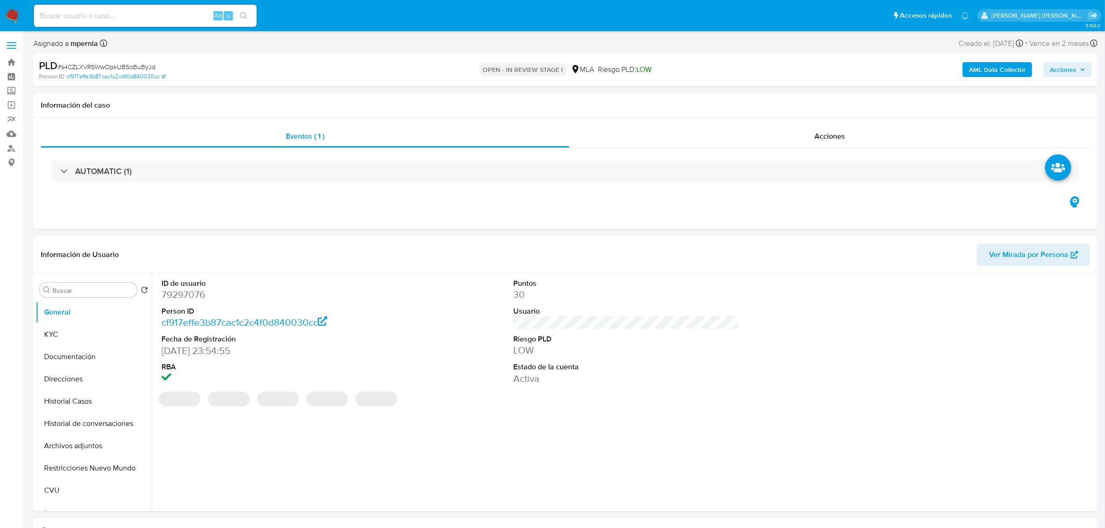
select select "10"
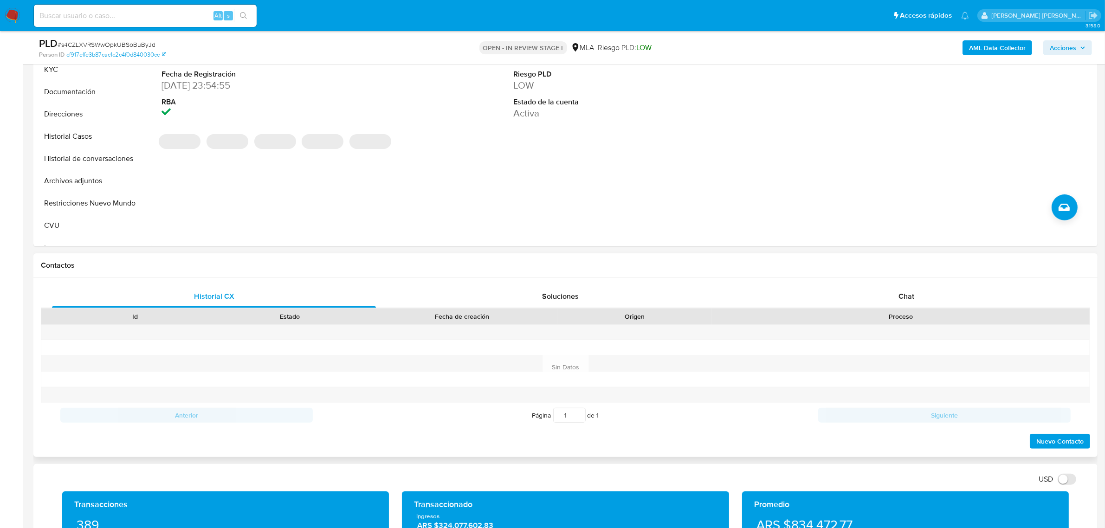
scroll to position [348, 0]
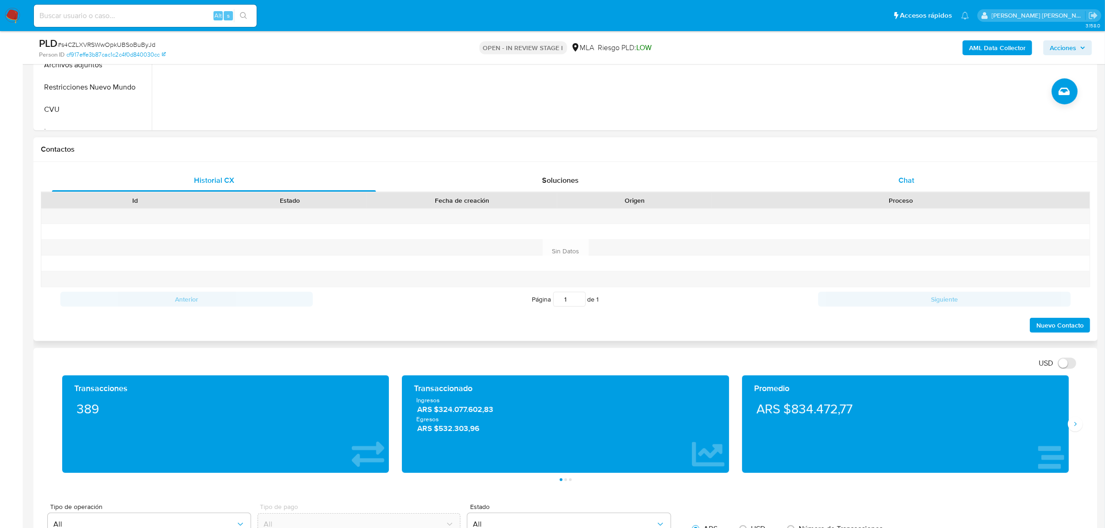
click at [909, 185] on span "Chat" at bounding box center [907, 180] width 16 height 11
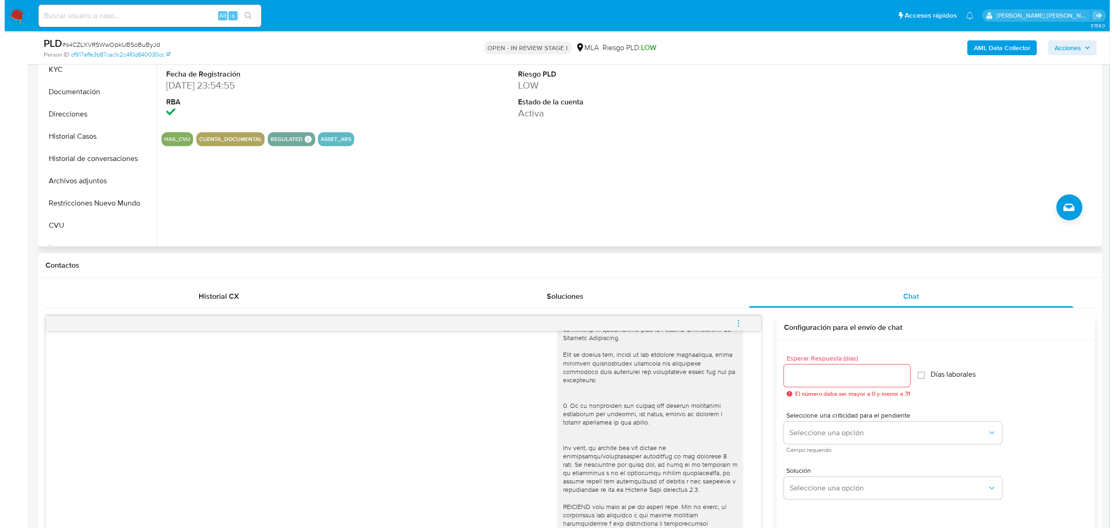
scroll to position [58, 0]
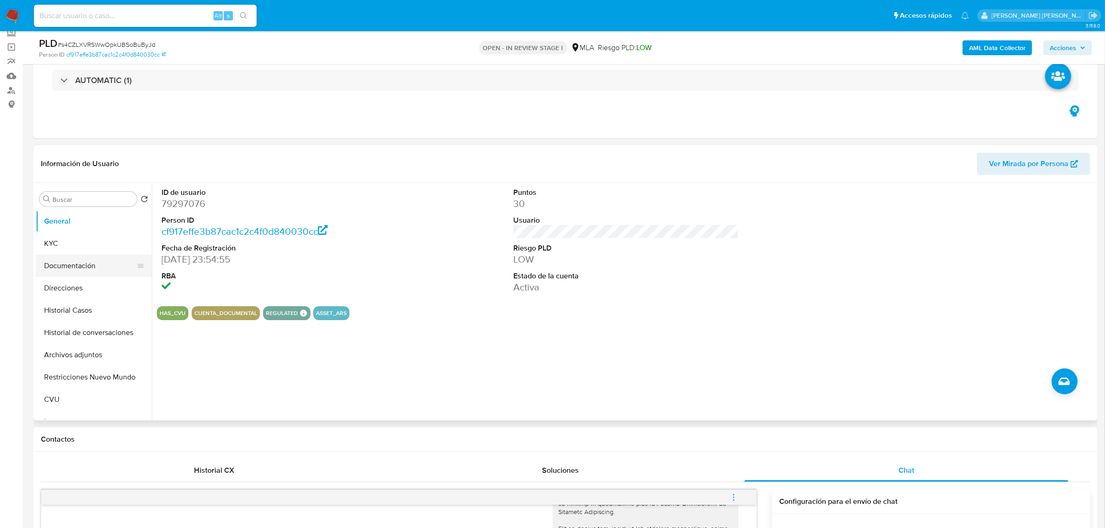
click at [76, 270] on button "Documentación" at bounding box center [90, 266] width 109 height 22
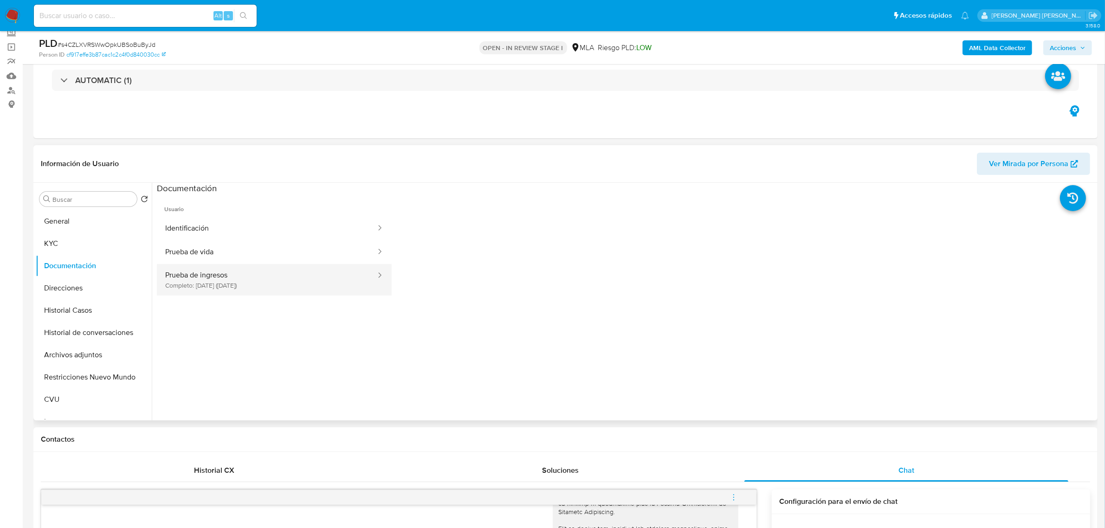
click at [234, 268] on button "Prueba de ingresos Completo: [DATE] ([DATE])" at bounding box center [267, 280] width 220 height 32
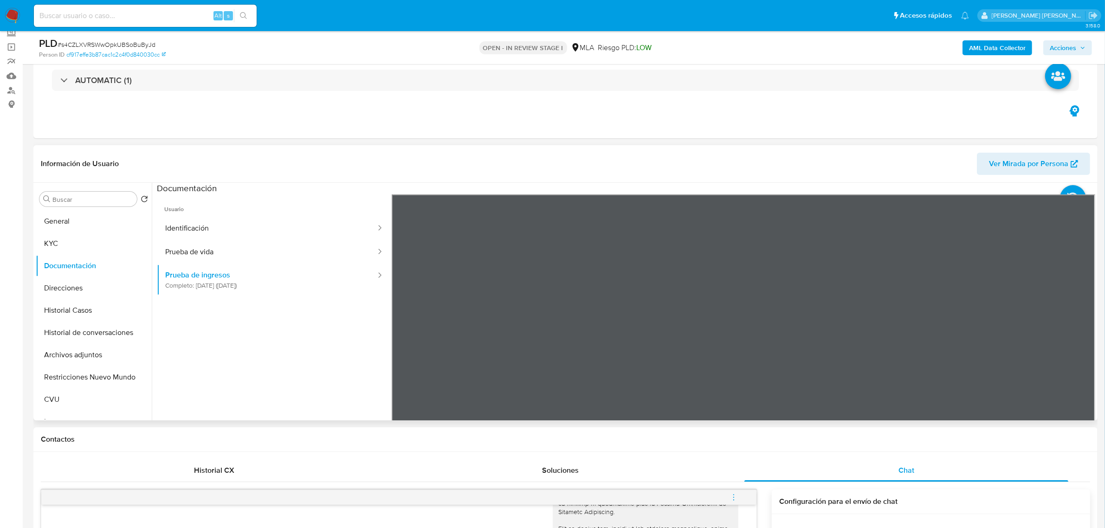
click at [653, 194] on section at bounding box center [626, 337] width 939 height 309
click at [994, 51] on b "AML Data Collector" at bounding box center [997, 47] width 57 height 15
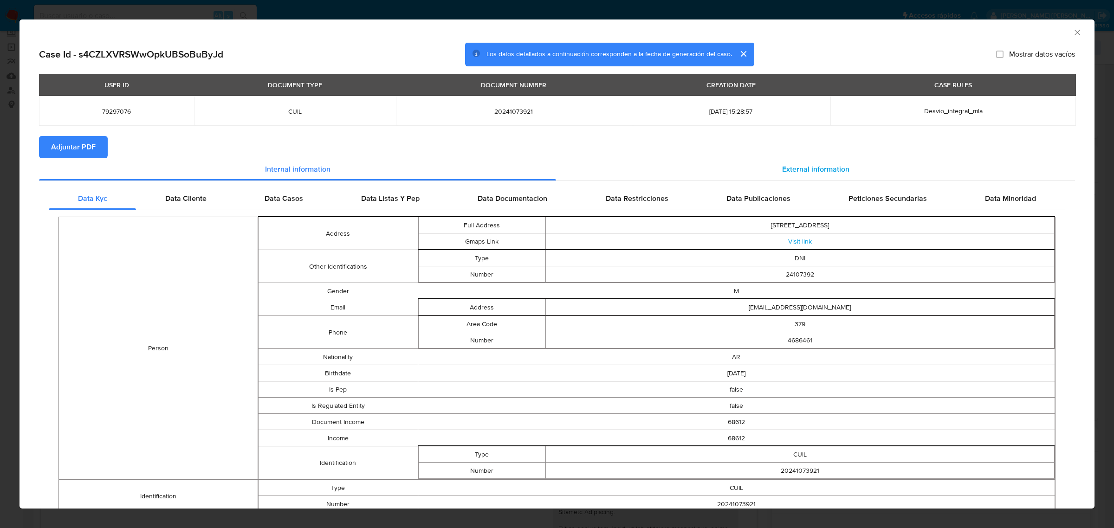
click at [802, 166] on span "External information" at bounding box center [815, 169] width 67 height 11
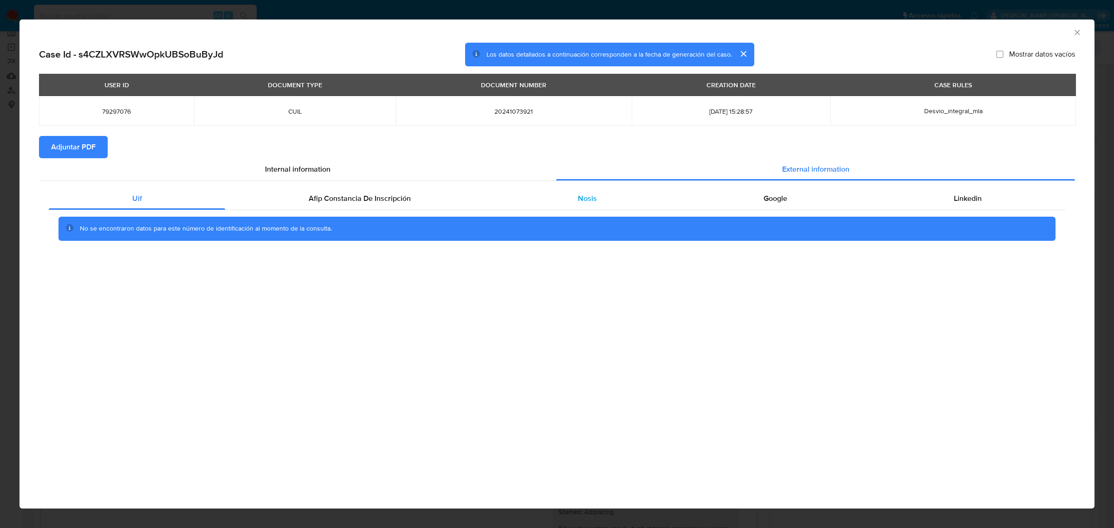
click at [590, 200] on span "Nosis" at bounding box center [587, 198] width 19 height 11
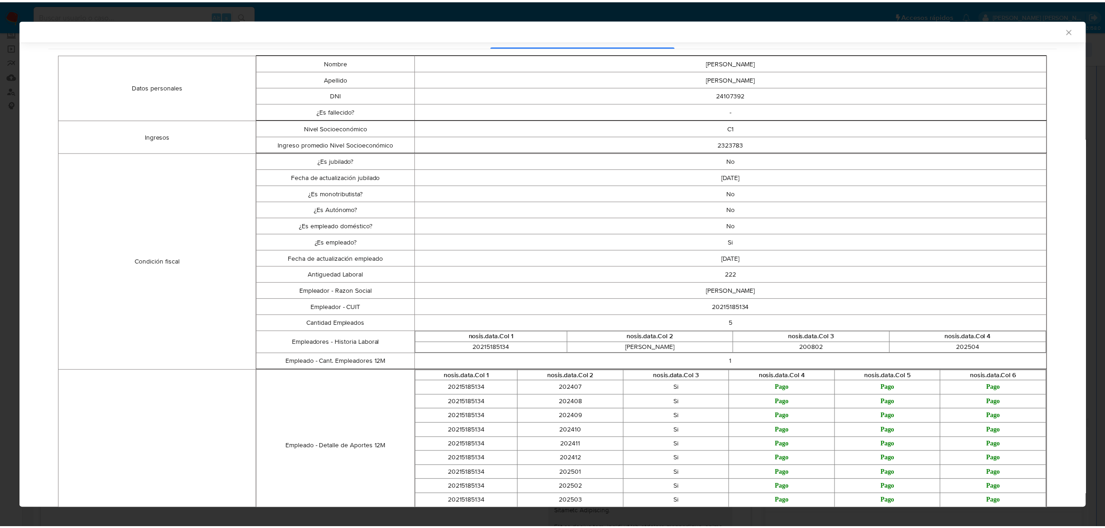
scroll to position [172, 0]
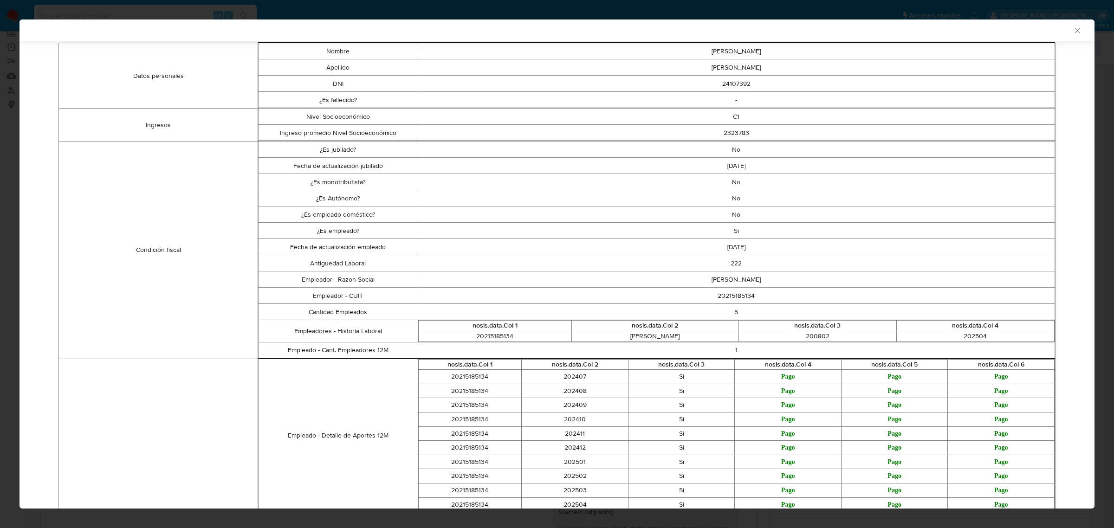
click at [734, 295] on td "20215185134" at bounding box center [736, 296] width 637 height 16
copy td "20215185134"
click at [1073, 35] on icon "Cerrar ventana" at bounding box center [1077, 30] width 9 height 9
